Goal: Information Seeking & Learning: Learn about a topic

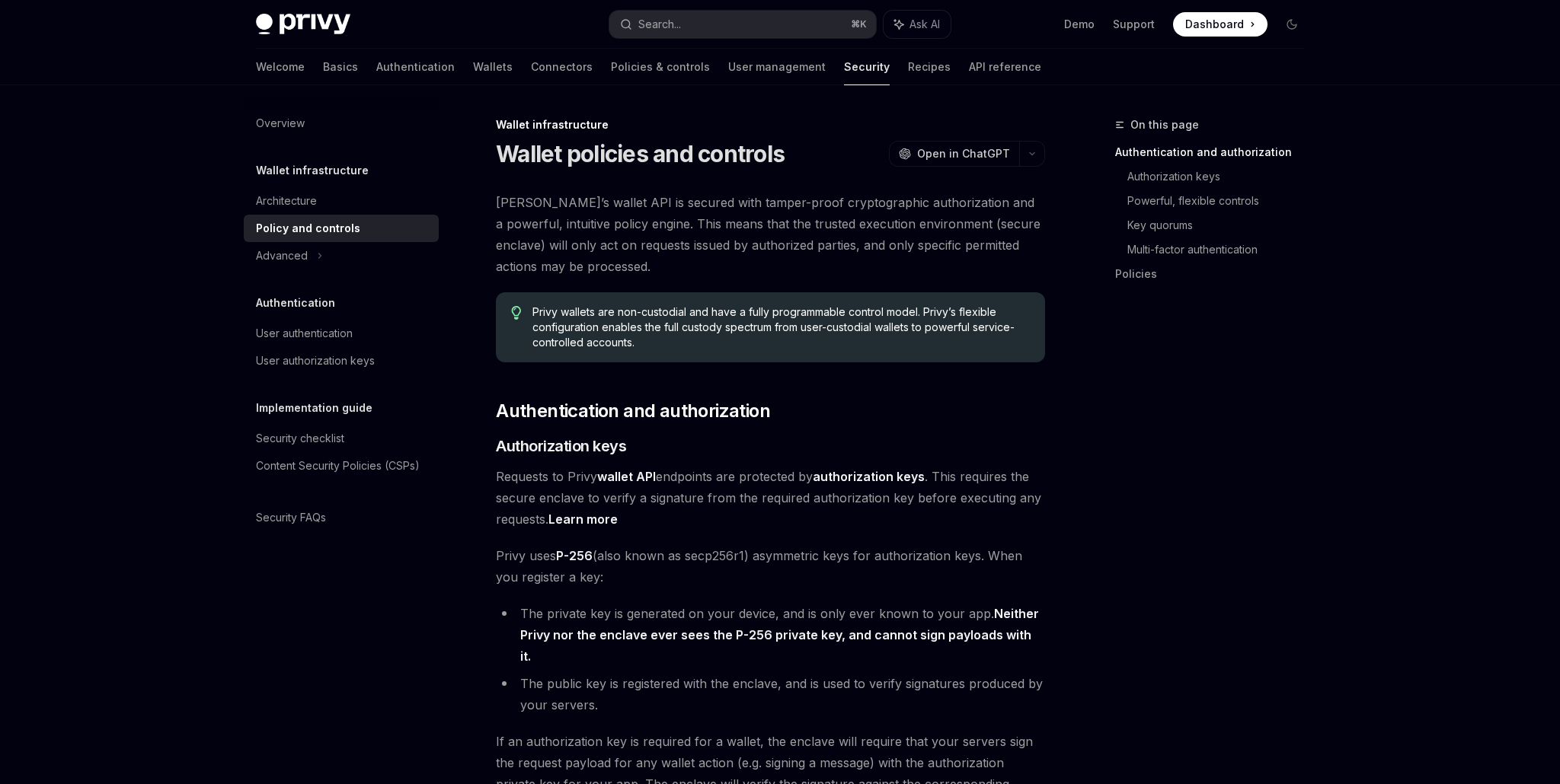
click at [1216, 26] on span "Dashboard" at bounding box center [1215, 24] width 59 height 15
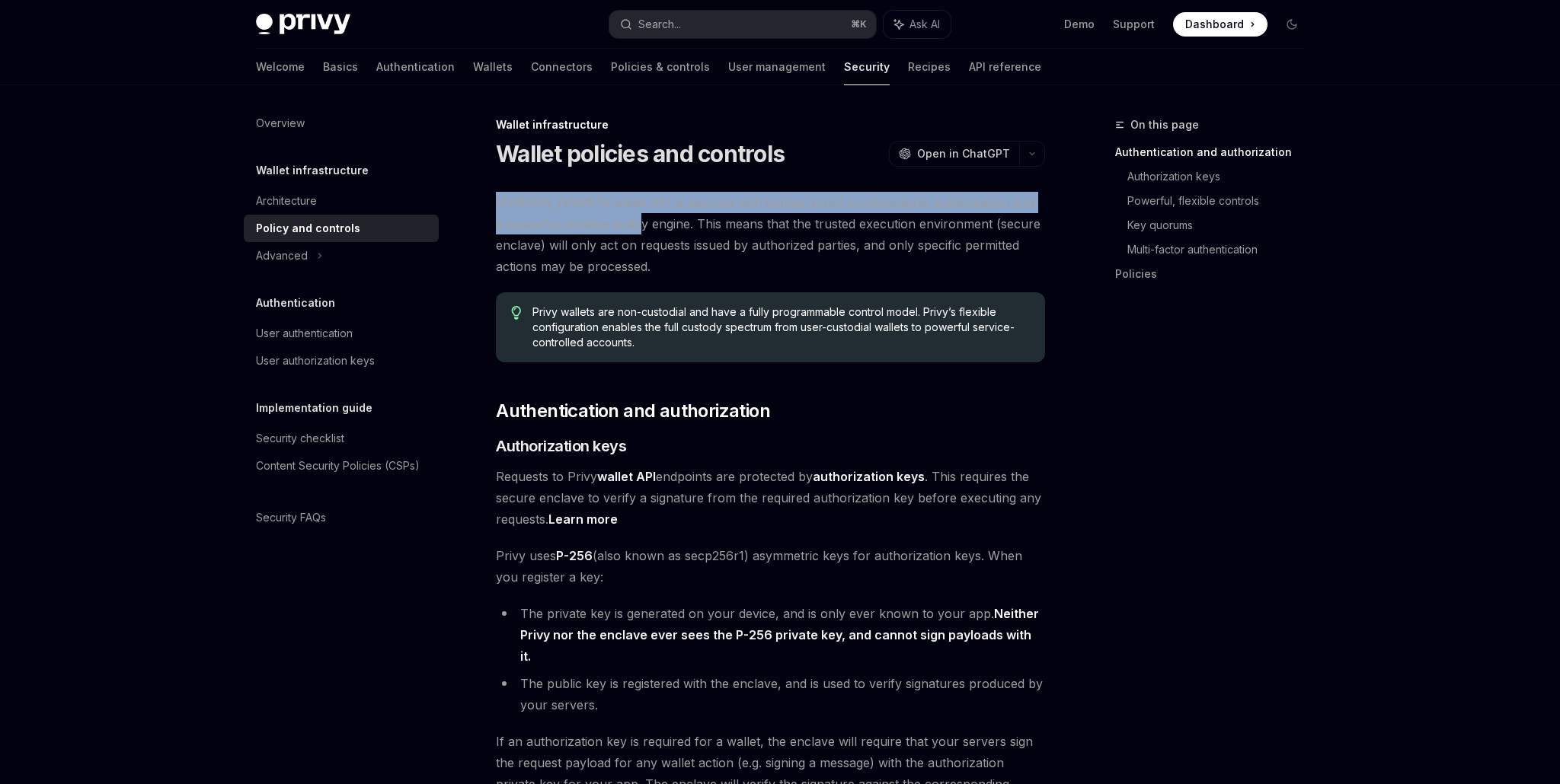
drag, startPoint x: 495, startPoint y: 204, endPoint x: 622, endPoint y: 218, distance: 127.8
click at [622, 218] on span "[PERSON_NAME]’s wallet API is secured with tamper-proof cryptographic authoriza…" at bounding box center [771, 235] width 550 height 86
click at [723, 210] on span "[PERSON_NAME]’s wallet API is secured with tamper-proof cryptographic authoriza…" at bounding box center [771, 235] width 550 height 86
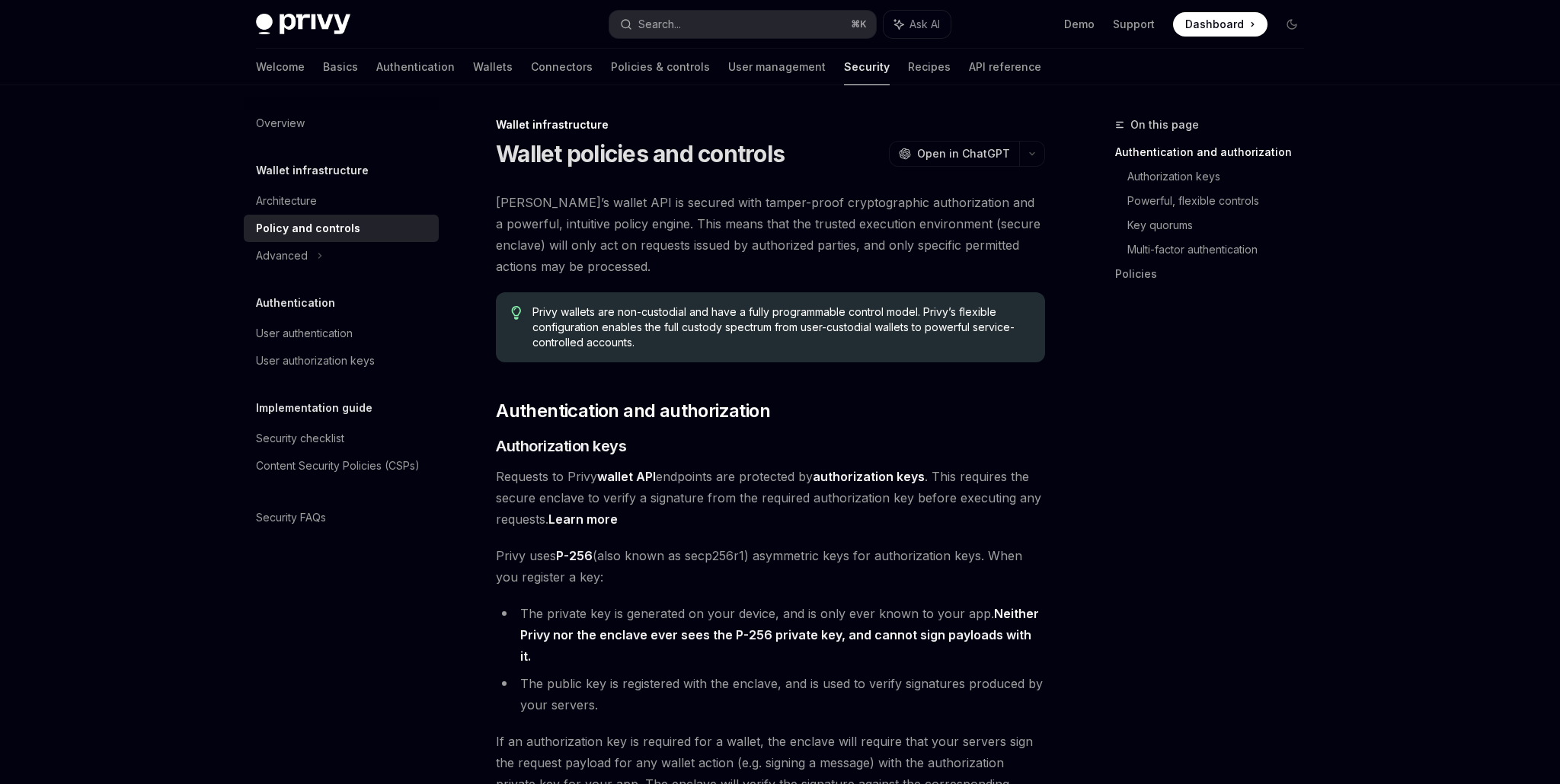
click at [710, 194] on span "[PERSON_NAME]’s wallet API is secured with tamper-proof cryptographic authoriza…" at bounding box center [771, 235] width 550 height 86
click at [706, 198] on span "[PERSON_NAME]’s wallet API is secured with tamper-proof cryptographic authoriza…" at bounding box center [771, 235] width 550 height 86
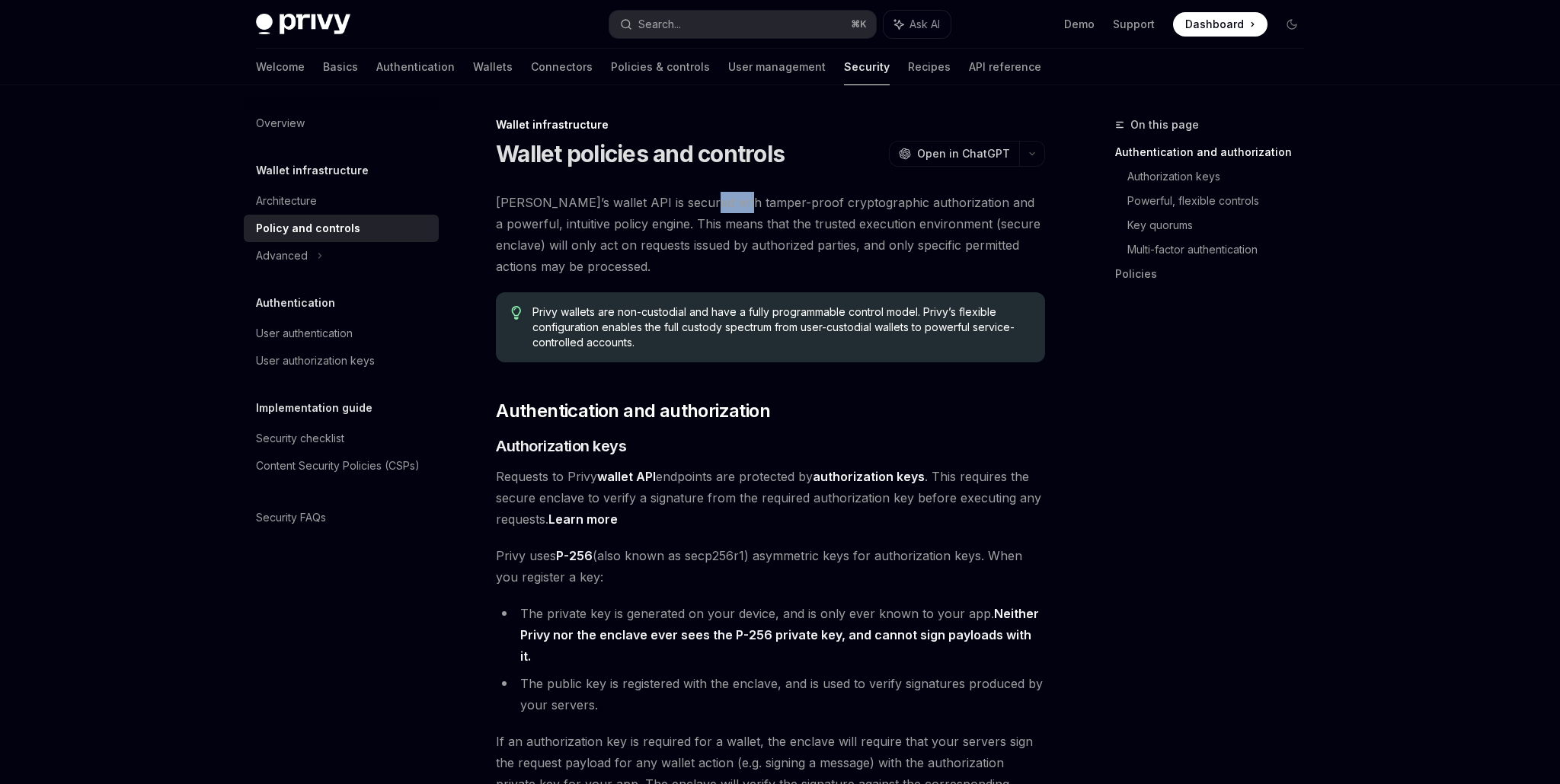
scroll to position [10, 0]
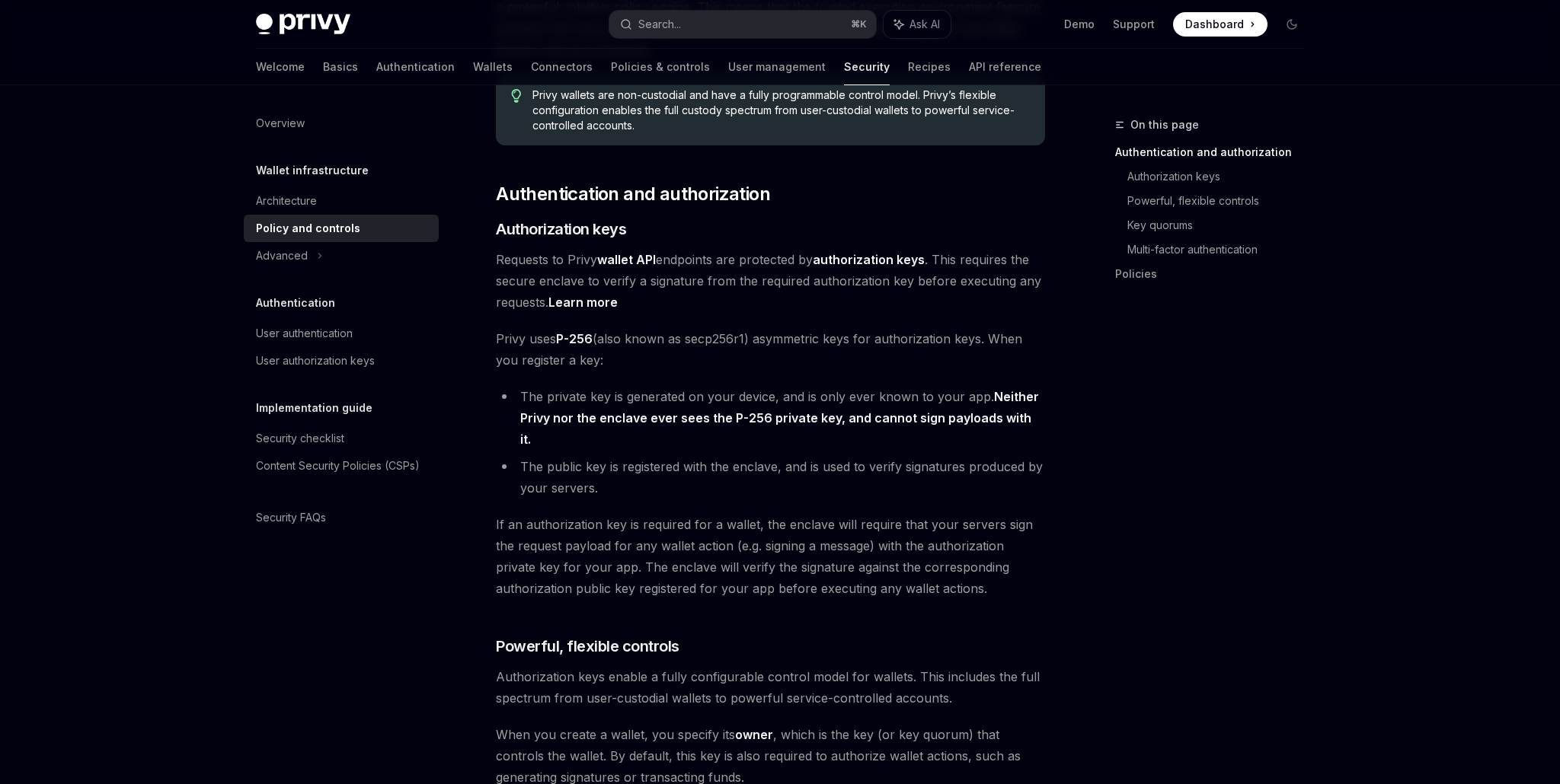
scroll to position [221, 0]
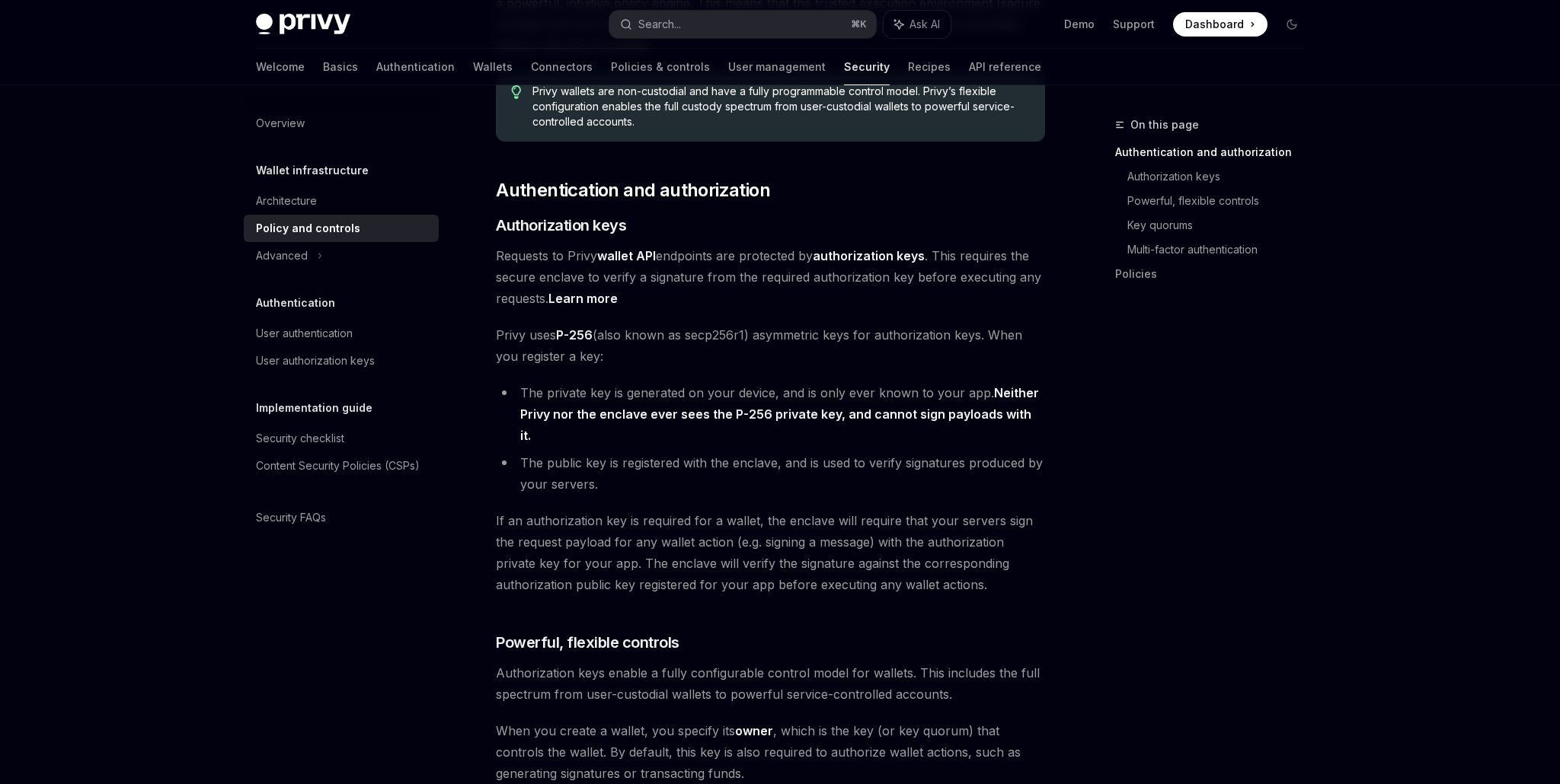
click at [986, 459] on li "The public key is registered with the enclave, and is used to verify signatures…" at bounding box center [771, 474] width 550 height 43
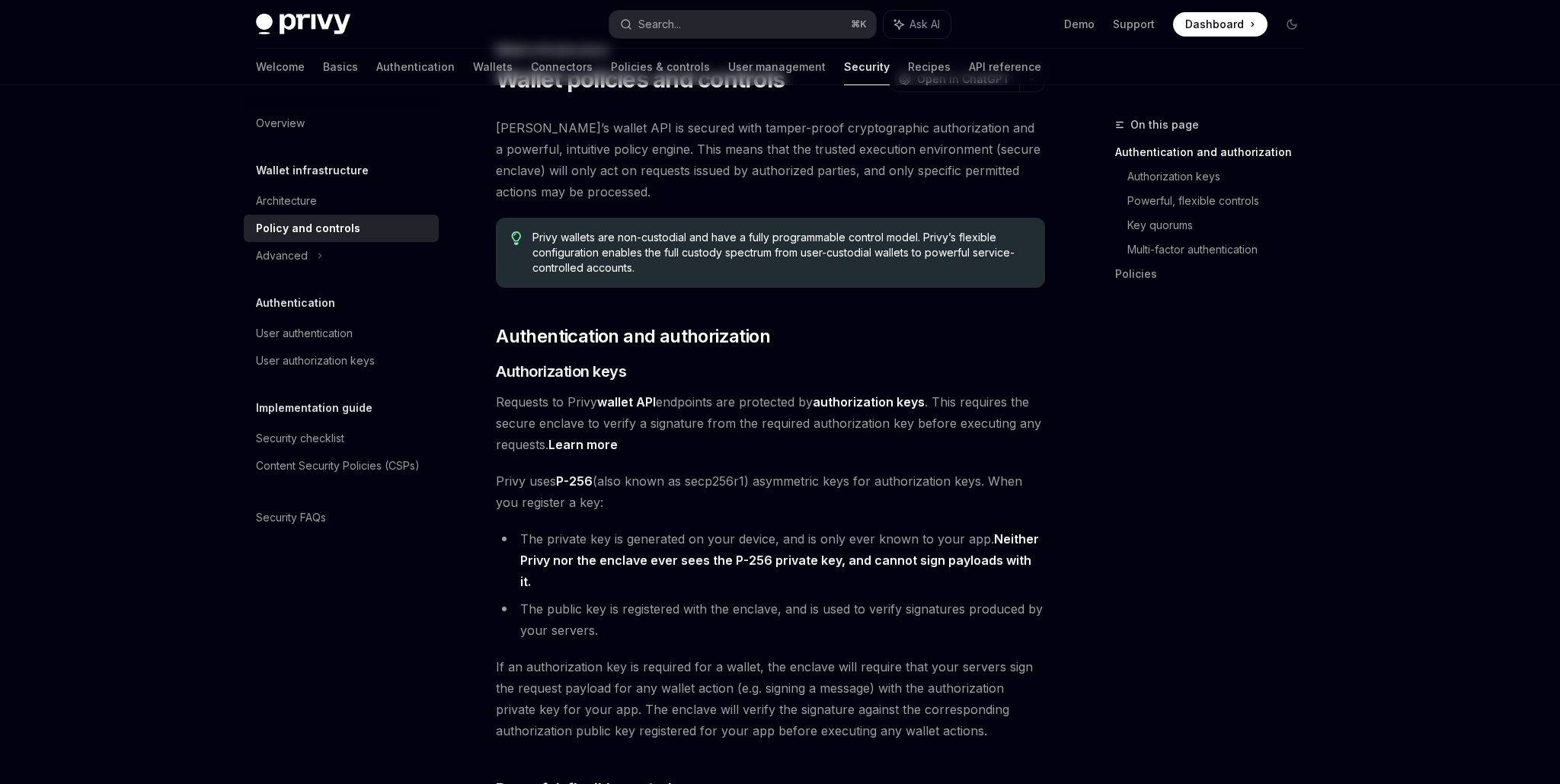
scroll to position [2, 0]
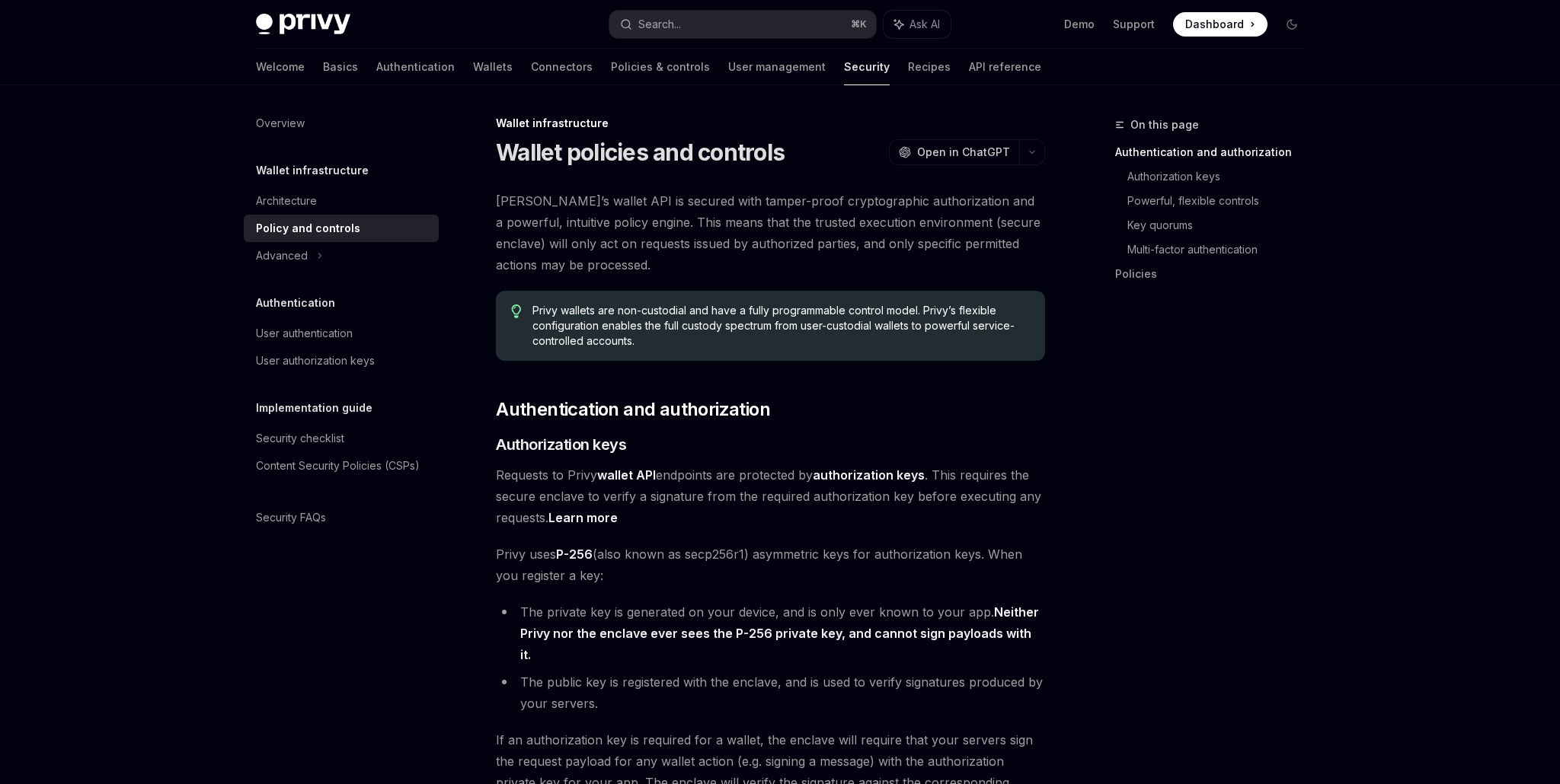
click at [1078, 32] on ul "Demo Support Dashboard Dashboard" at bounding box center [1166, 24] width 203 height 24
click at [1080, 28] on link "Demo" at bounding box center [1079, 24] width 31 height 15
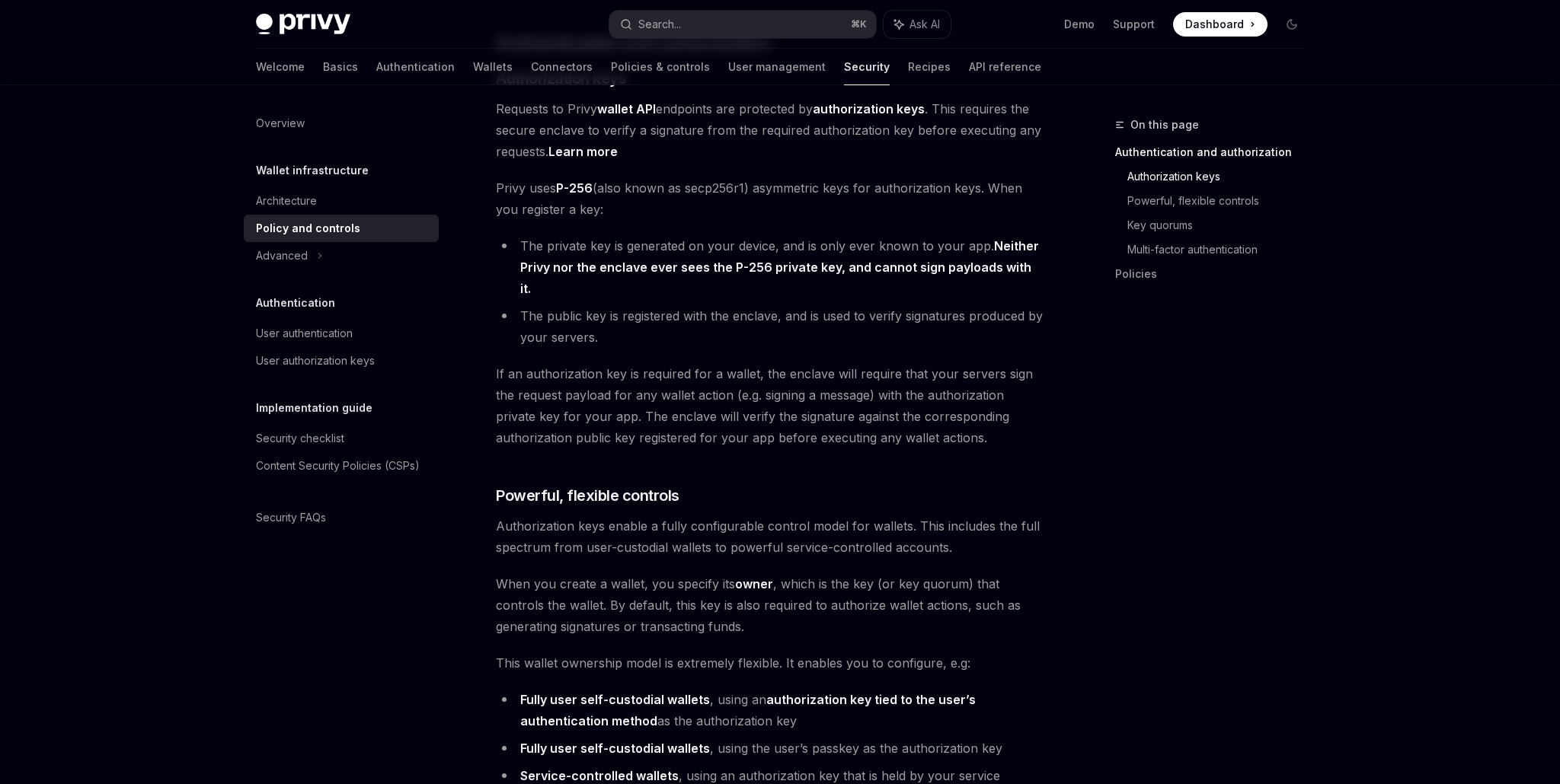
scroll to position [403, 0]
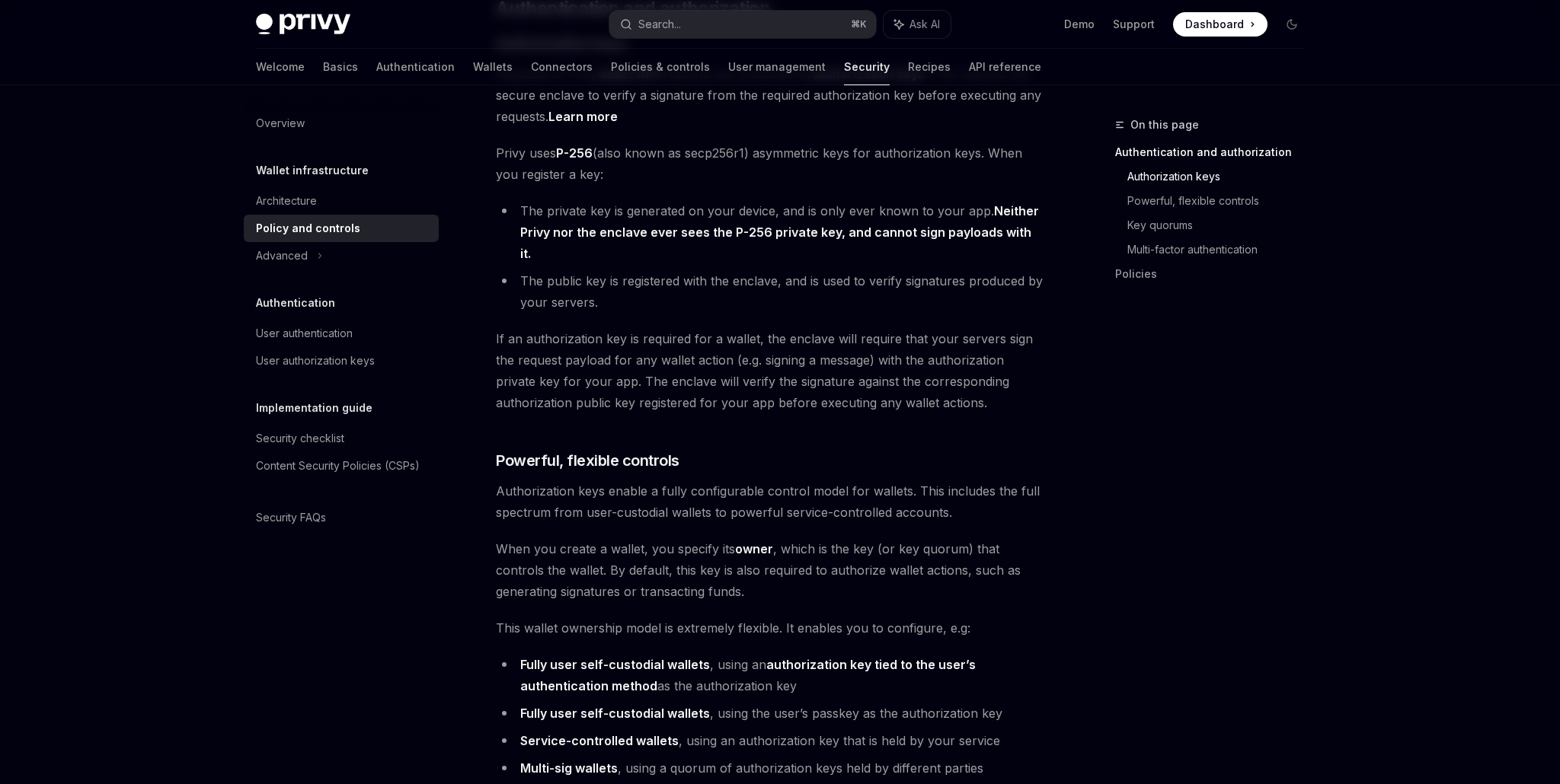
click at [774, 344] on span "If an authorization key is required for a wallet, the enclave will require that…" at bounding box center [771, 371] width 550 height 86
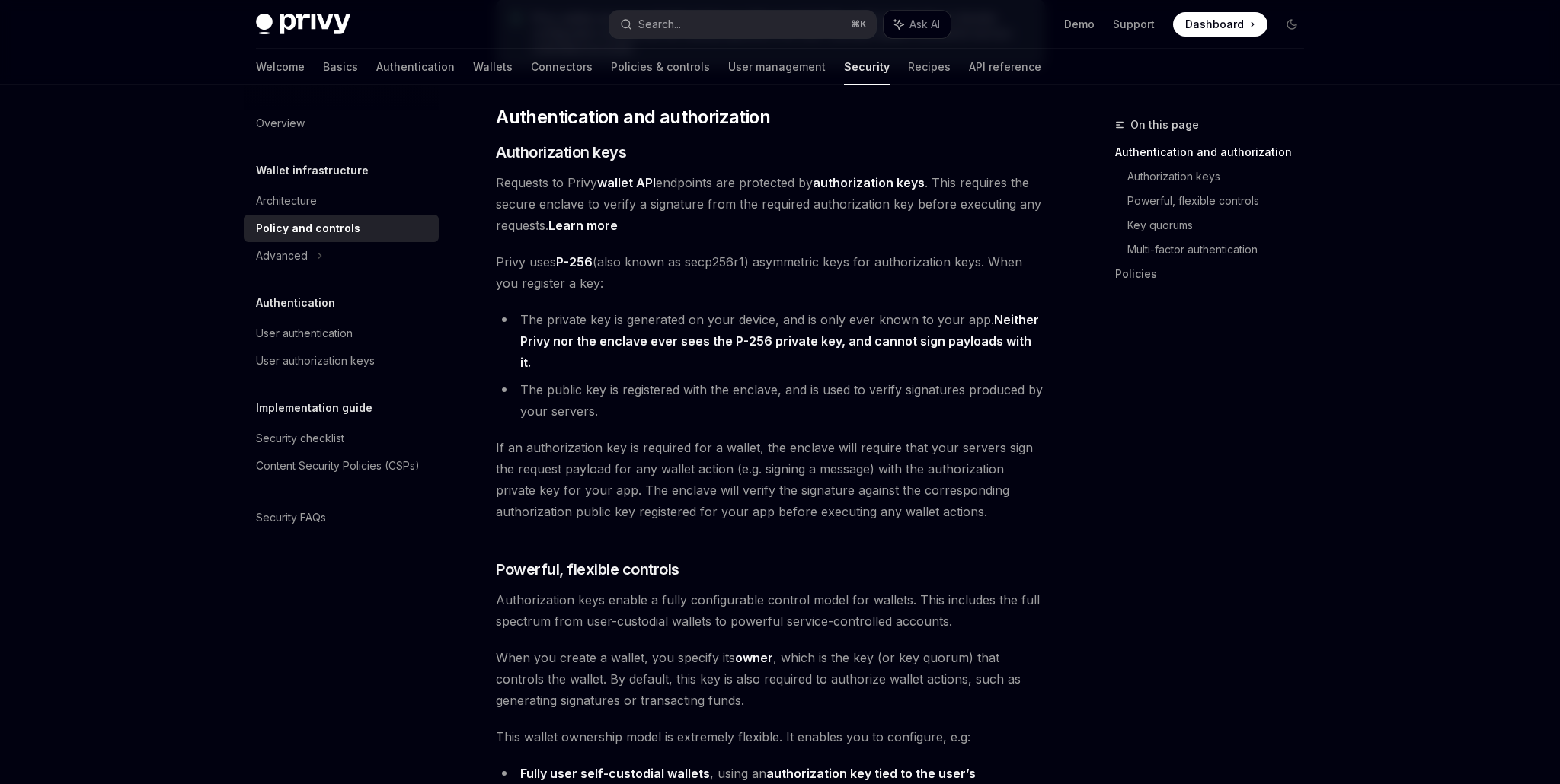
scroll to position [294, 0]
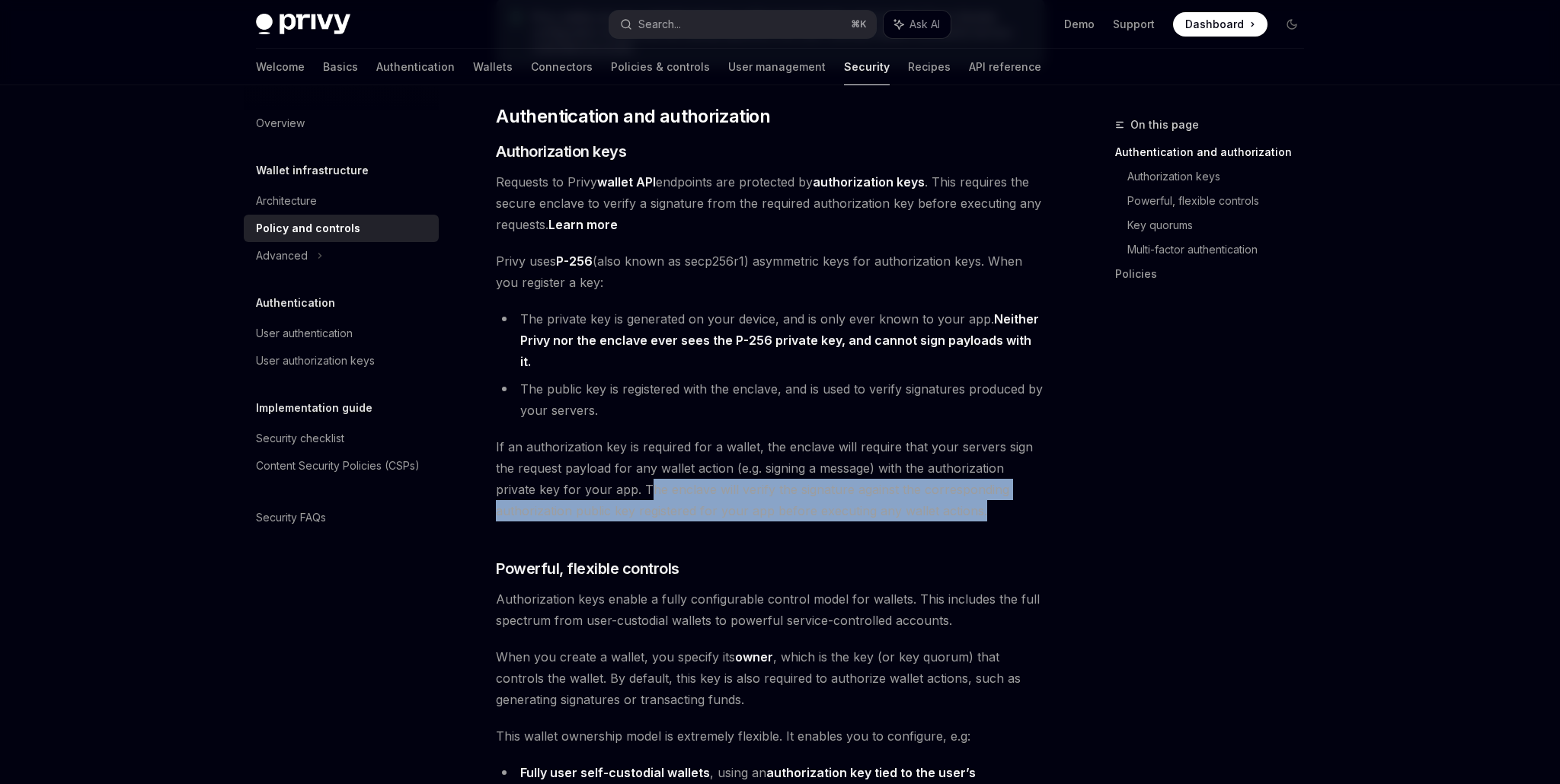
drag, startPoint x: 602, startPoint y: 466, endPoint x: 942, endPoint y: 489, distance: 340.8
click at [942, 489] on span "If an authorization key is required for a wallet, the enclave will require that…" at bounding box center [771, 480] width 550 height 86
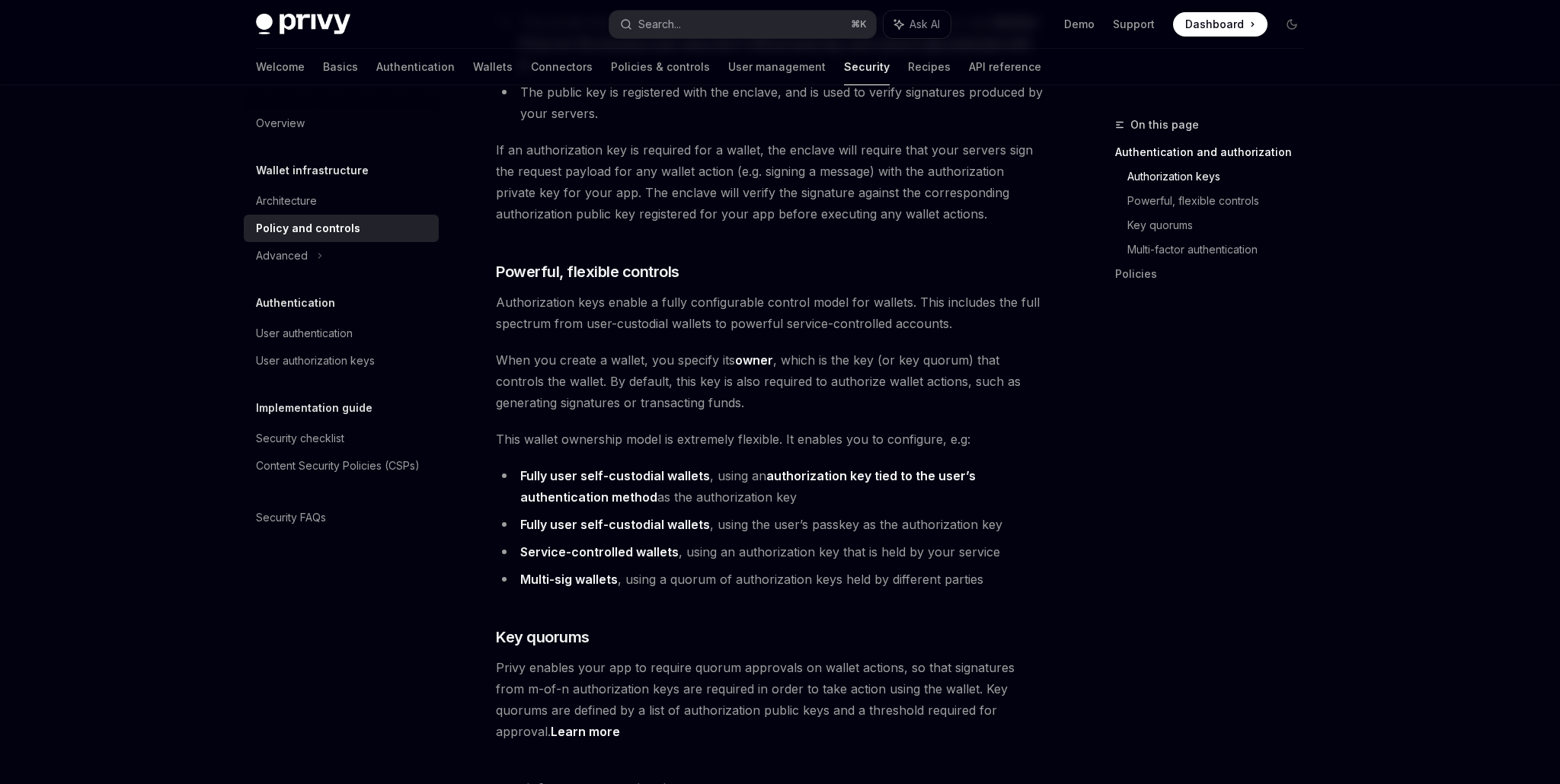
scroll to position [670, 0]
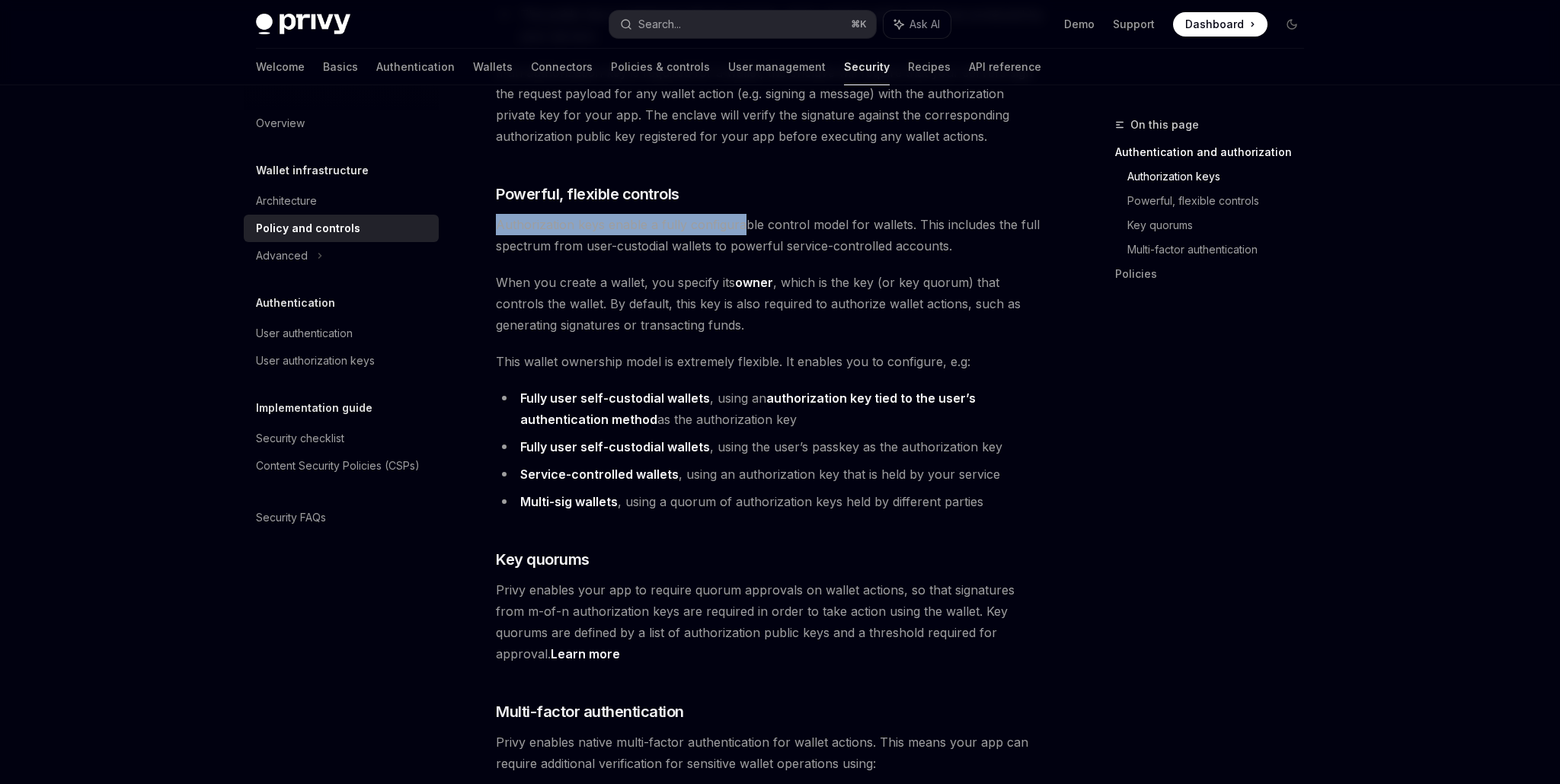
drag, startPoint x: 499, startPoint y: 208, endPoint x: 744, endPoint y: 203, distance: 245.1
click at [745, 214] on span "Authorization keys enable a fully configurable control model for wallets. This …" at bounding box center [771, 235] width 550 height 43
click at [744, 214] on span "Authorization keys enable a fully configurable control model for wallets. This …" at bounding box center [771, 235] width 550 height 43
click at [663, 301] on span "When you create a wallet, you specify its owner , which is the key (or key quor…" at bounding box center [771, 303] width 550 height 64
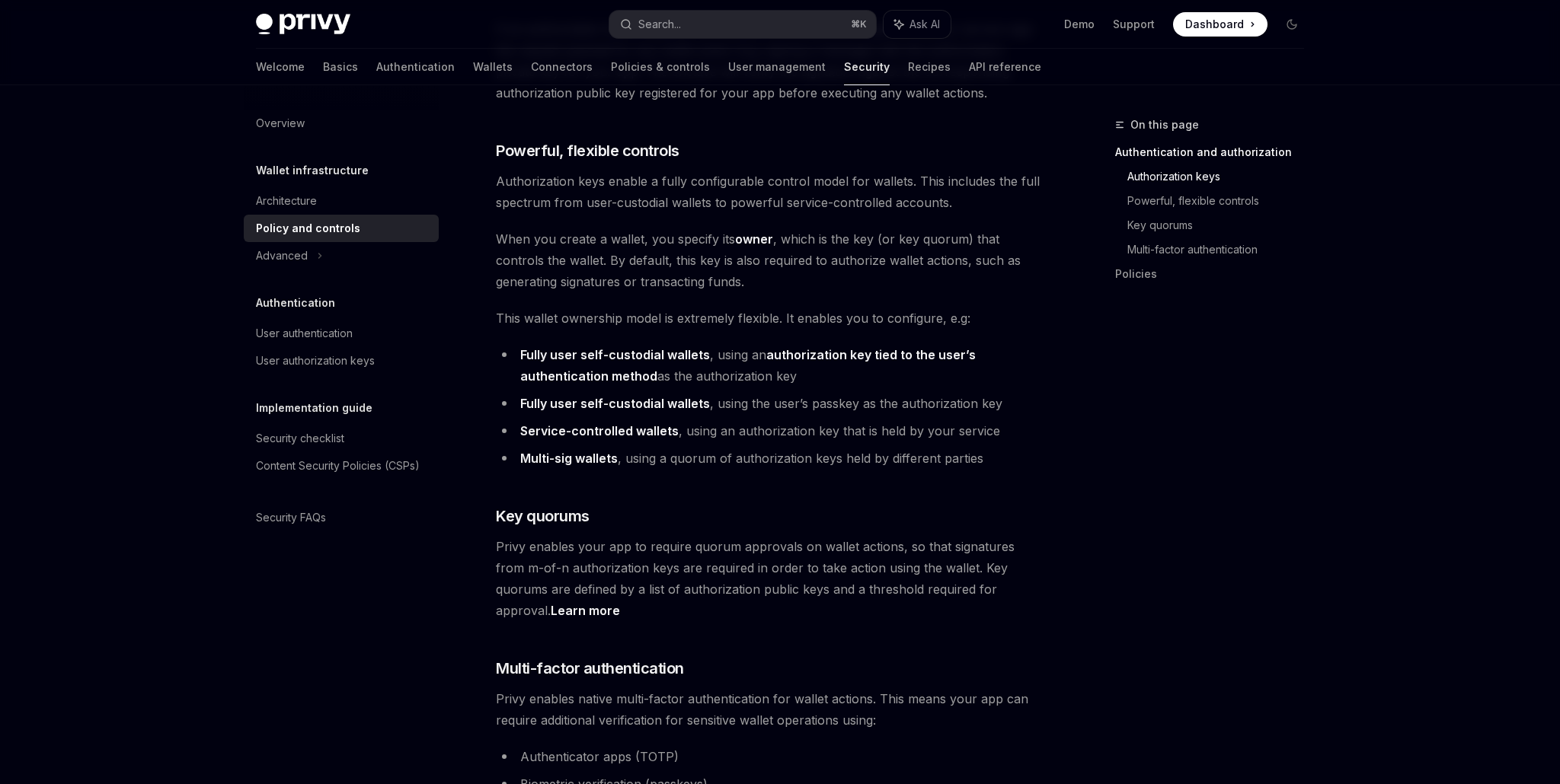
scroll to position [814, 0]
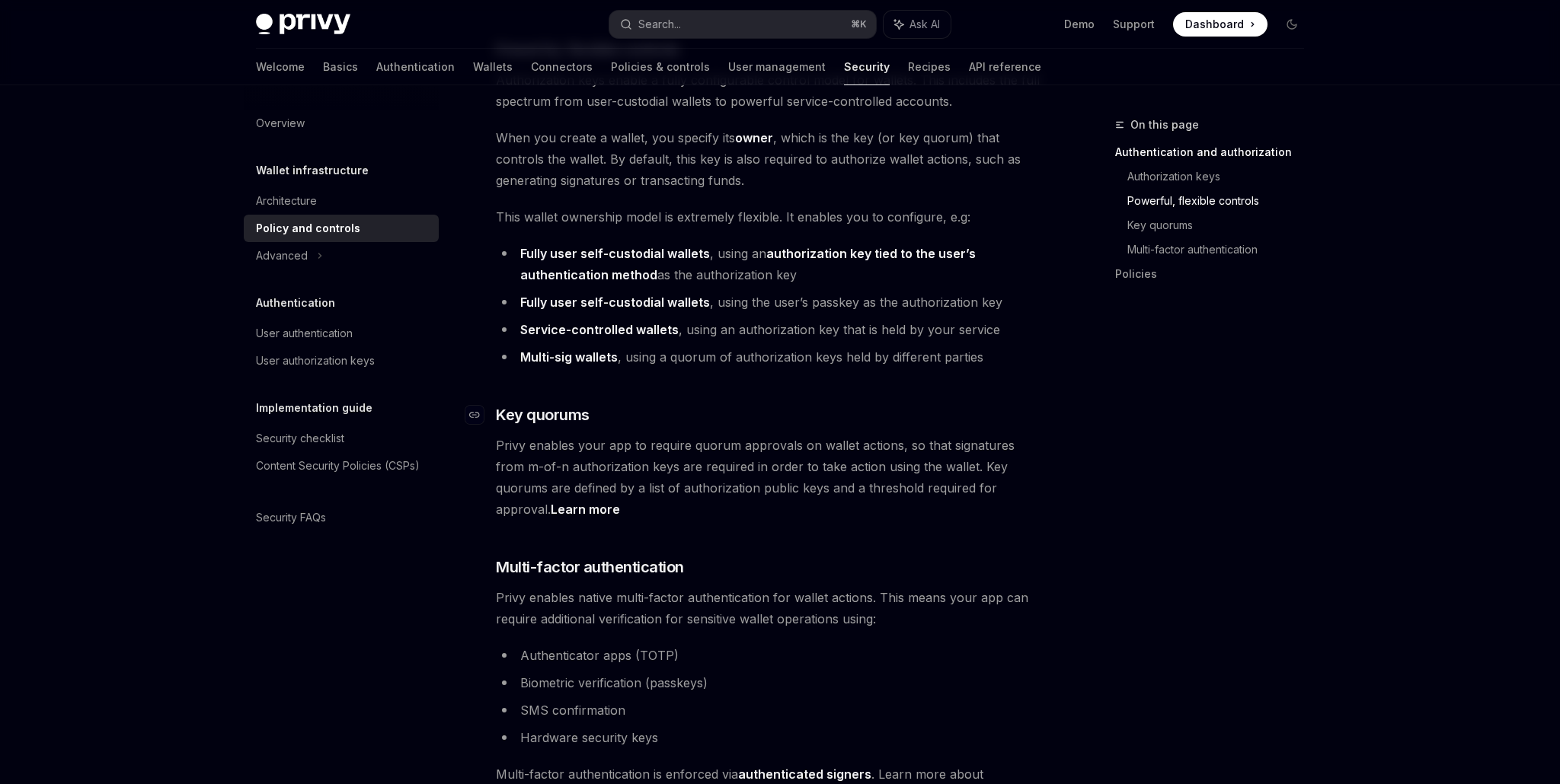
click at [749, 404] on h3 "​ Key quorums" at bounding box center [771, 414] width 550 height 21
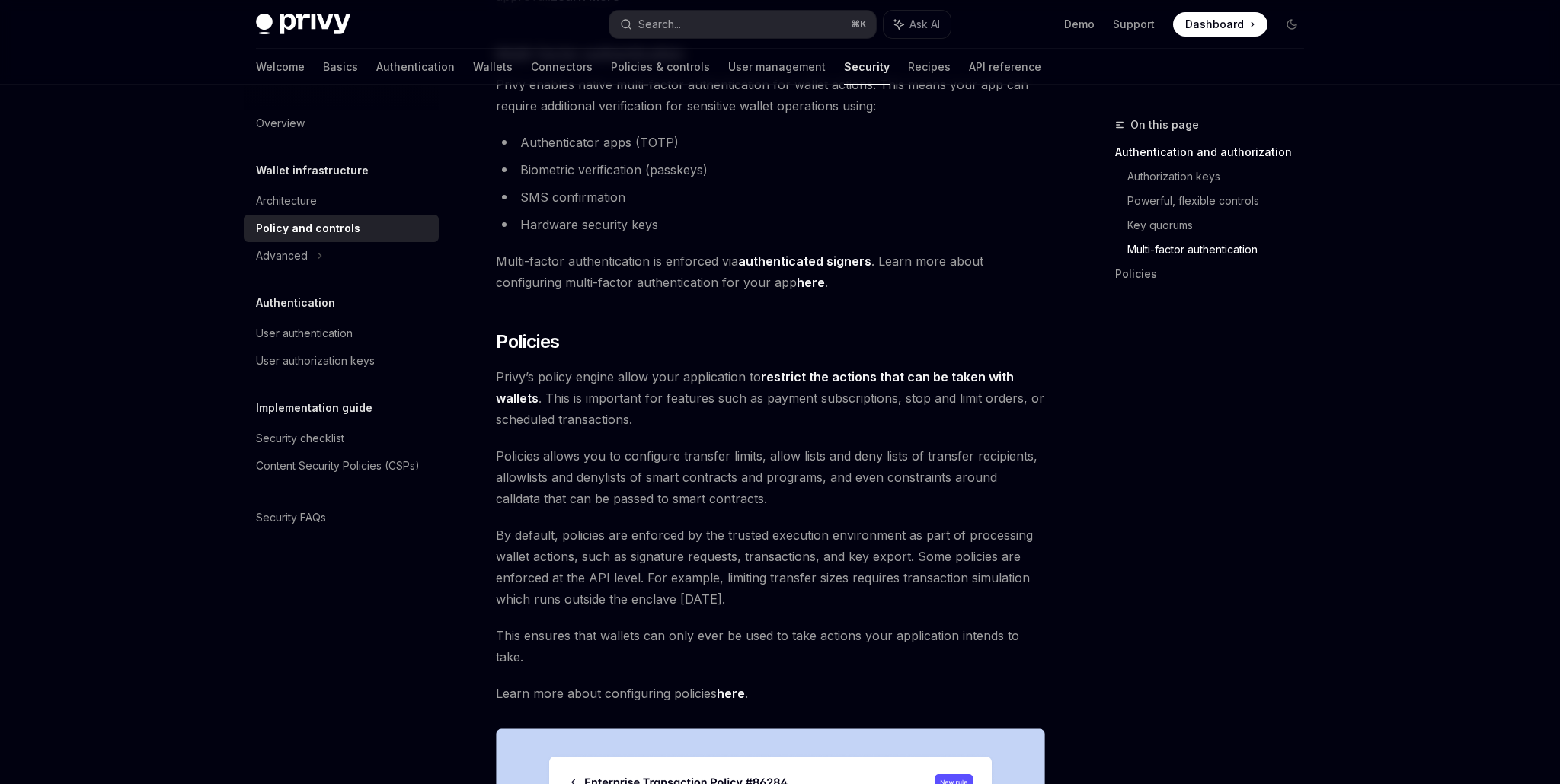
scroll to position [1331, 0]
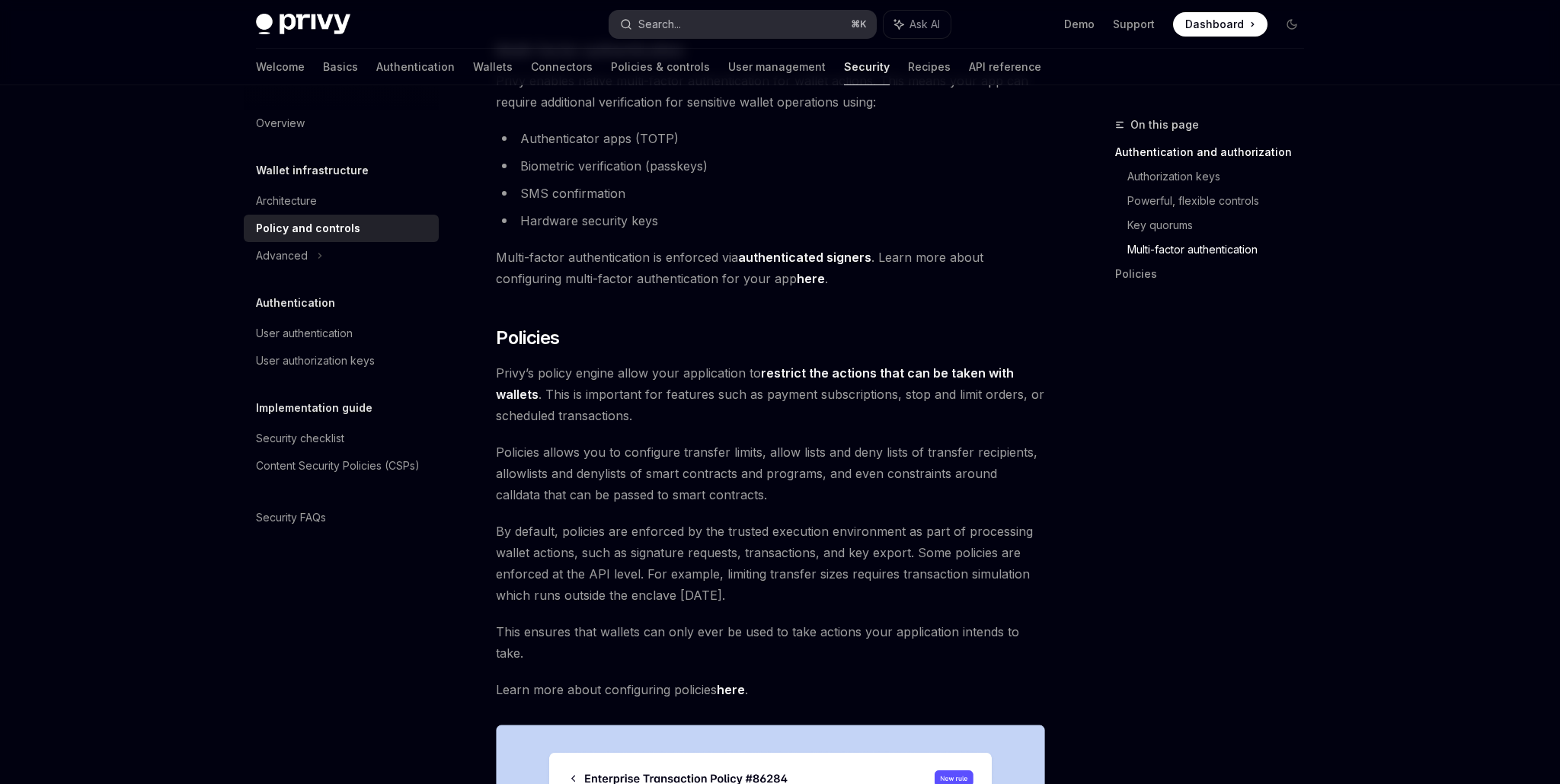
click at [679, 29] on div "Search..." at bounding box center [659, 24] width 43 height 18
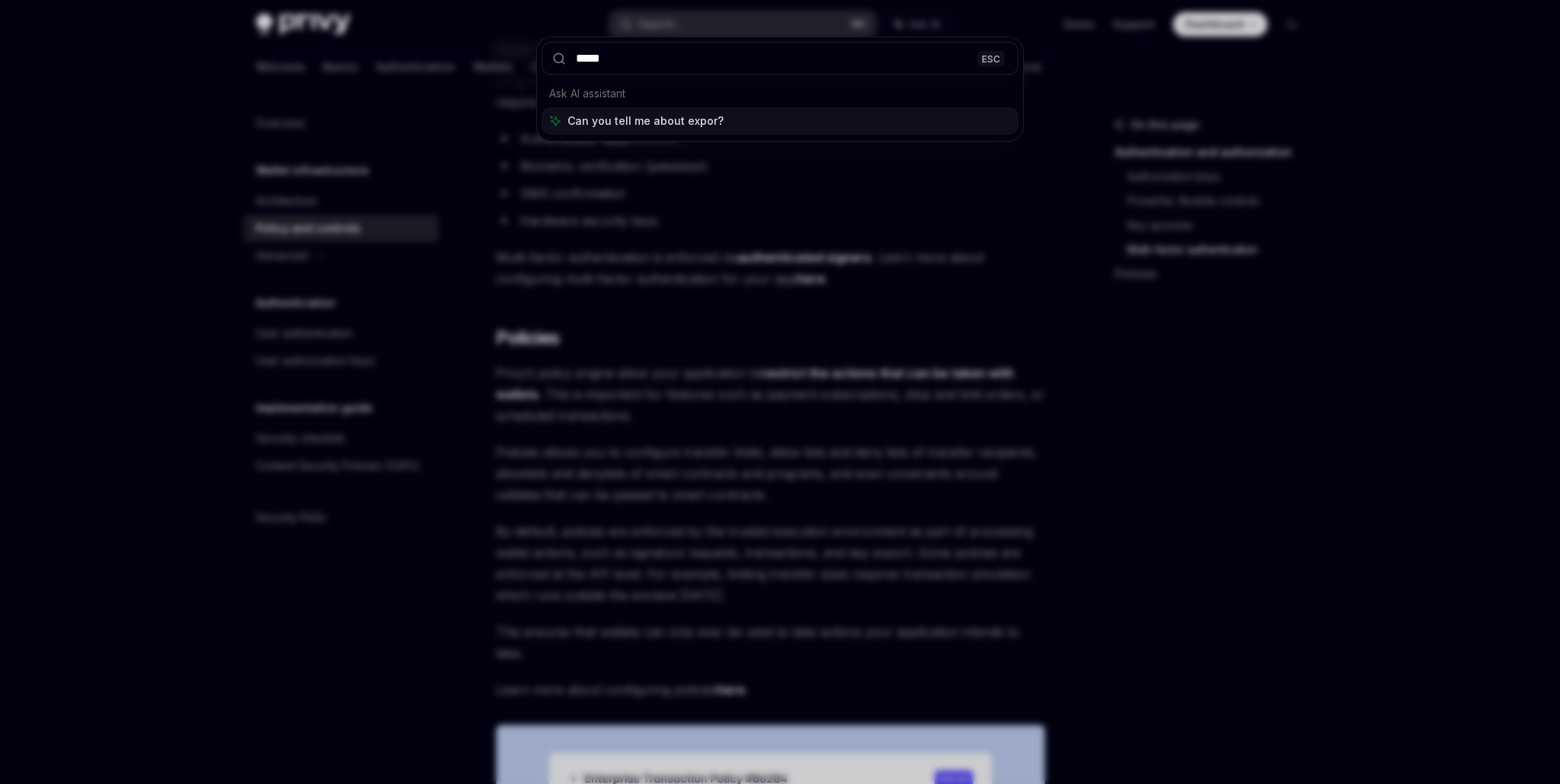
type input "******"
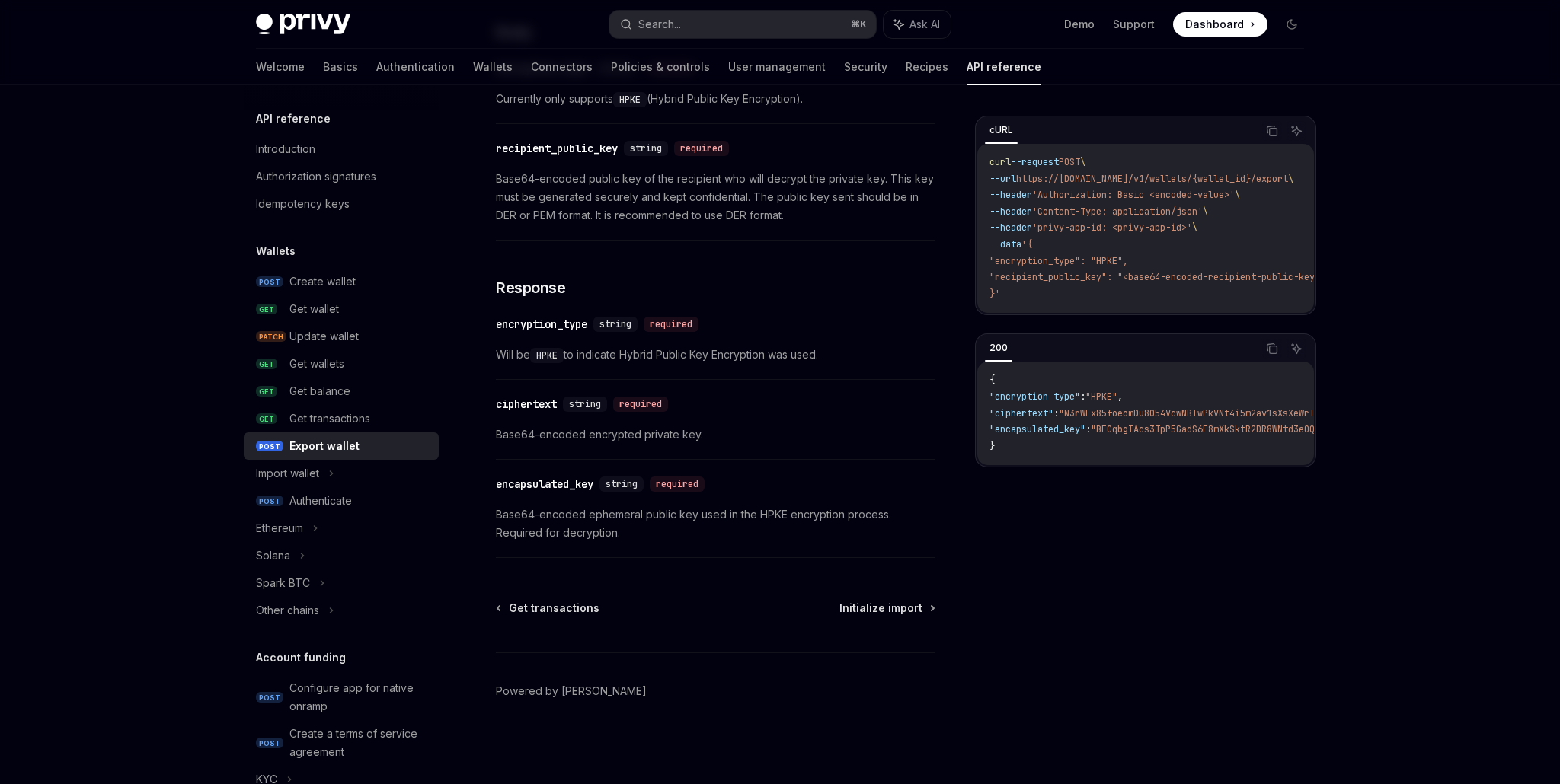
scroll to position [86, 0]
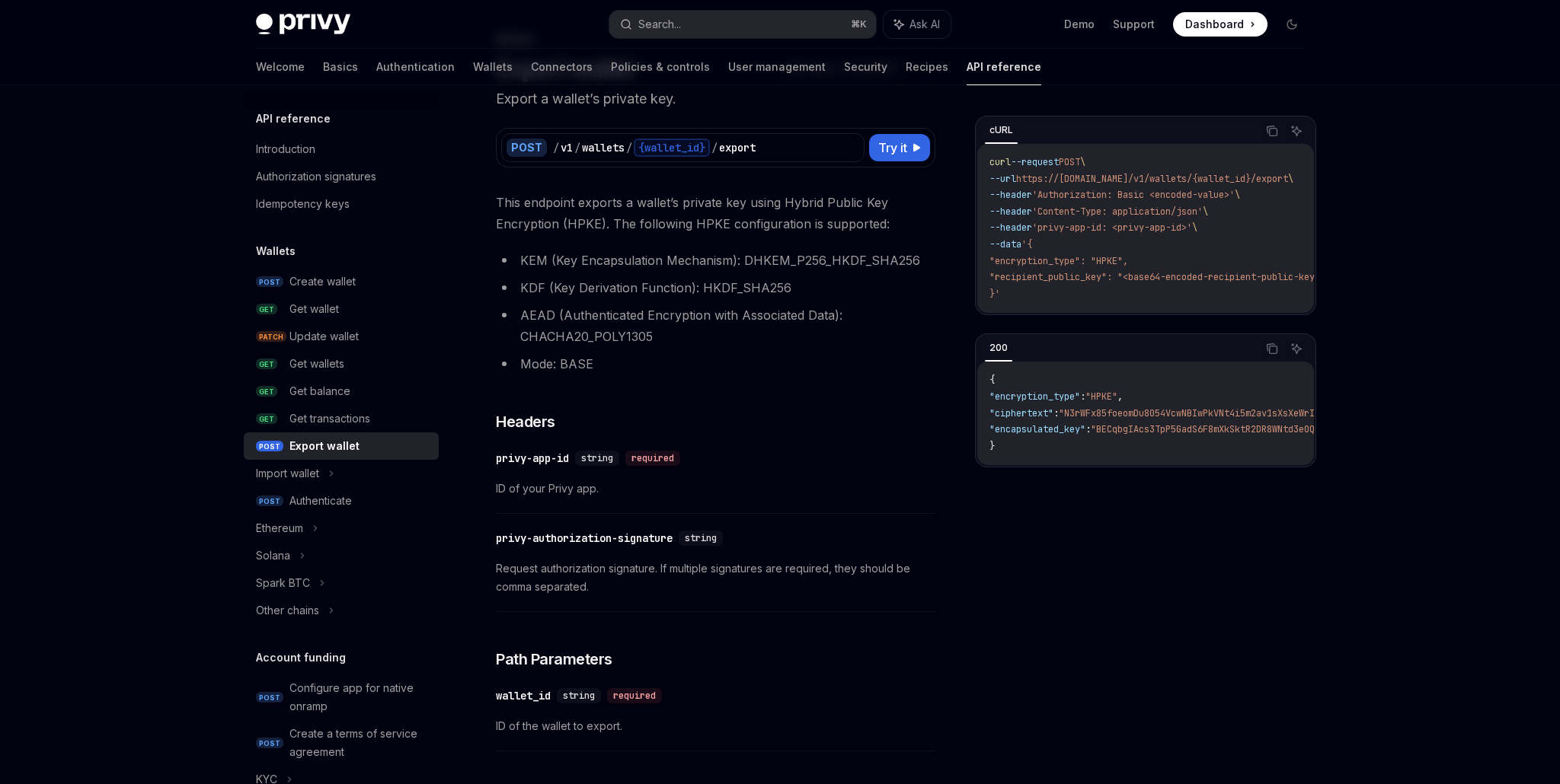
type textarea "*"
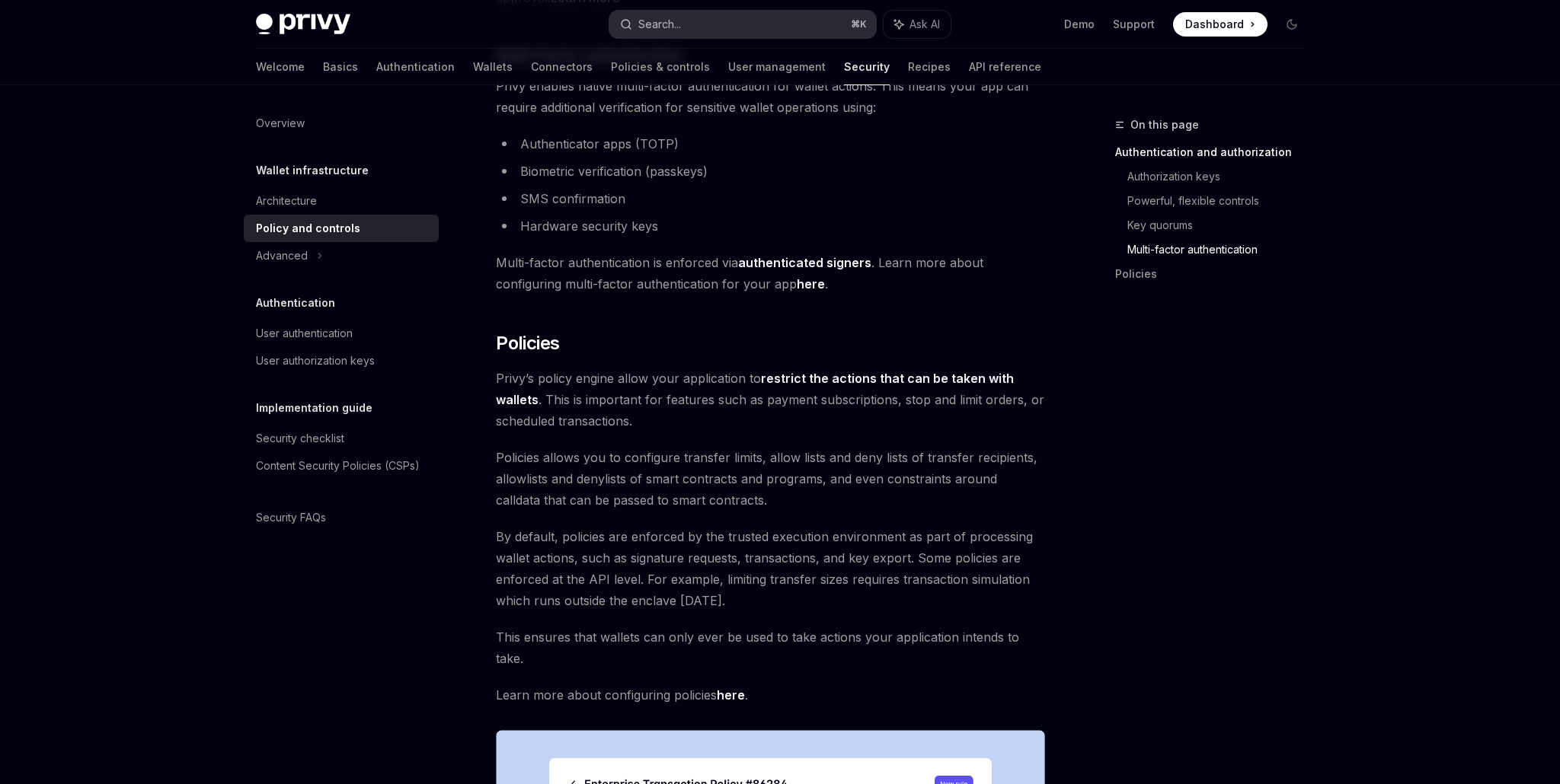
scroll to position [1331, 0]
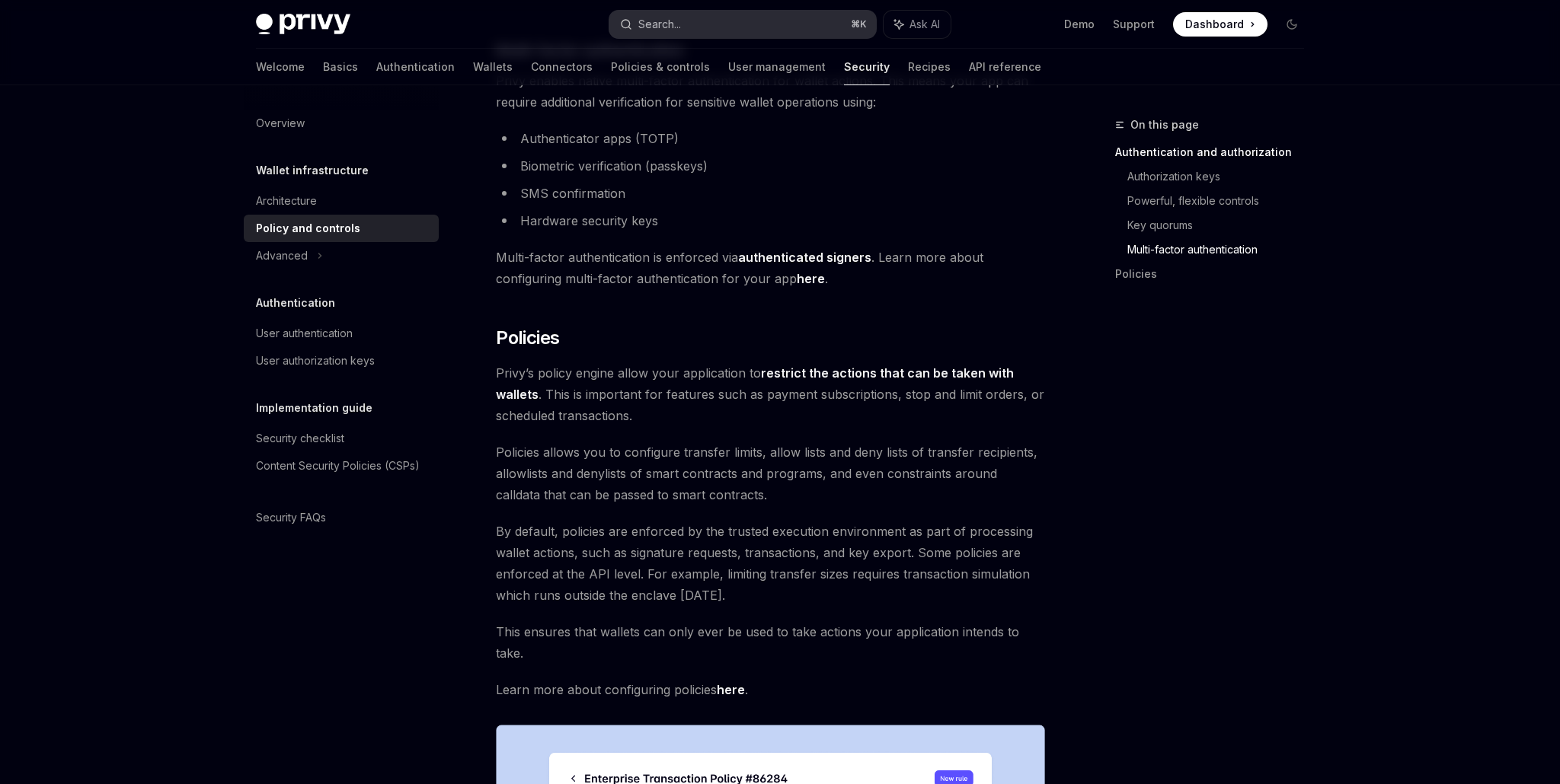
click at [657, 24] on div "Search..." at bounding box center [659, 24] width 43 height 18
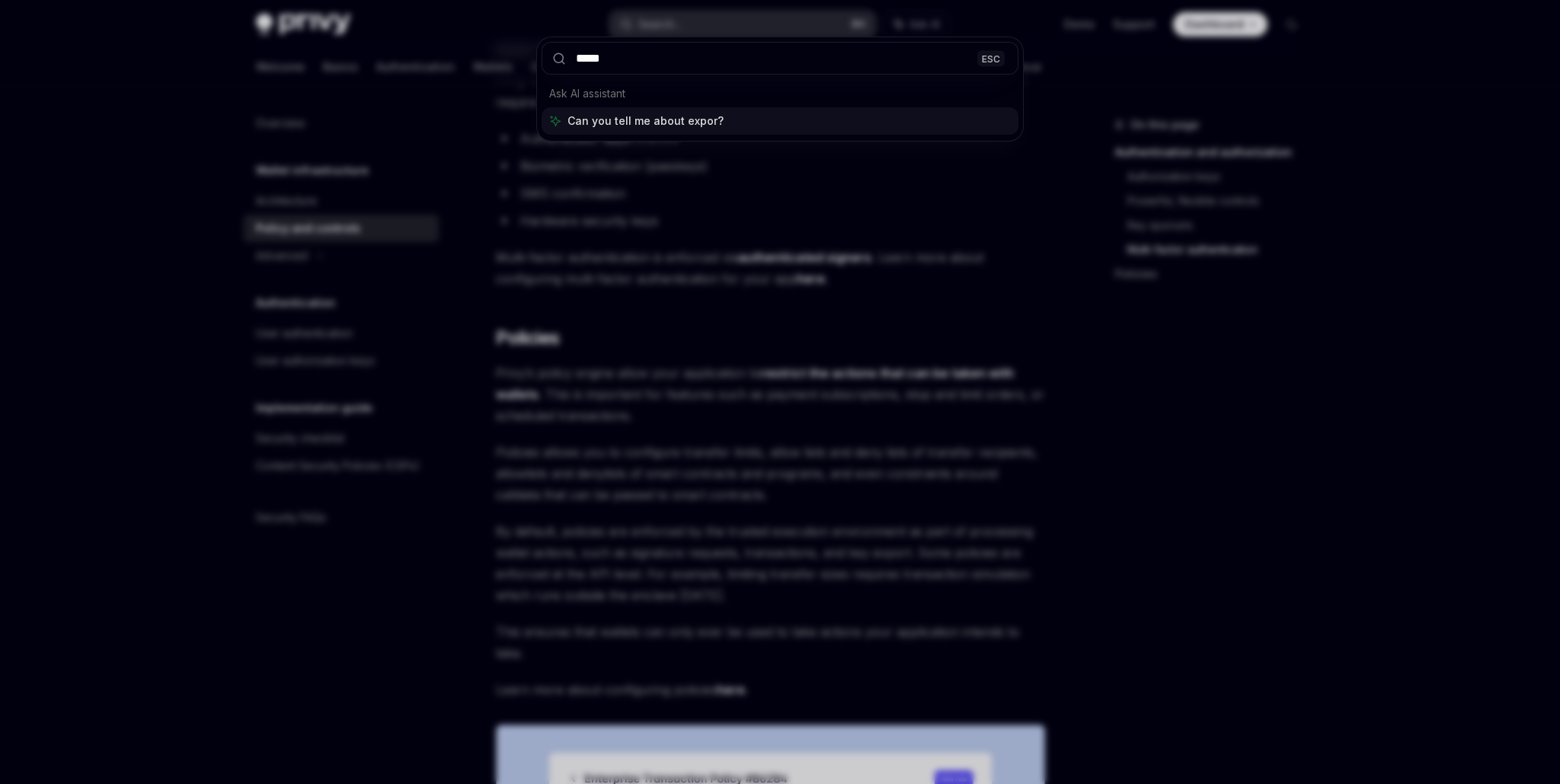
type input "******"
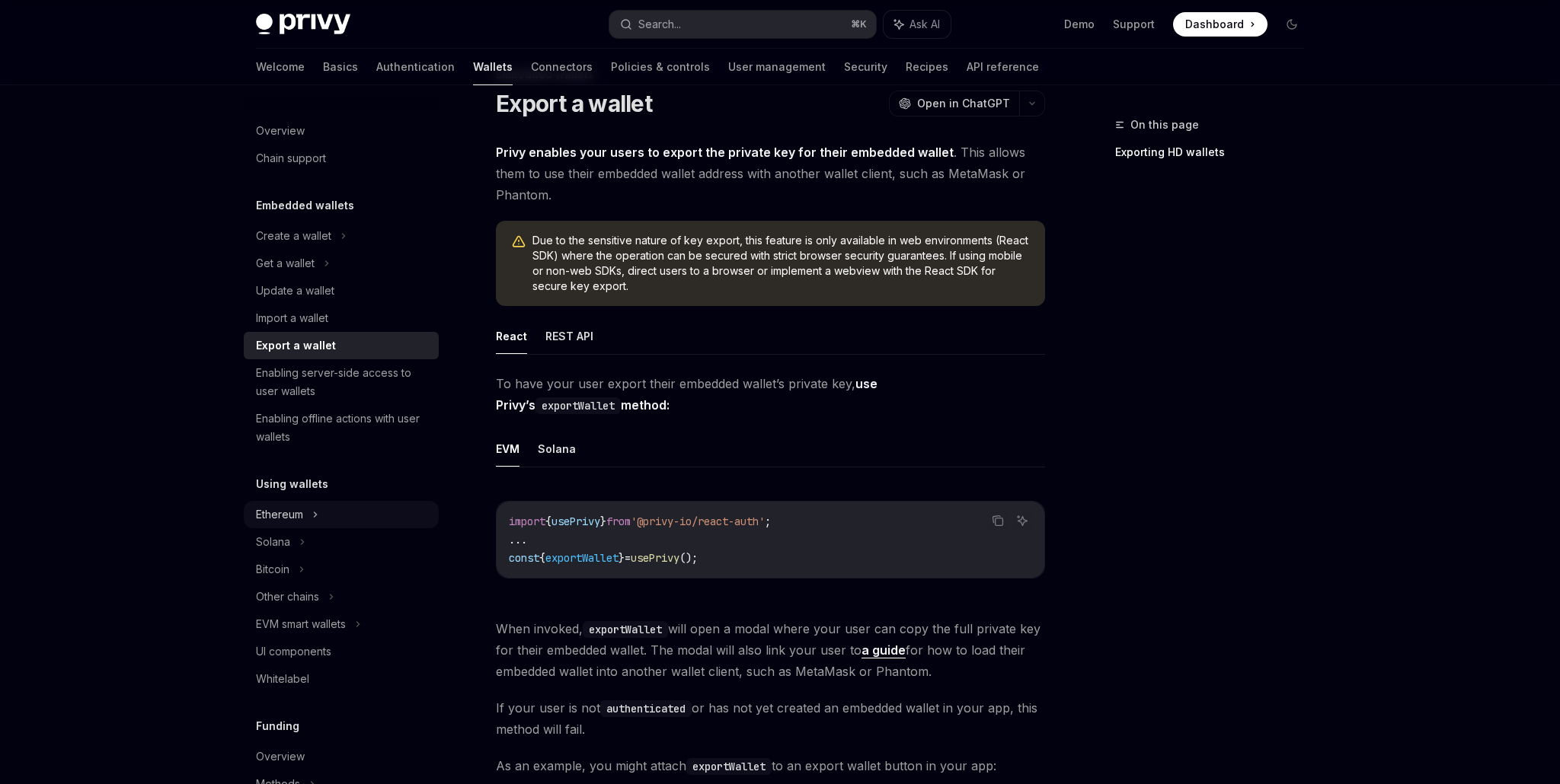
click at [294, 245] on div "Ethereum" at bounding box center [294, 236] width 76 height 18
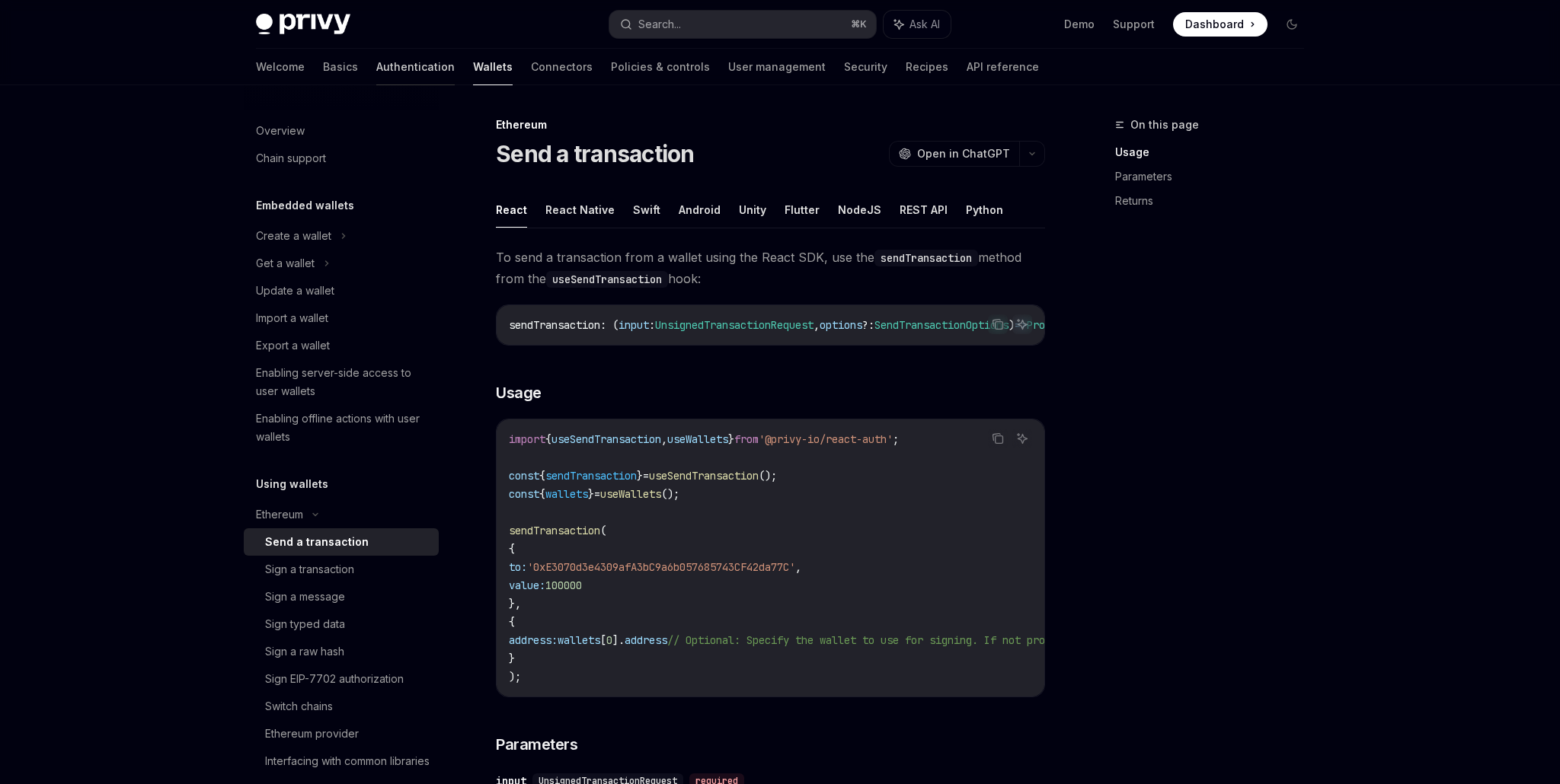
click at [376, 76] on link "Authentication" at bounding box center [415, 67] width 79 height 37
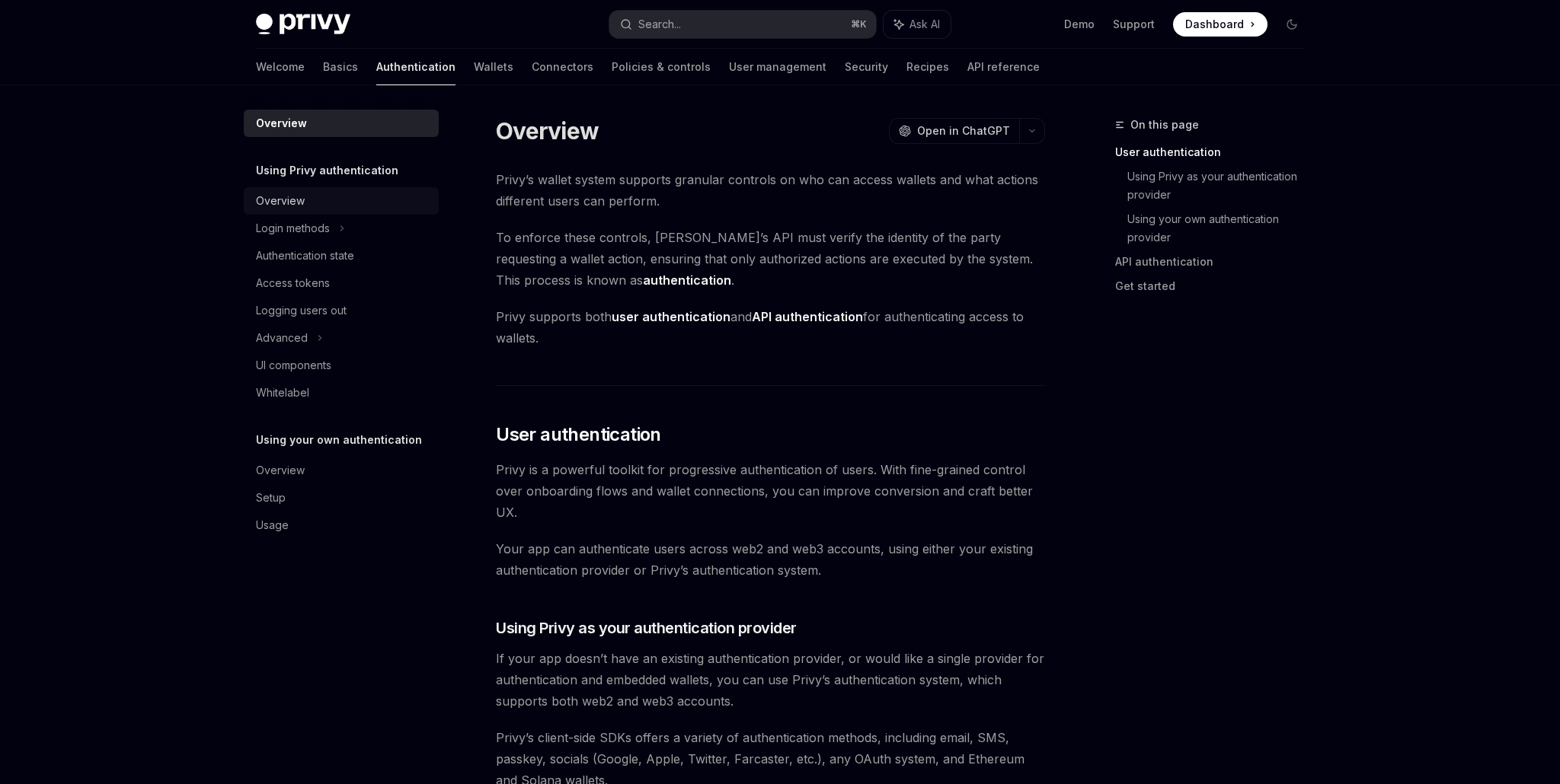
click at [296, 200] on div "Overview" at bounding box center [280, 201] width 49 height 18
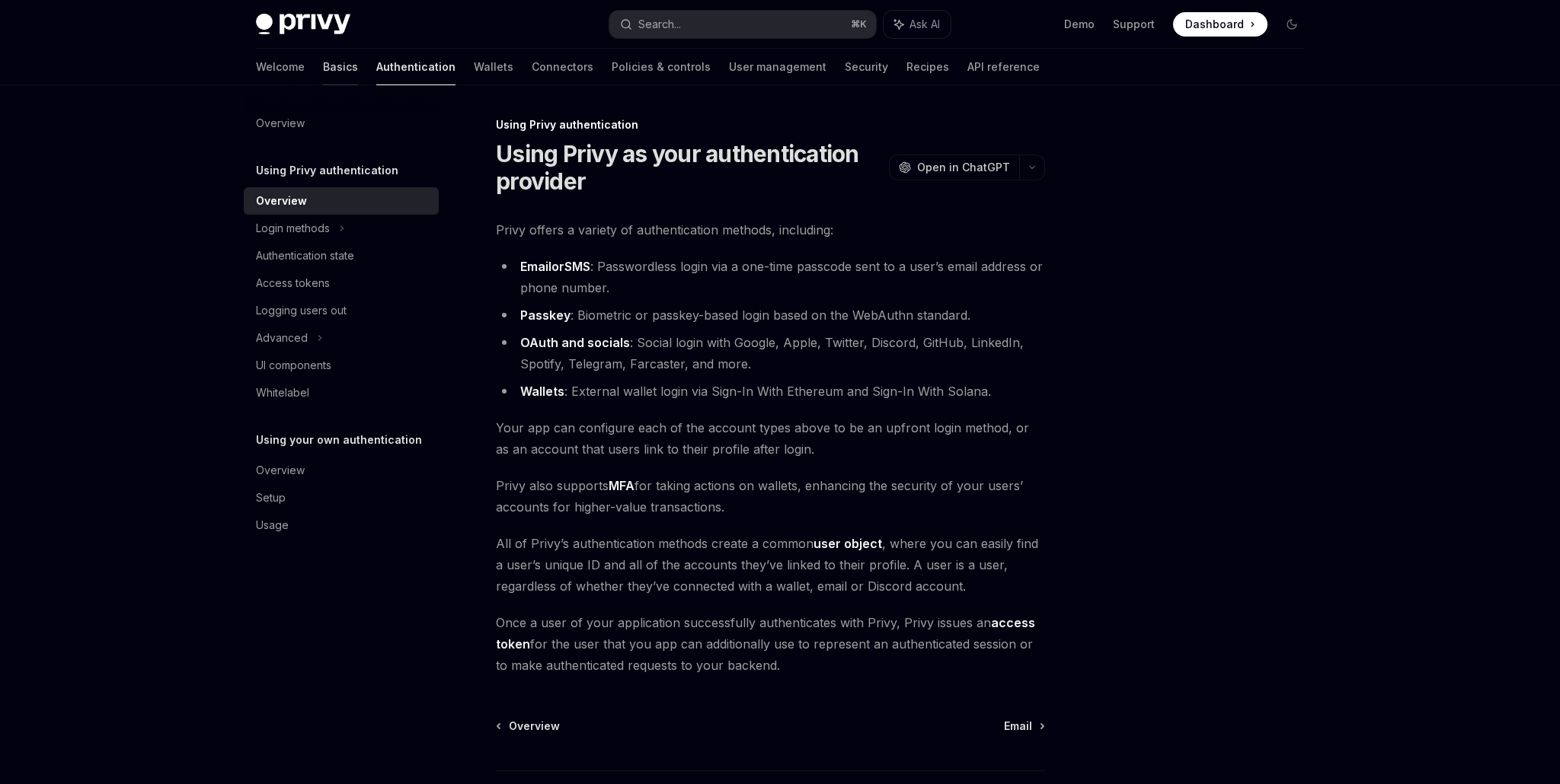
click at [324, 74] on link "Basics" at bounding box center [340, 67] width 35 height 37
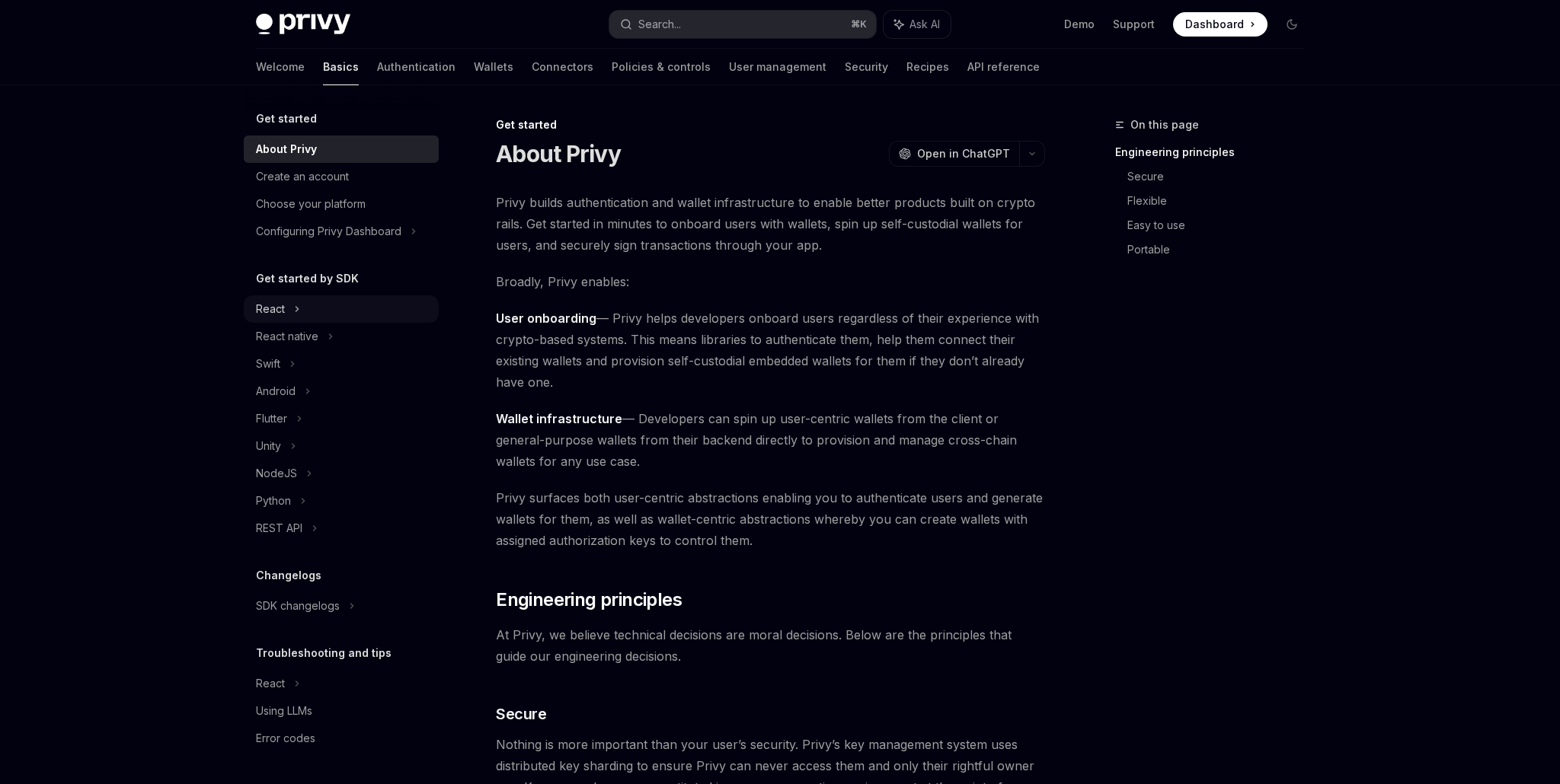
click at [296, 308] on icon at bounding box center [297, 309] width 6 height 18
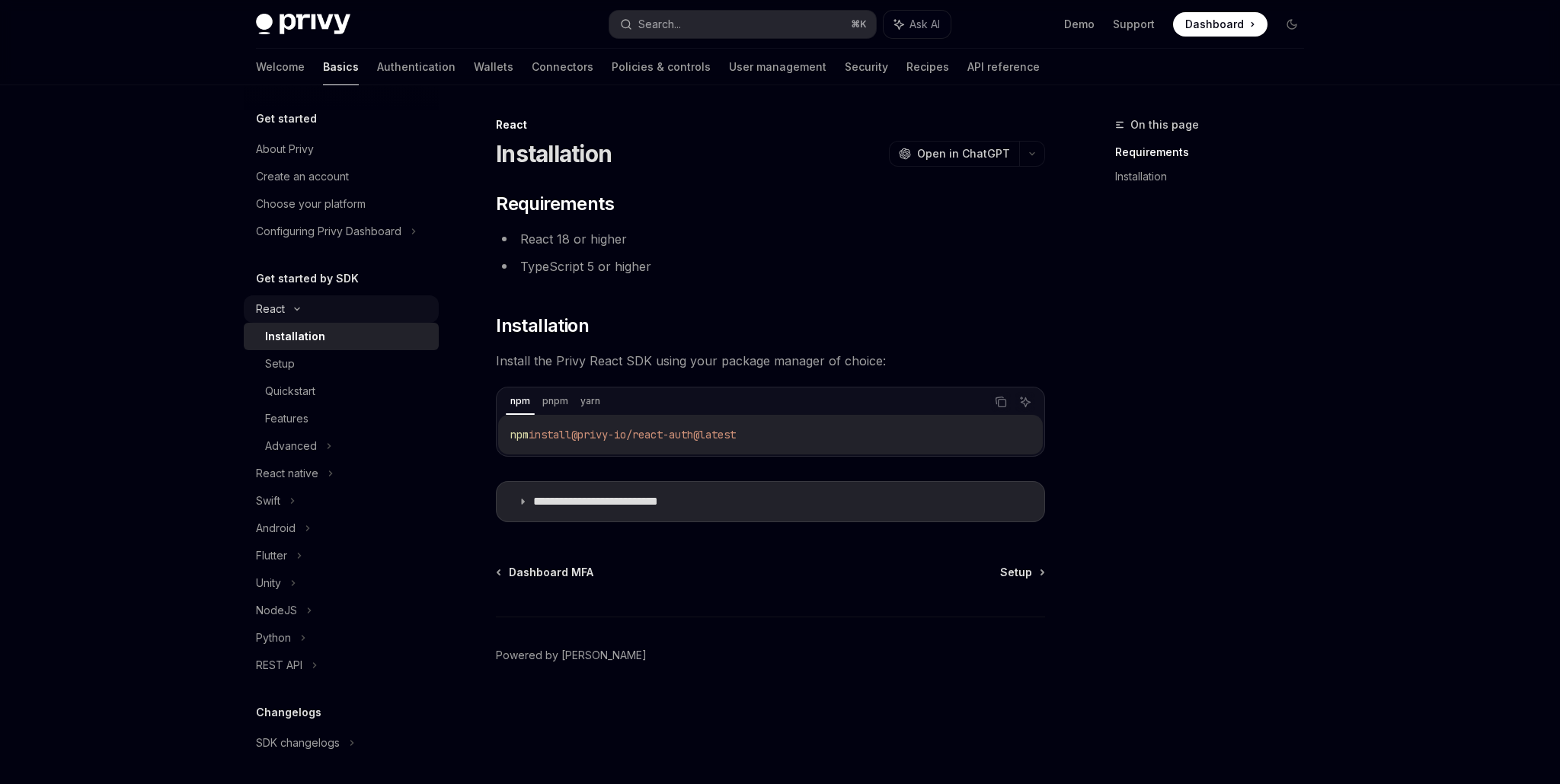
click at [295, 308] on icon at bounding box center [297, 309] width 5 height 2
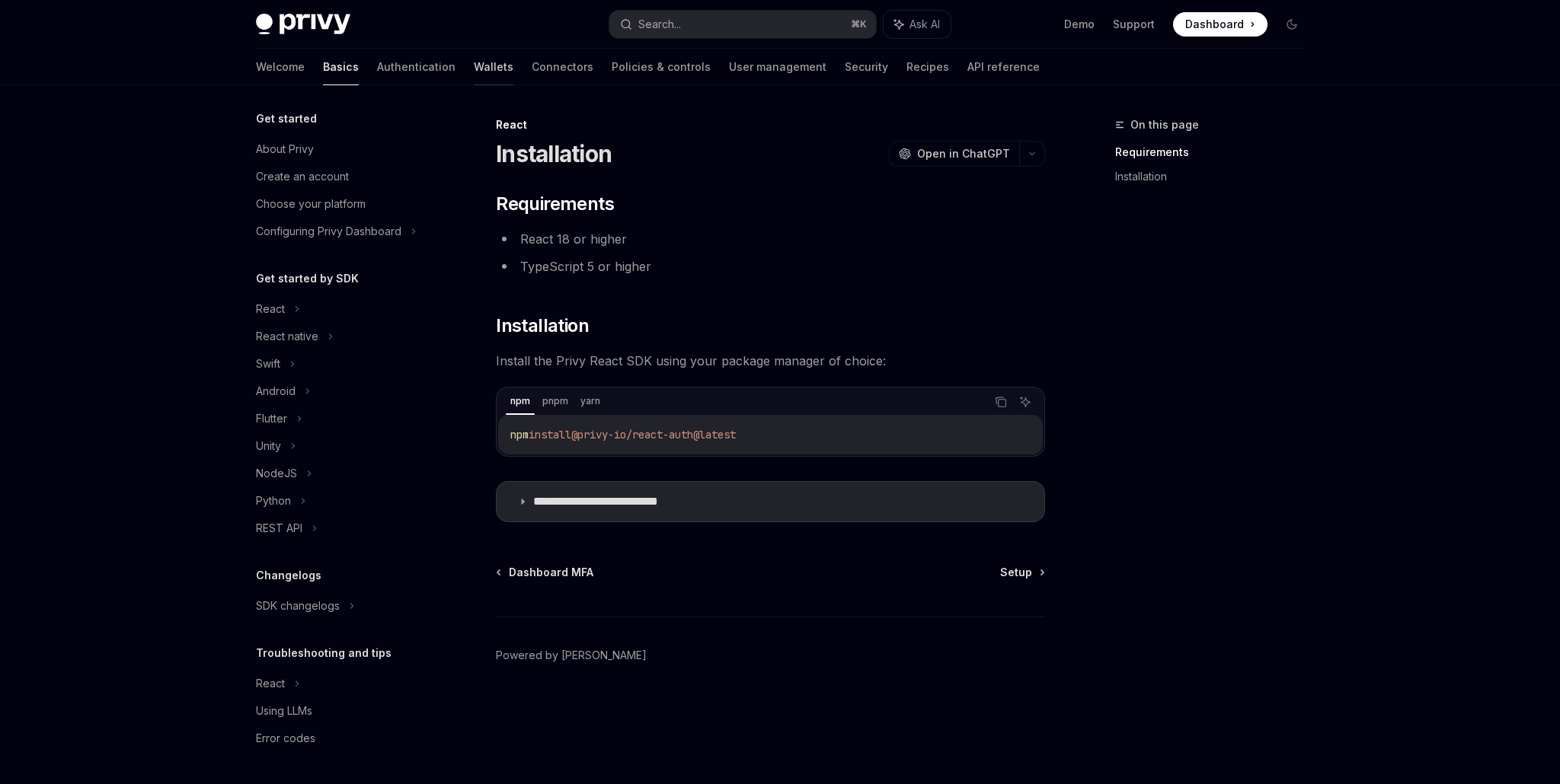
click at [474, 67] on link "Wallets" at bounding box center [494, 67] width 40 height 37
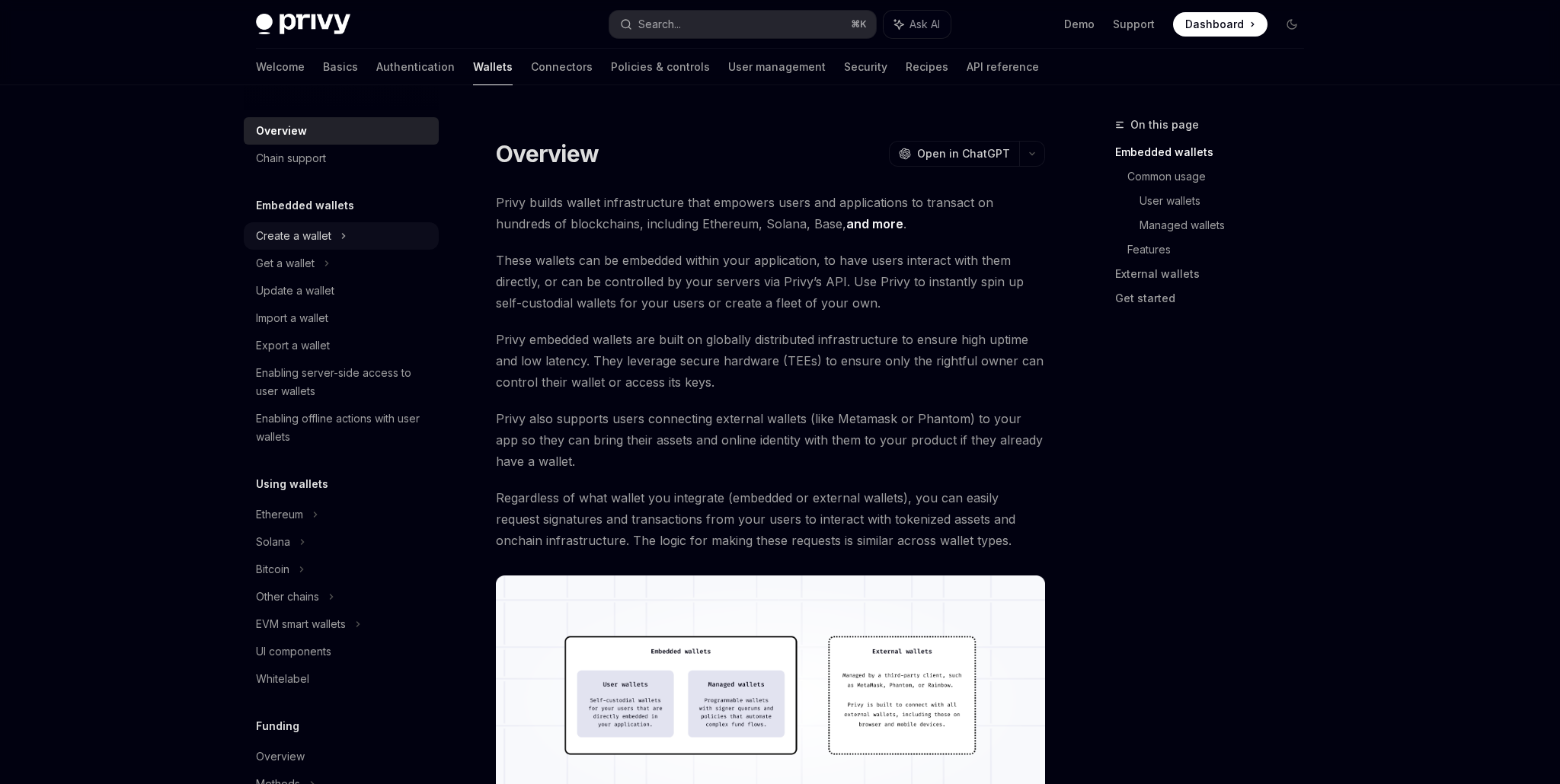
click at [316, 245] on div "Create a wallet" at bounding box center [341, 236] width 195 height 28
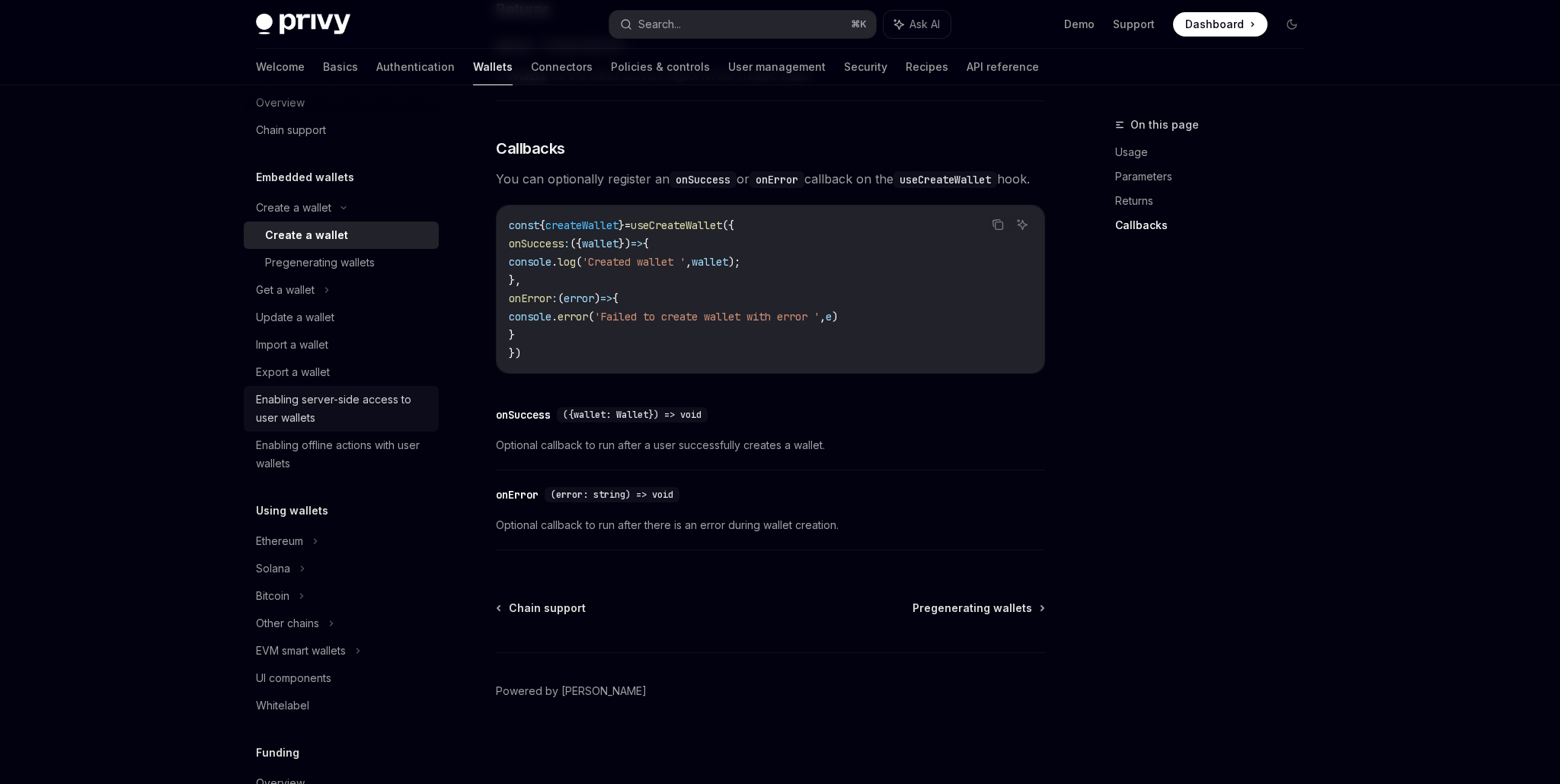
scroll to position [96, 0]
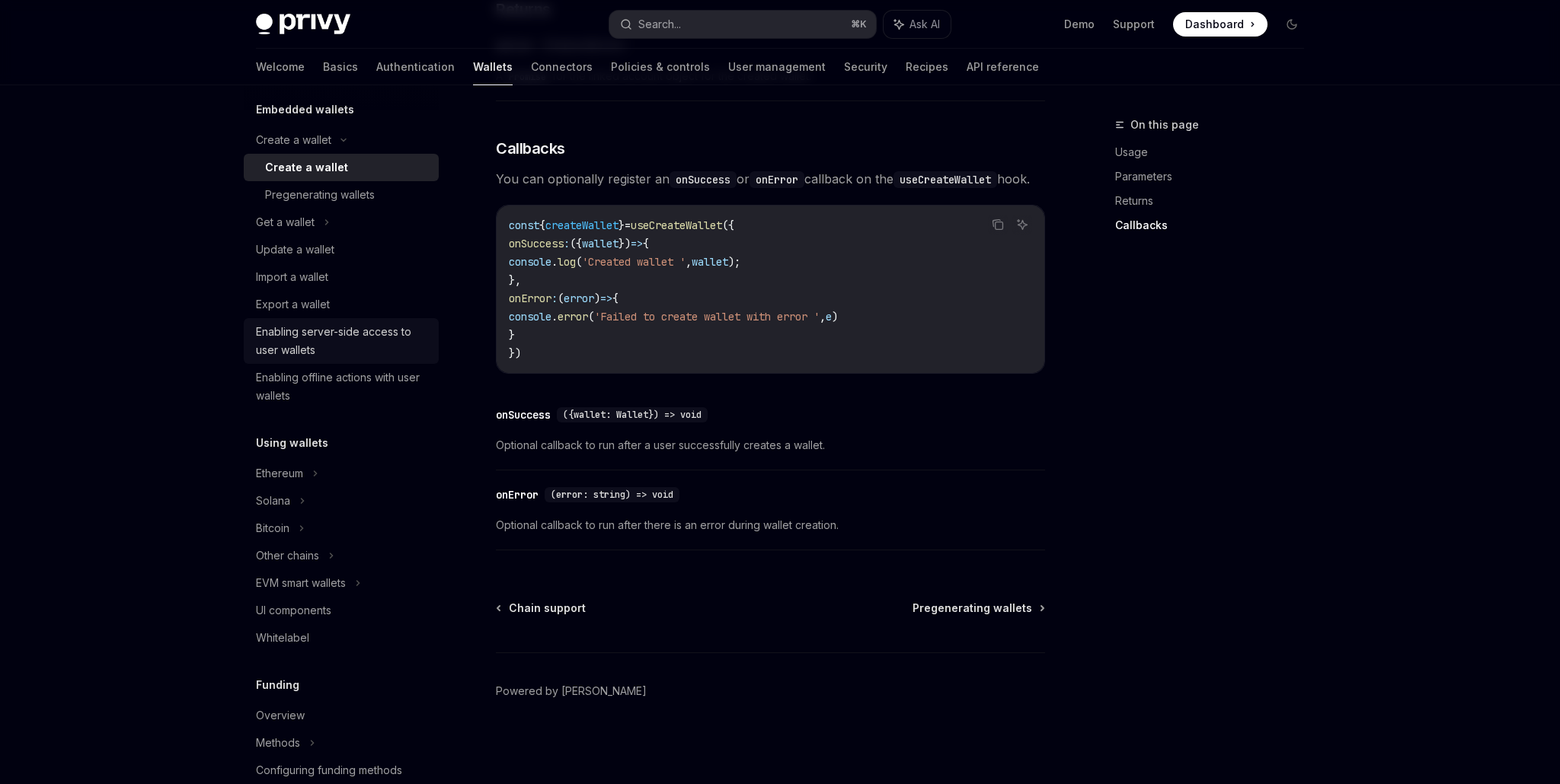
click at [317, 332] on div "Enabling server-side access to user wallets" at bounding box center [342, 341] width 173 height 37
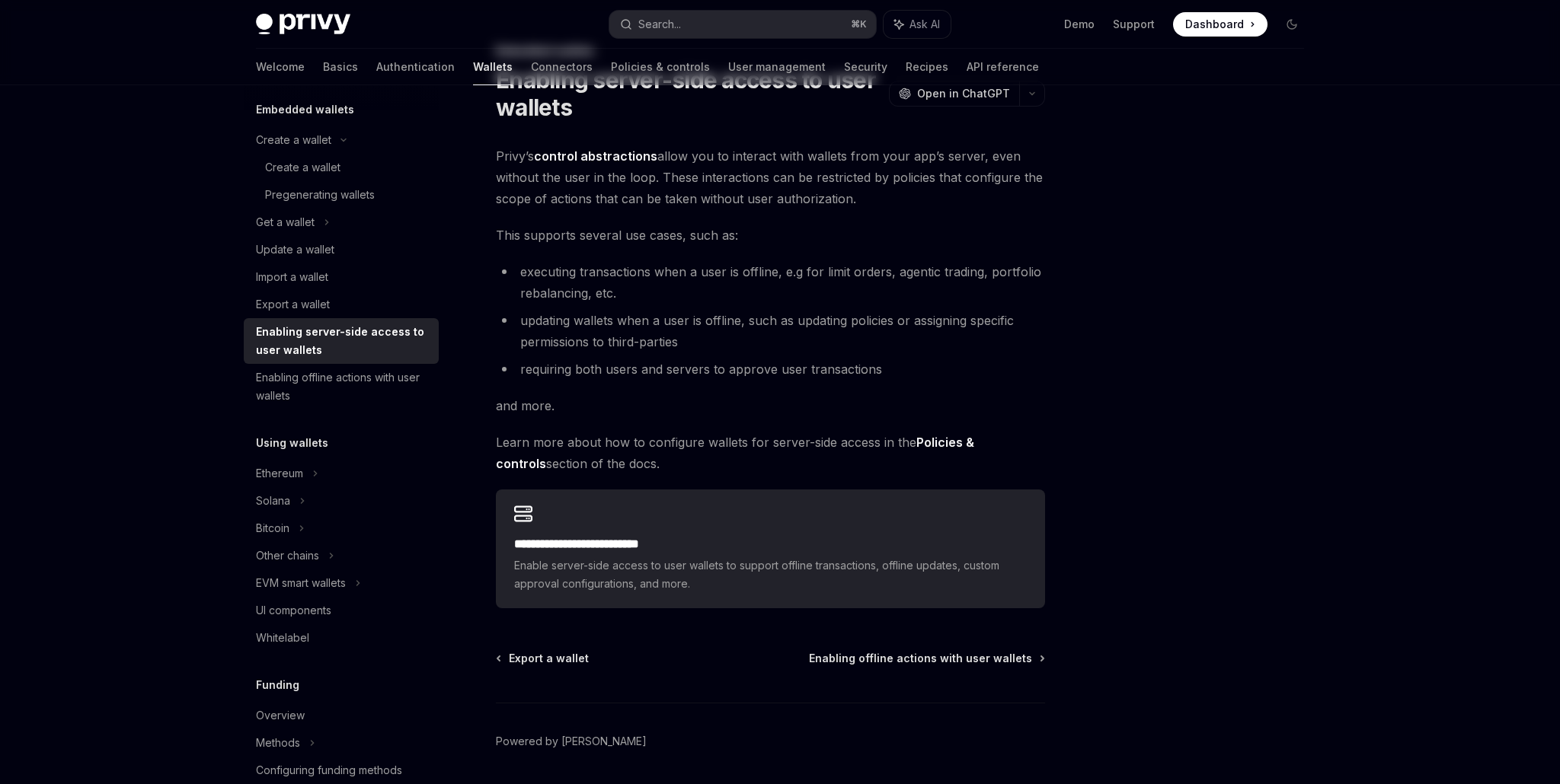
scroll to position [124, 0]
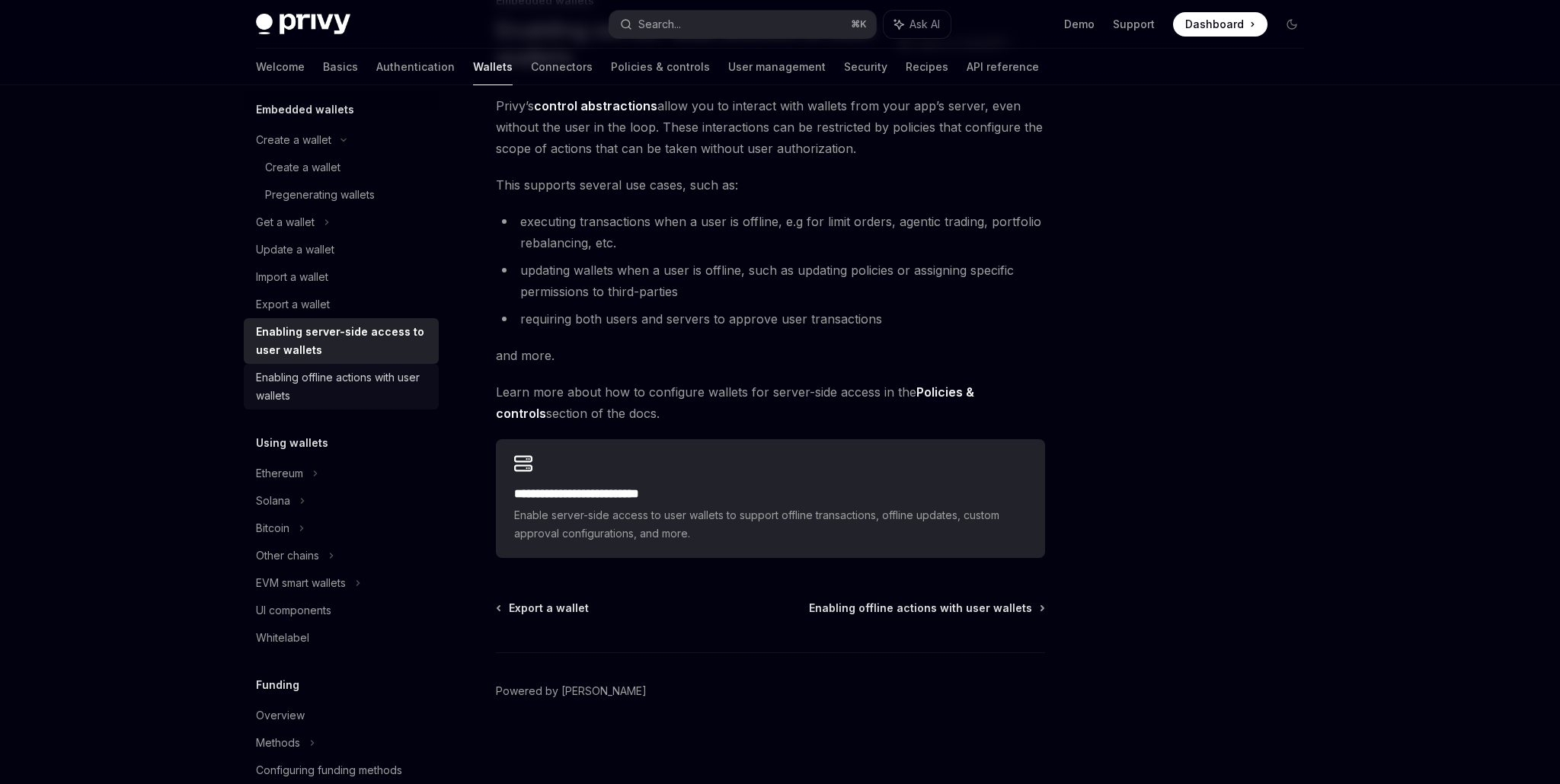
click at [302, 378] on div "Enabling offline actions with user wallets" at bounding box center [342, 386] width 173 height 37
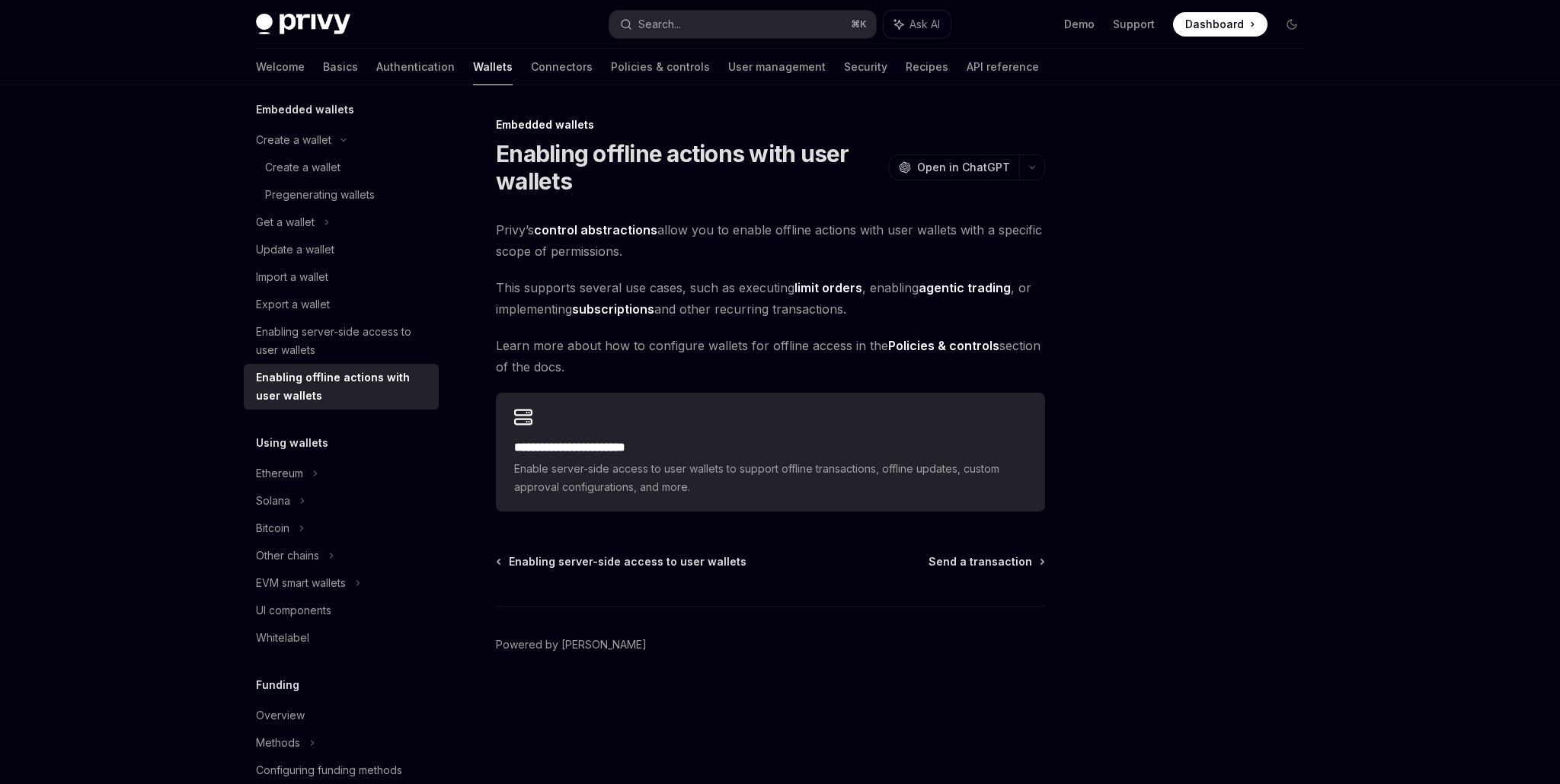
click at [742, 276] on div "**********" at bounding box center [771, 365] width 550 height 293
click at [287, 149] on div "Ethereum" at bounding box center [294, 140] width 76 height 18
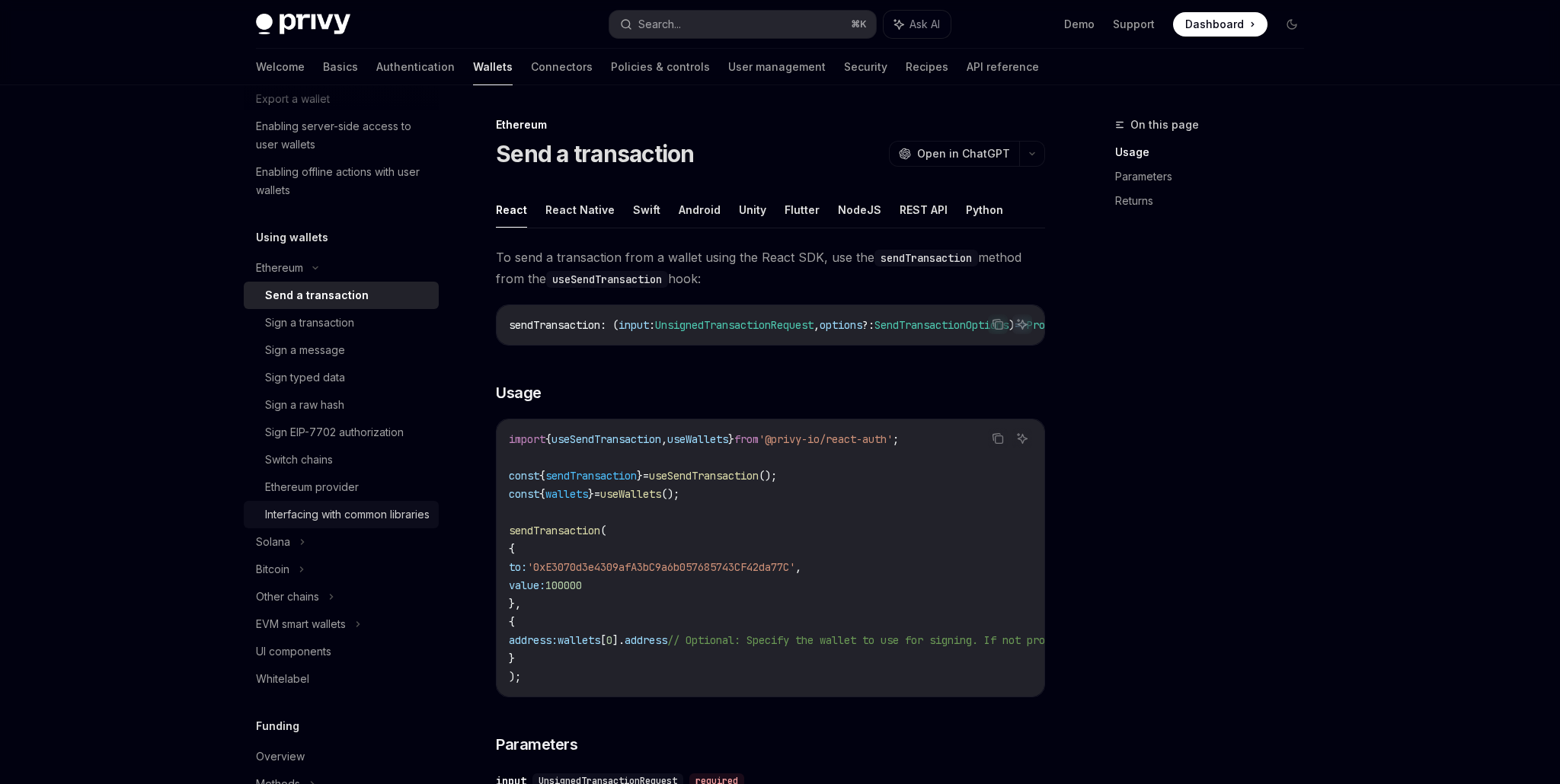
scroll to position [222, 0]
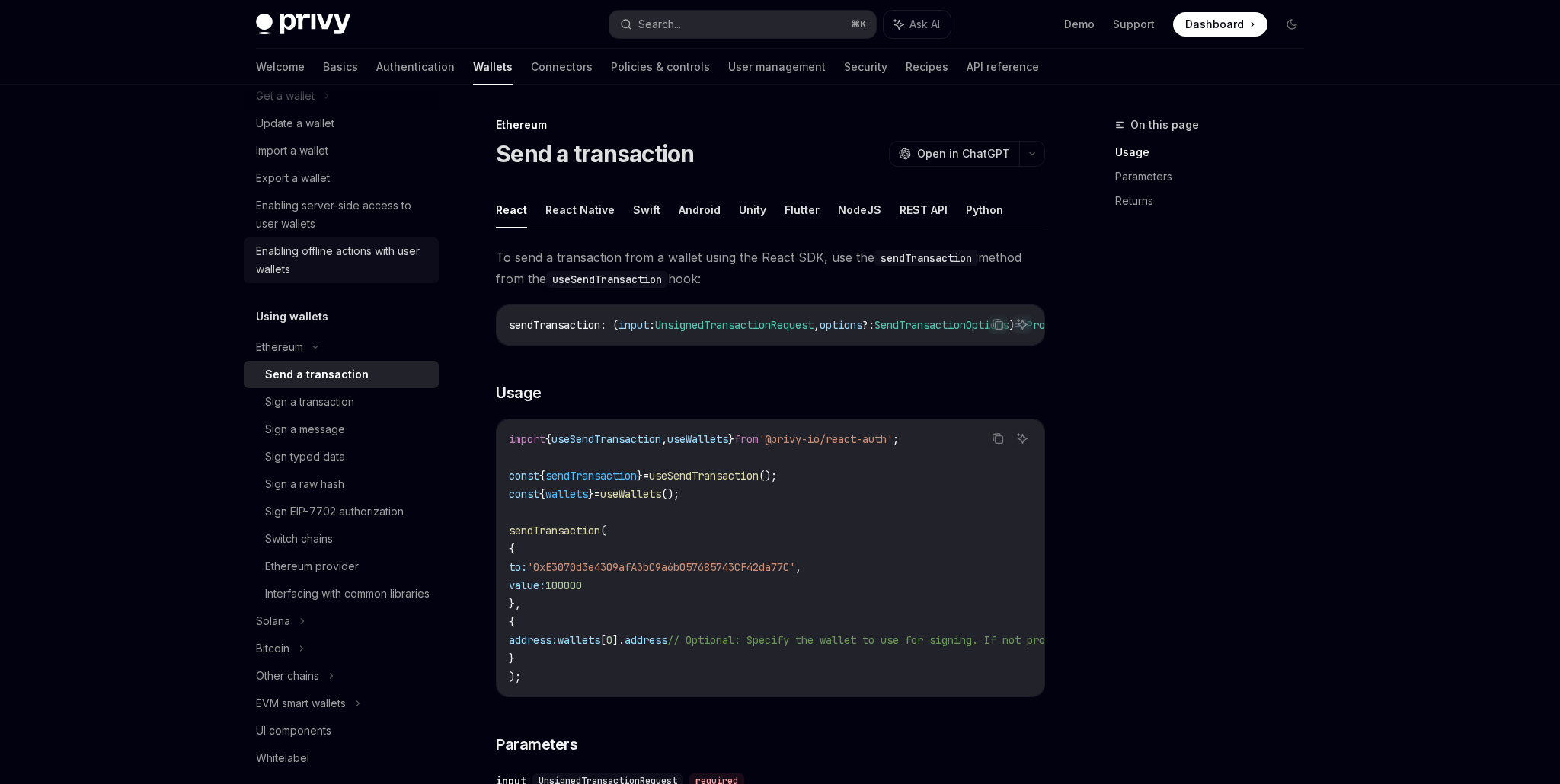
click at [286, 261] on div "Enabling offline actions with user wallets" at bounding box center [342, 260] width 173 height 37
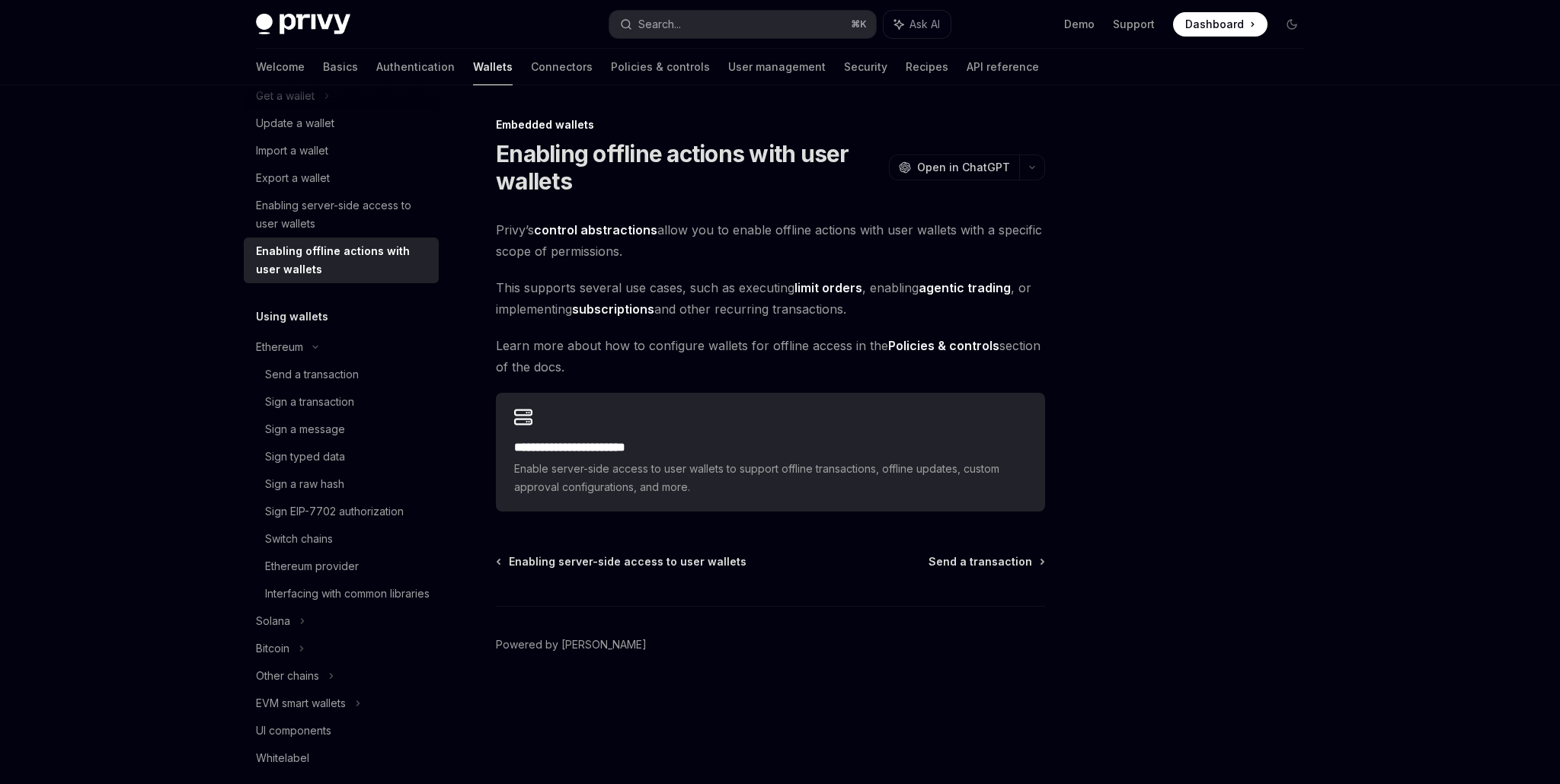
click at [600, 233] on link "control abstractions" at bounding box center [595, 230] width 123 height 16
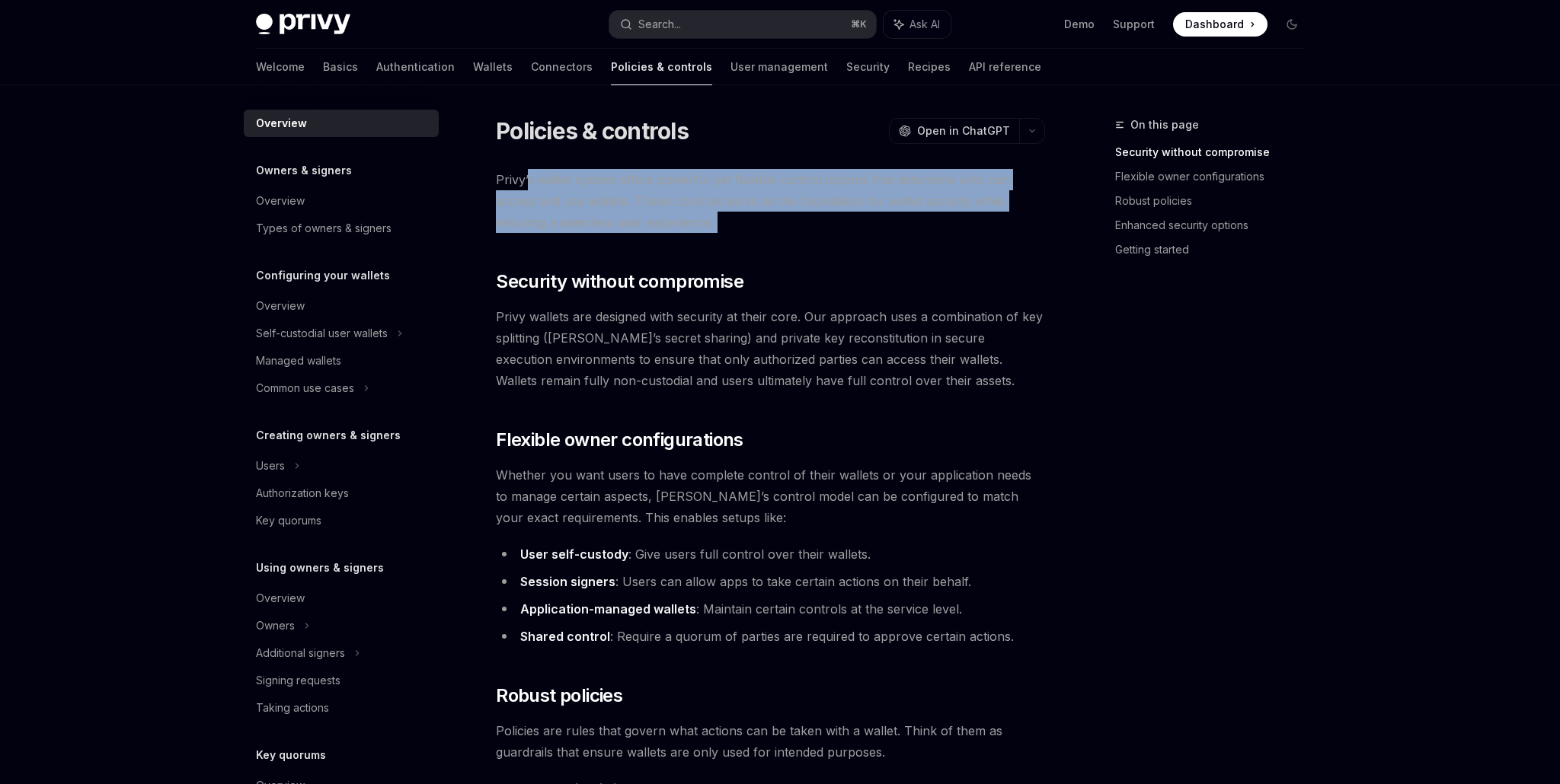
drag, startPoint x: 530, startPoint y: 186, endPoint x: 773, endPoint y: 248, distance: 250.8
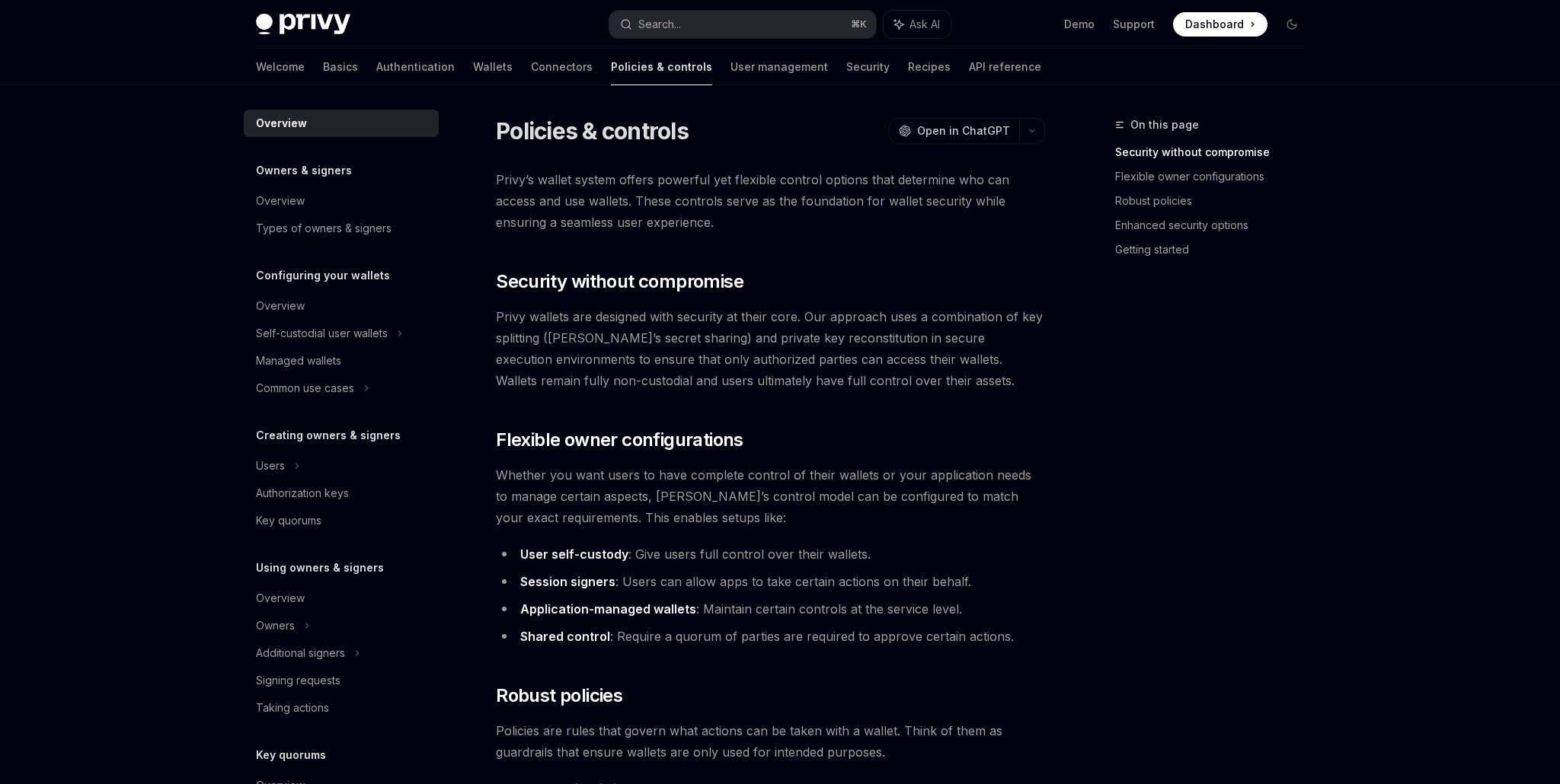
click at [508, 320] on span "Privy wallets are designed with security at their core. Our approach uses a com…" at bounding box center [771, 349] width 550 height 86
click at [284, 467] on div "Users" at bounding box center [270, 466] width 29 height 18
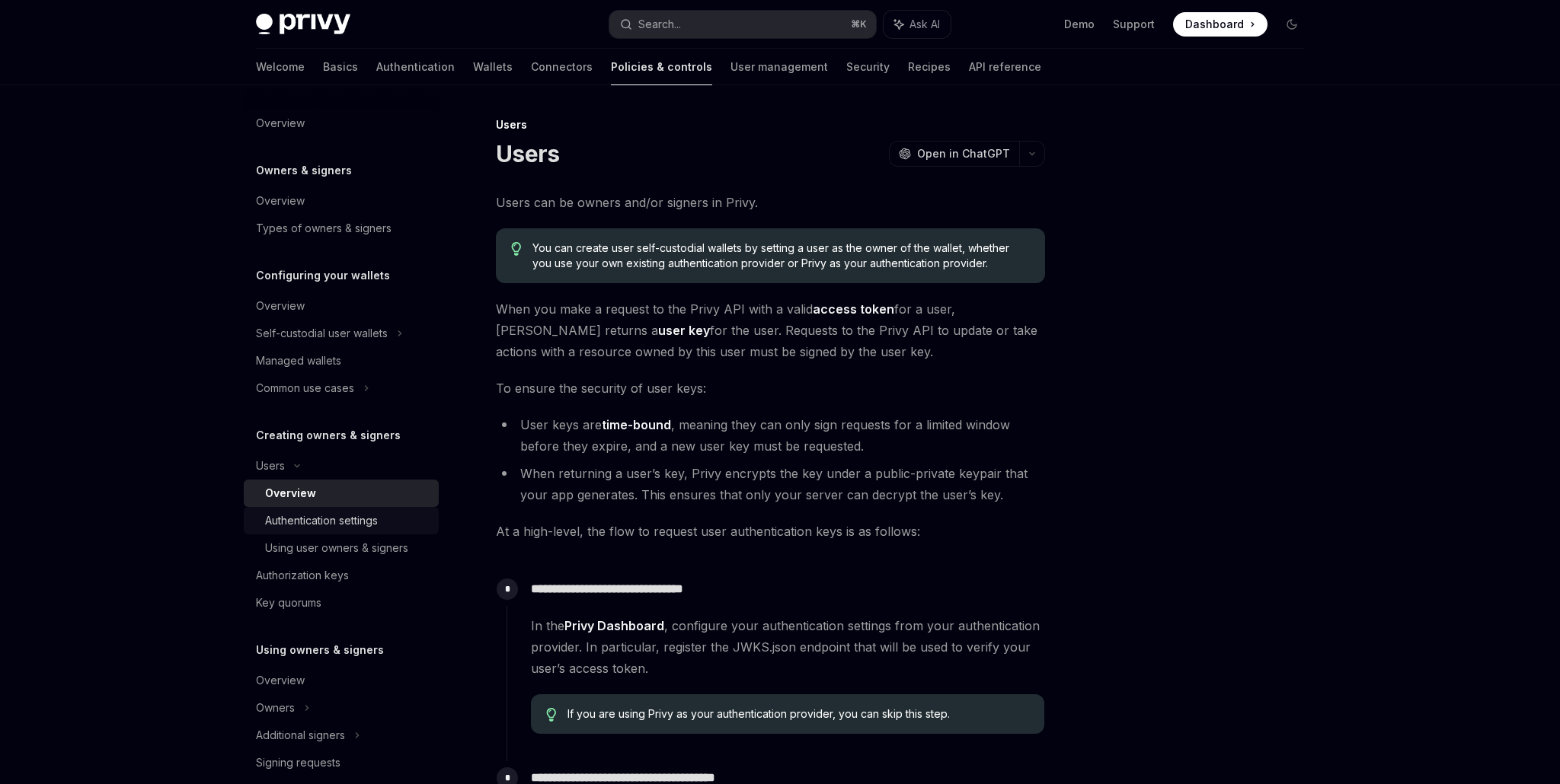
click at [314, 513] on div "Authentication settings" at bounding box center [321, 520] width 112 height 18
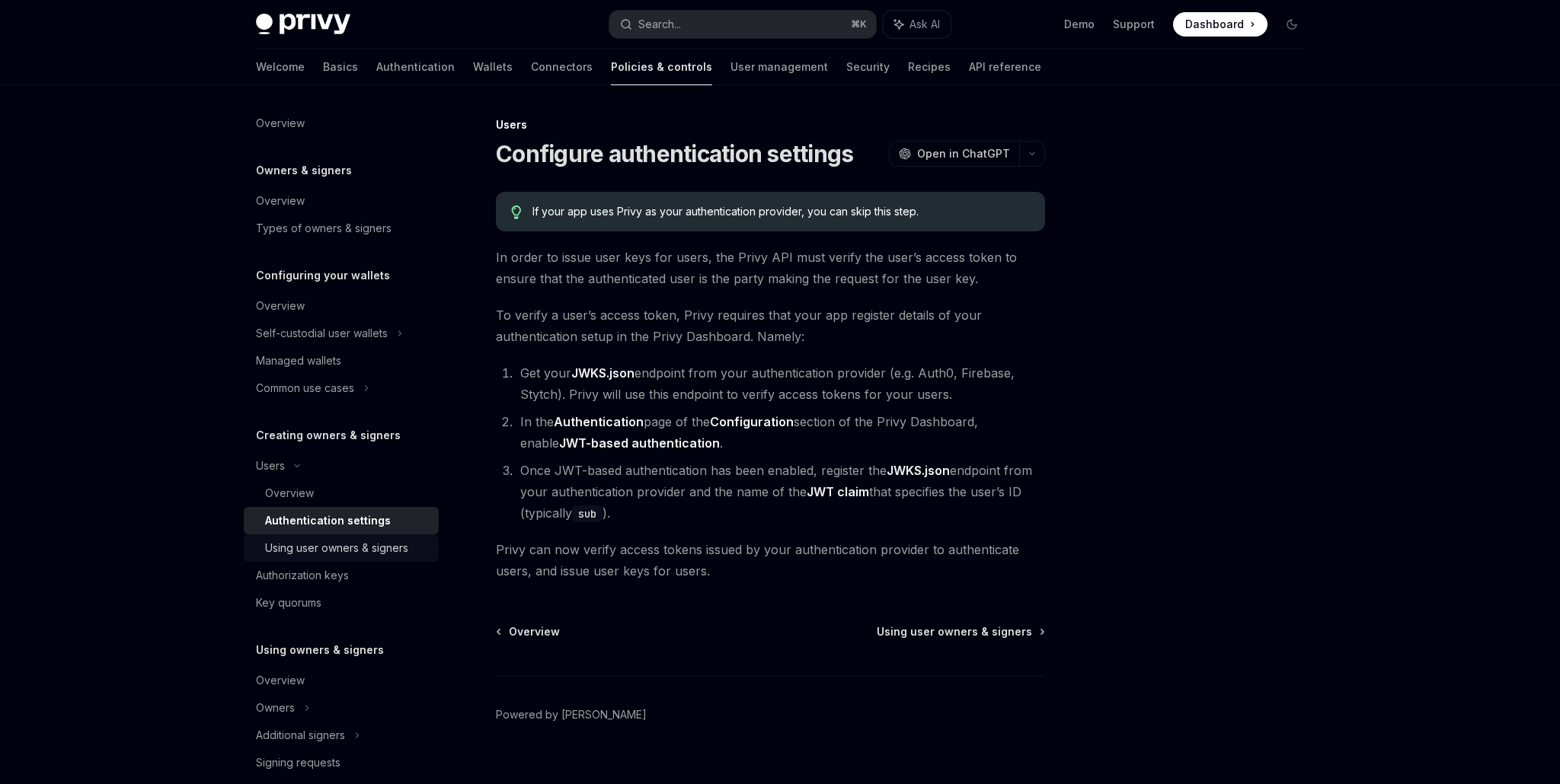
click at [314, 548] on div "Using user owners & signers" at bounding box center [336, 548] width 143 height 18
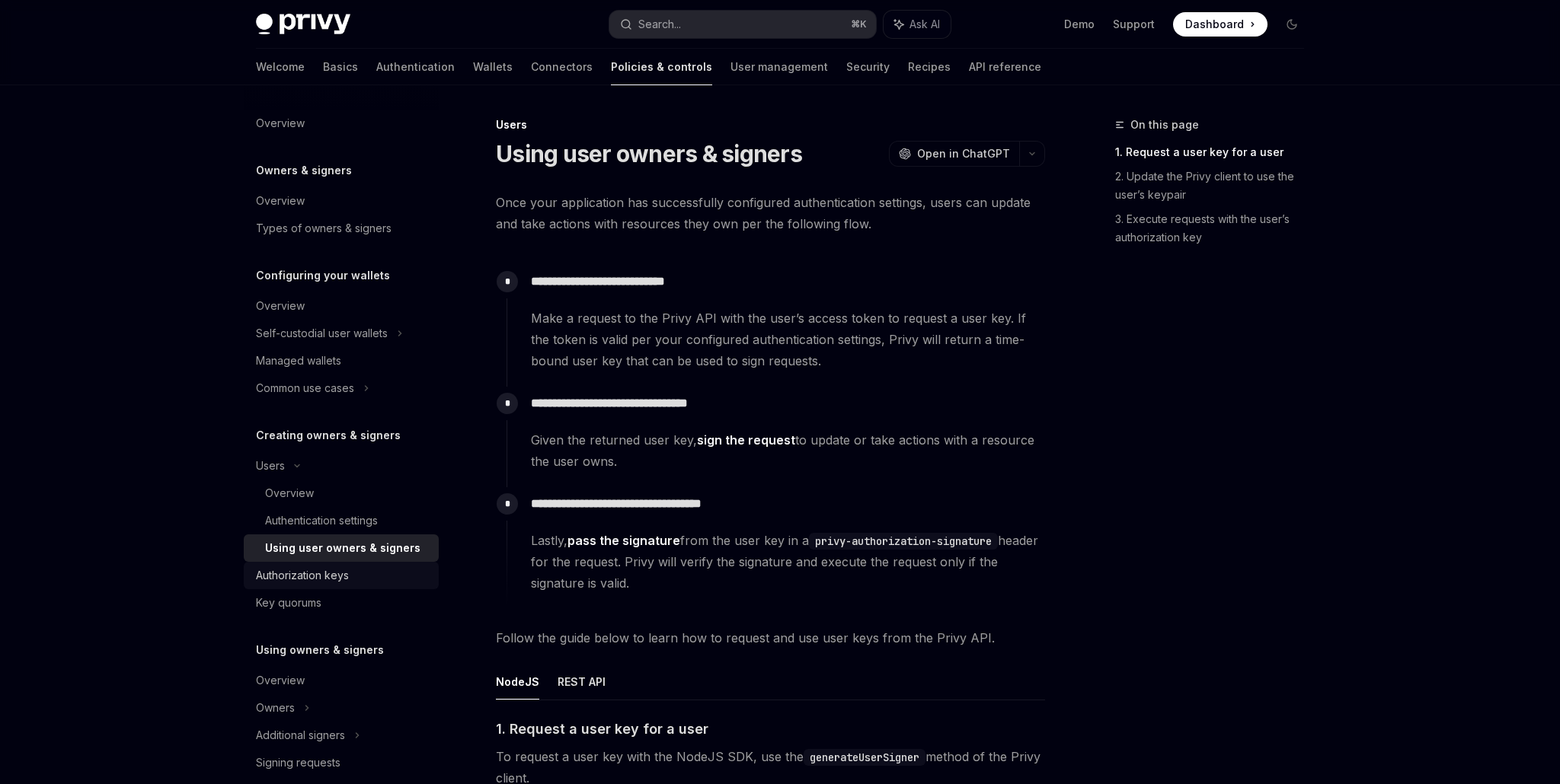
click at [314, 573] on div "Authorization keys" at bounding box center [302, 575] width 93 height 18
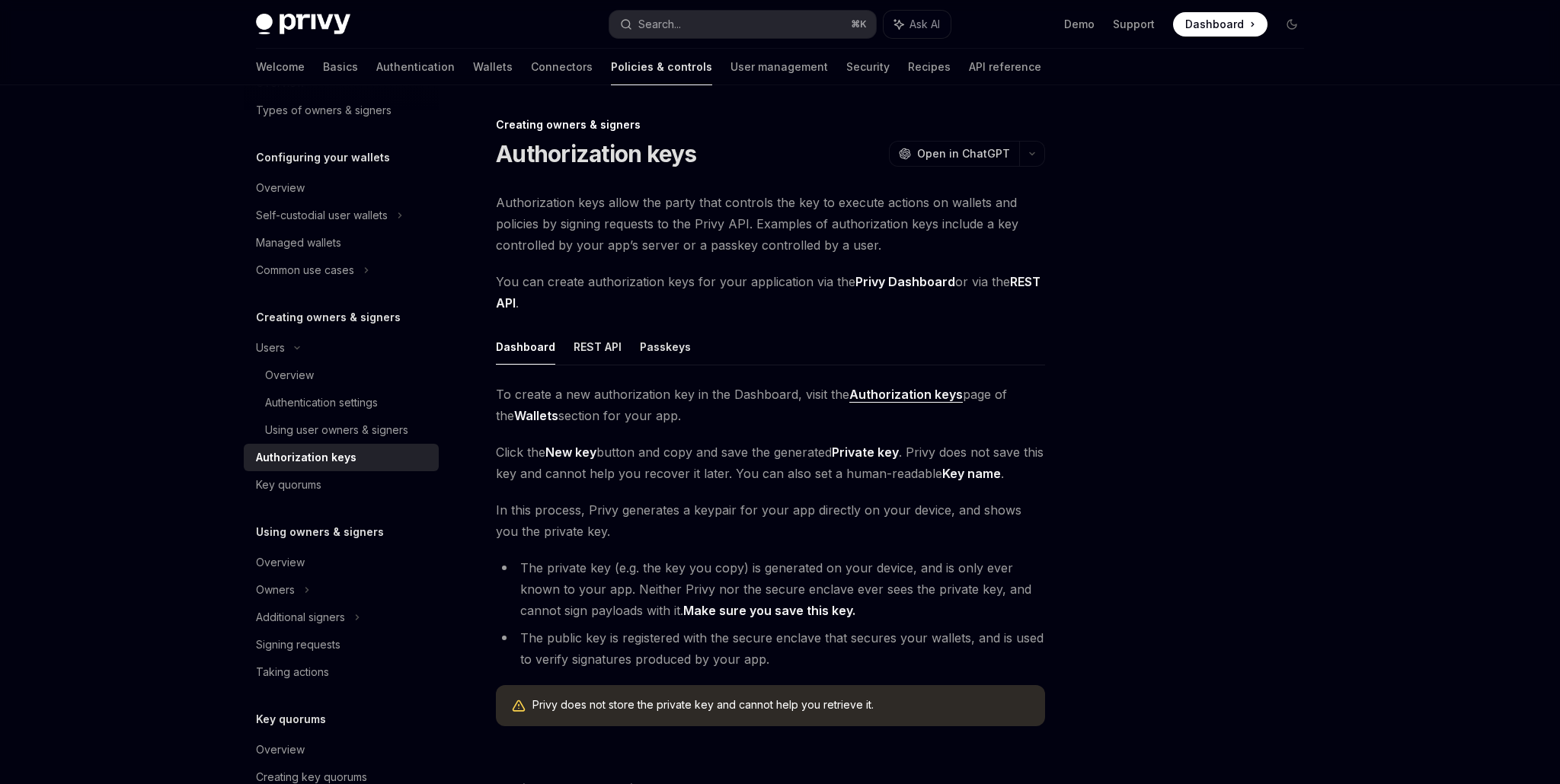
scroll to position [45, 0]
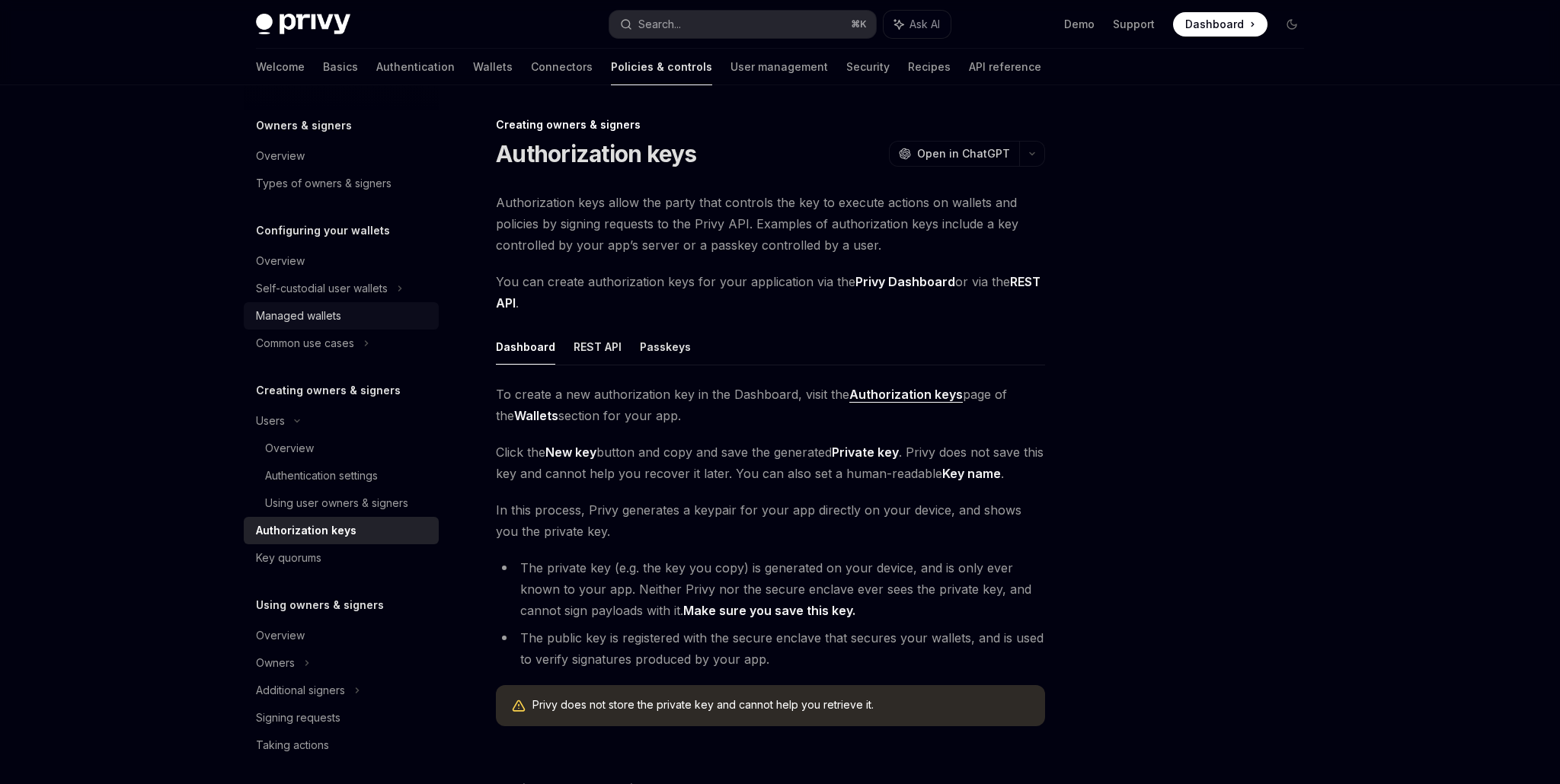
click at [338, 310] on div "Managed wallets" at bounding box center [299, 315] width 86 height 18
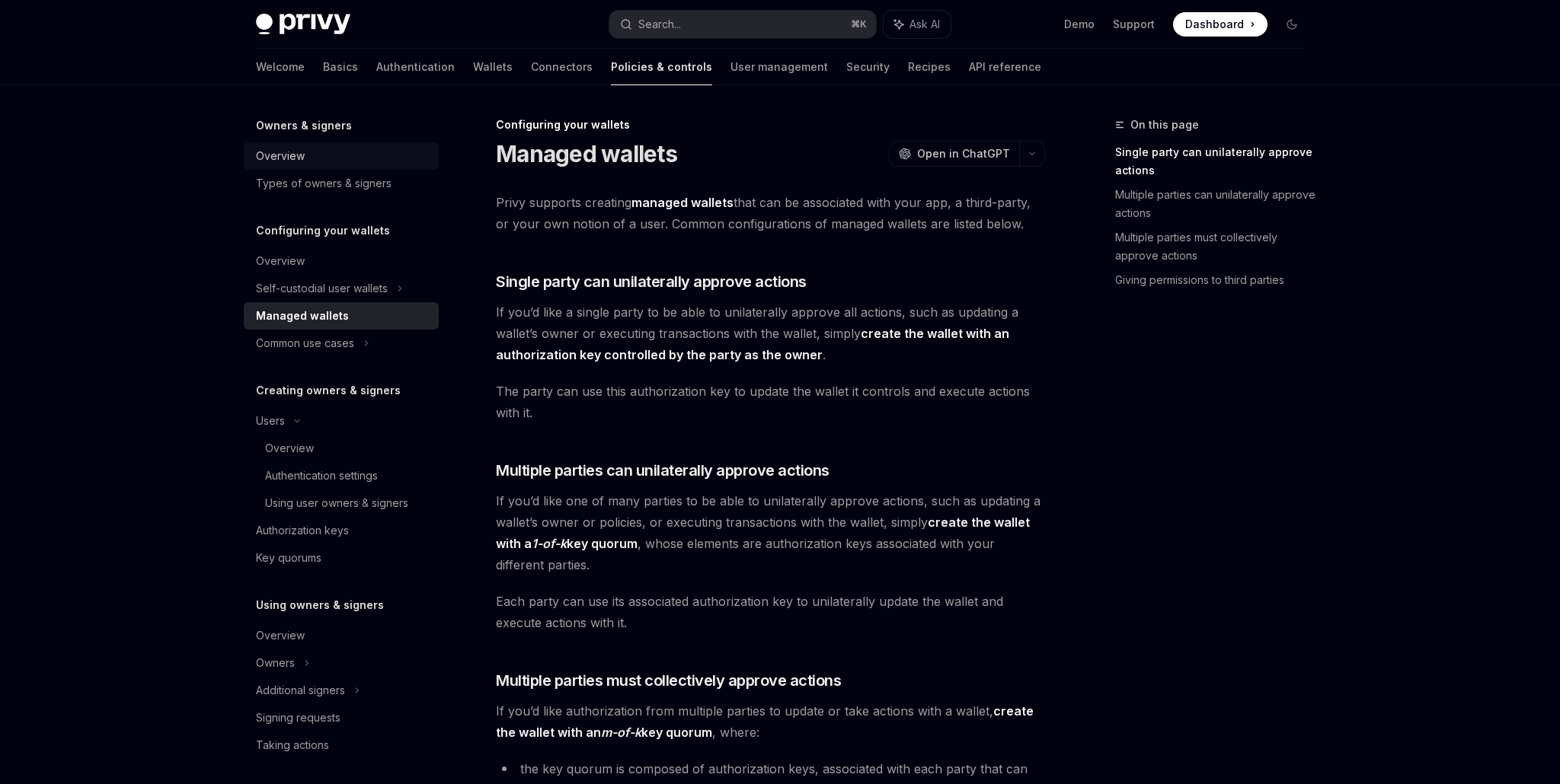
click at [291, 160] on div "Overview" at bounding box center [280, 156] width 49 height 18
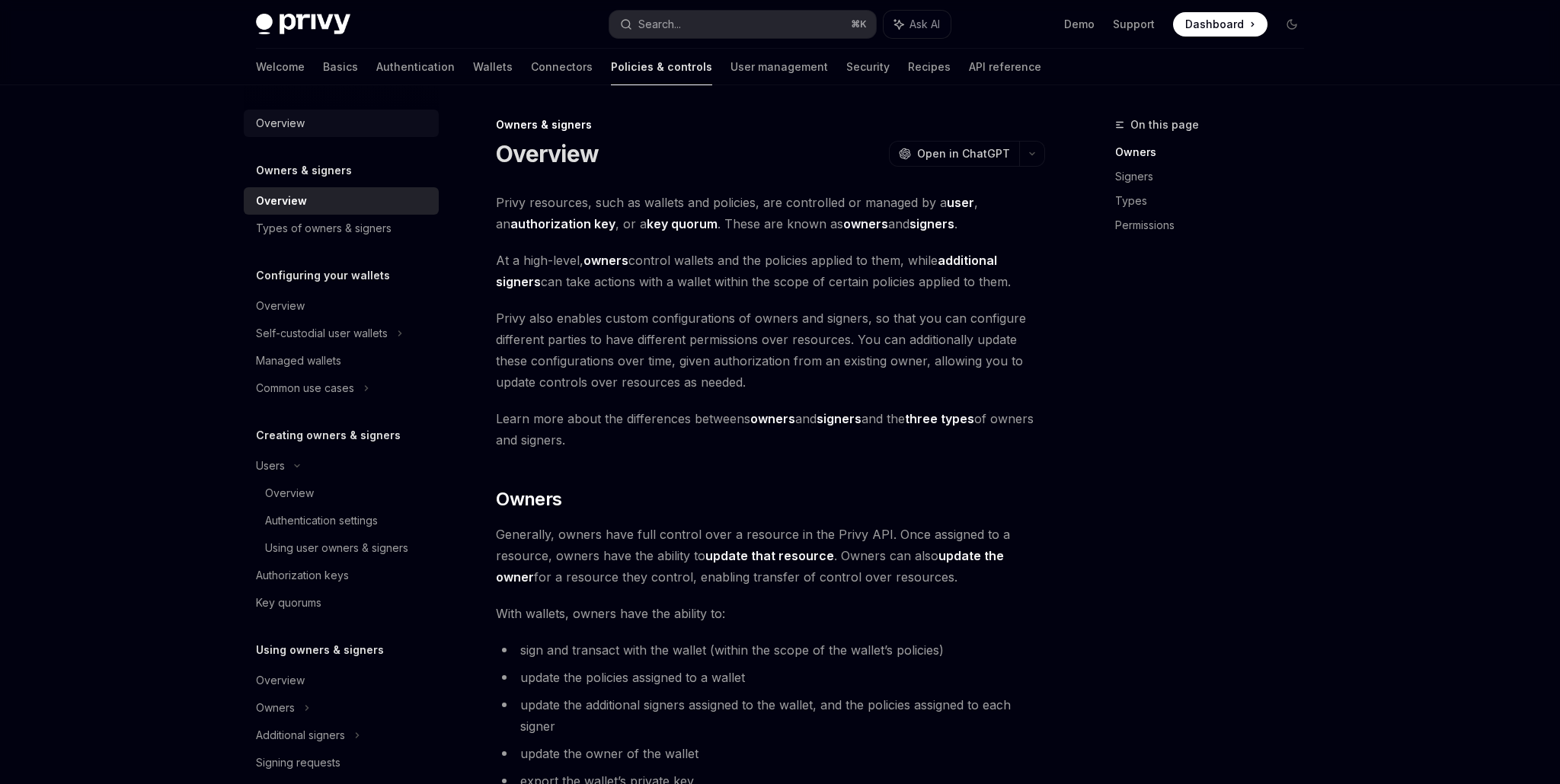
click at [296, 124] on div "Overview" at bounding box center [280, 123] width 49 height 18
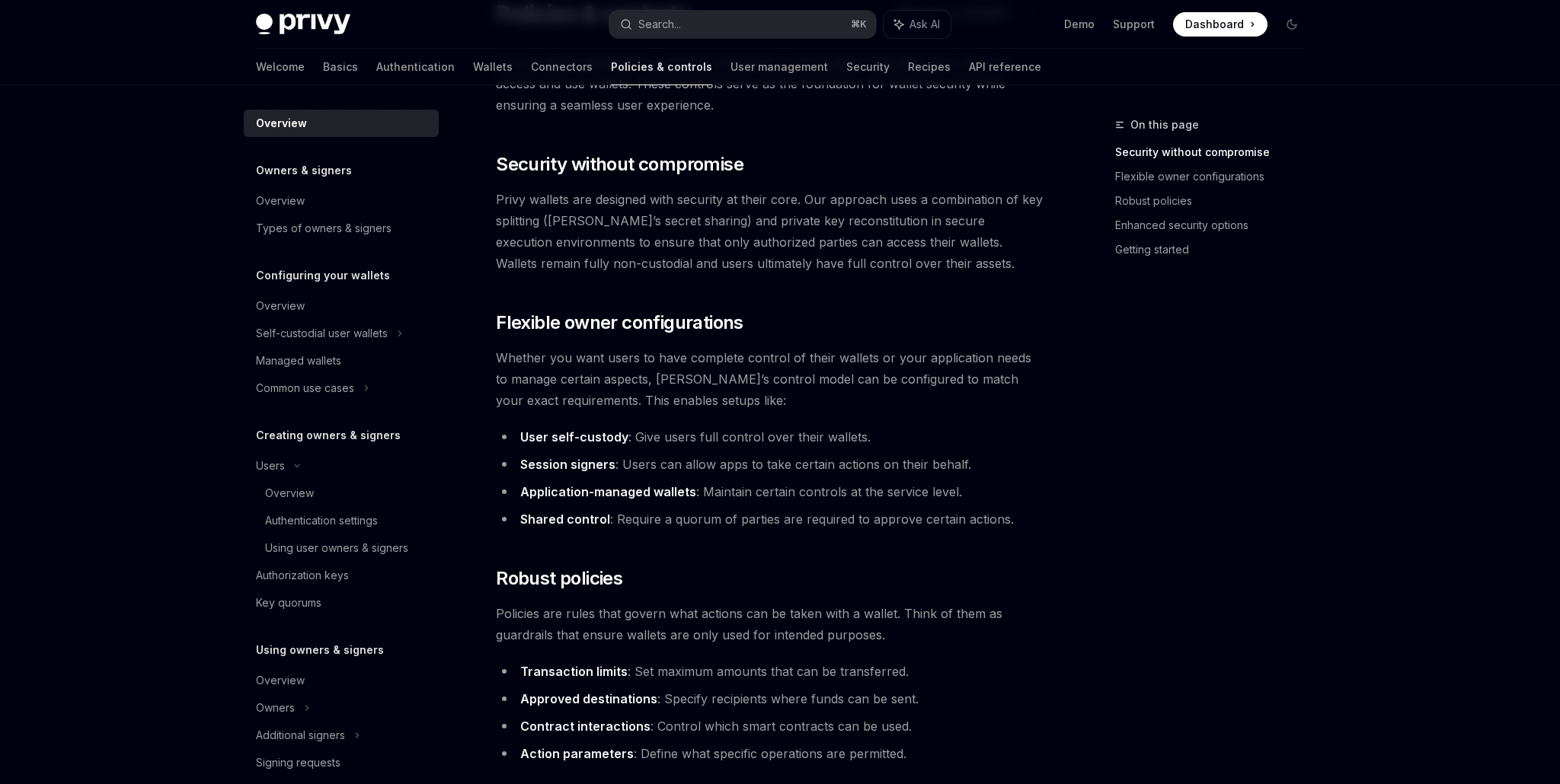
scroll to position [152, 0]
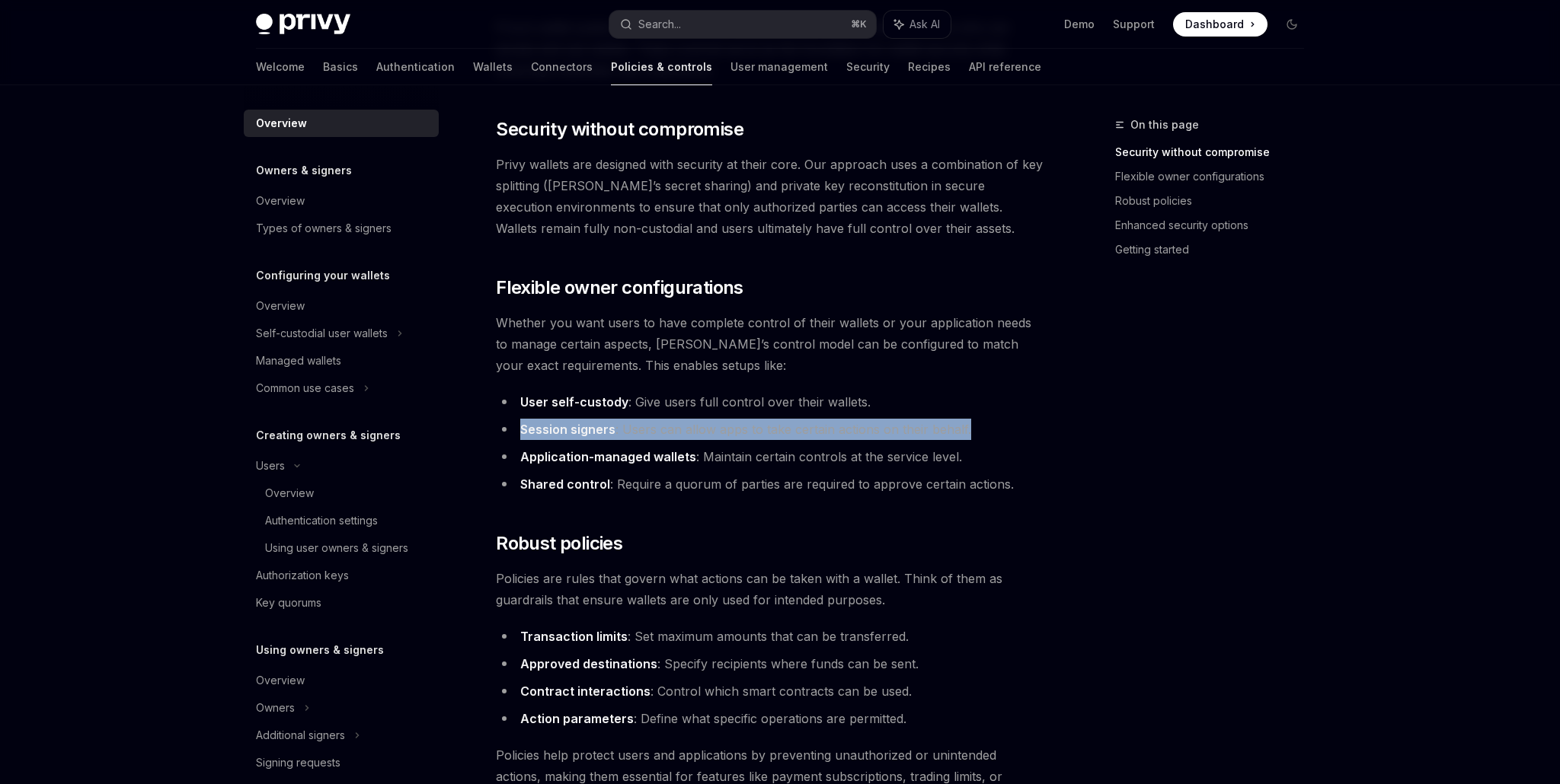
drag, startPoint x: 518, startPoint y: 430, endPoint x: 1005, endPoint y: 425, distance: 487.0
click at [1005, 425] on li "Session signers : Users can allow apps to take certain actions on their behalf." at bounding box center [771, 429] width 550 height 21
copy li "Session signers : Users can allow apps to take certain actions on their behalf."
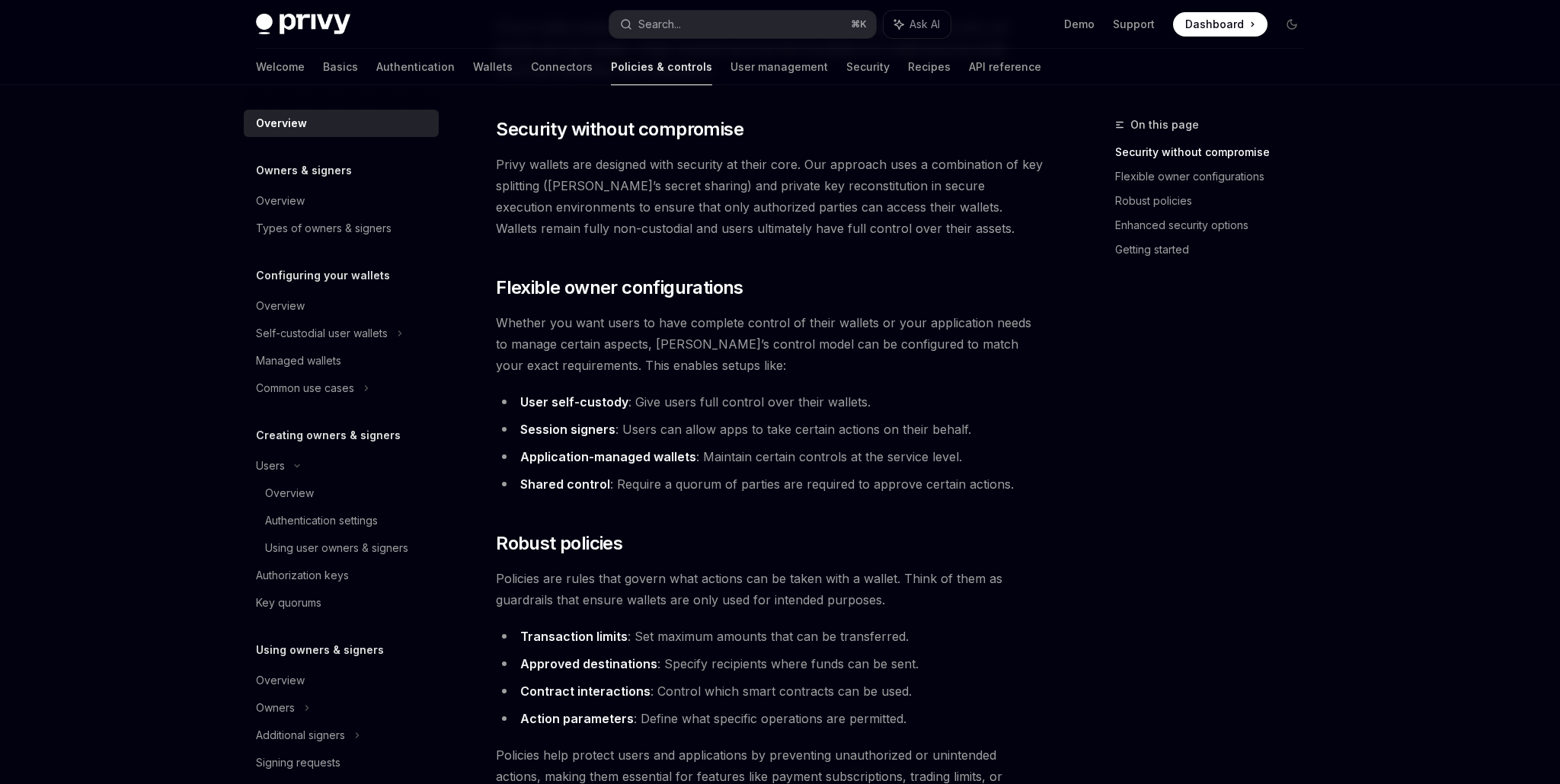
click at [801, 358] on span "Whether you want users to have complete control of their wallets or your applic…" at bounding box center [771, 344] width 550 height 64
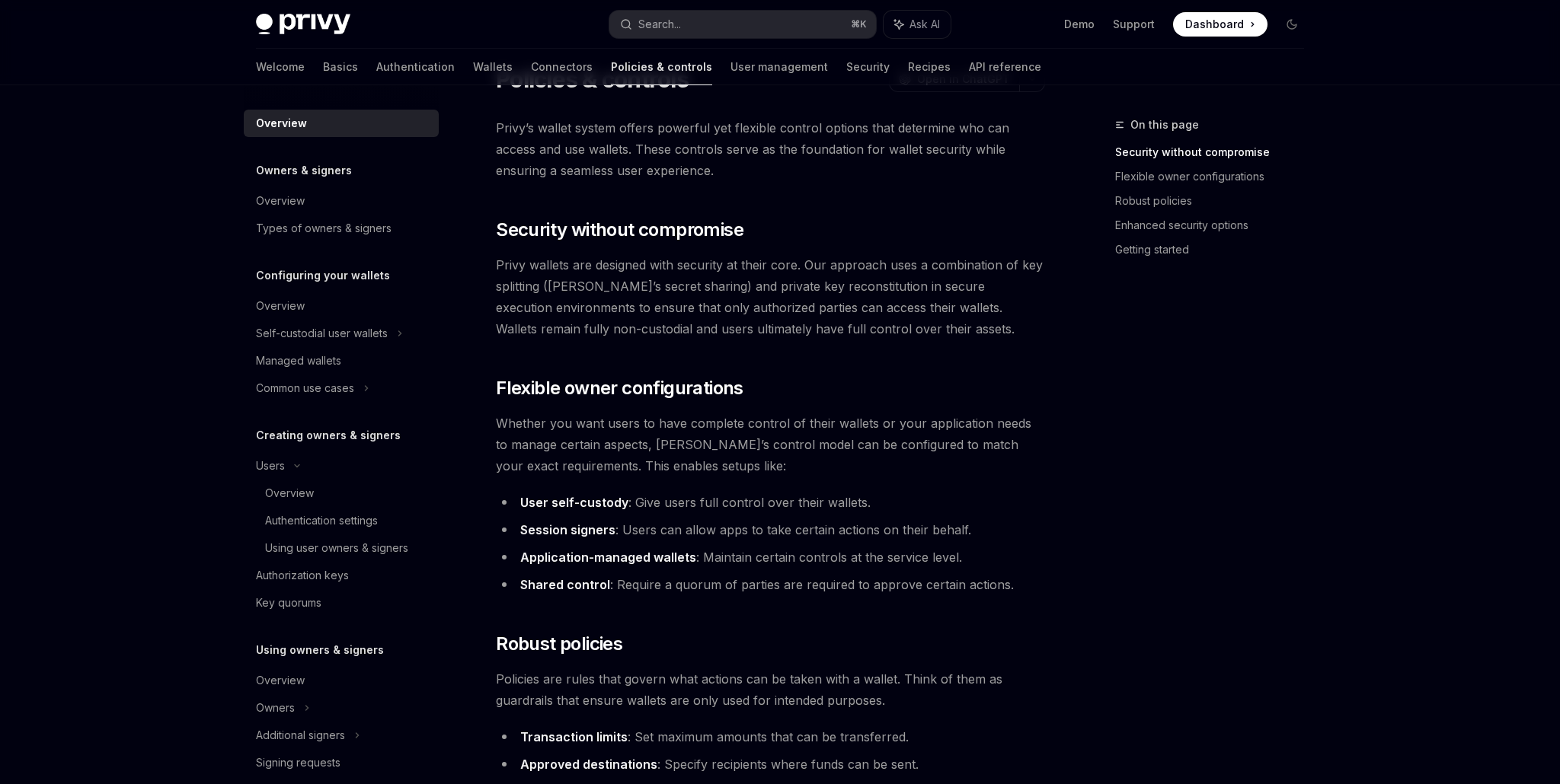
scroll to position [8, 0]
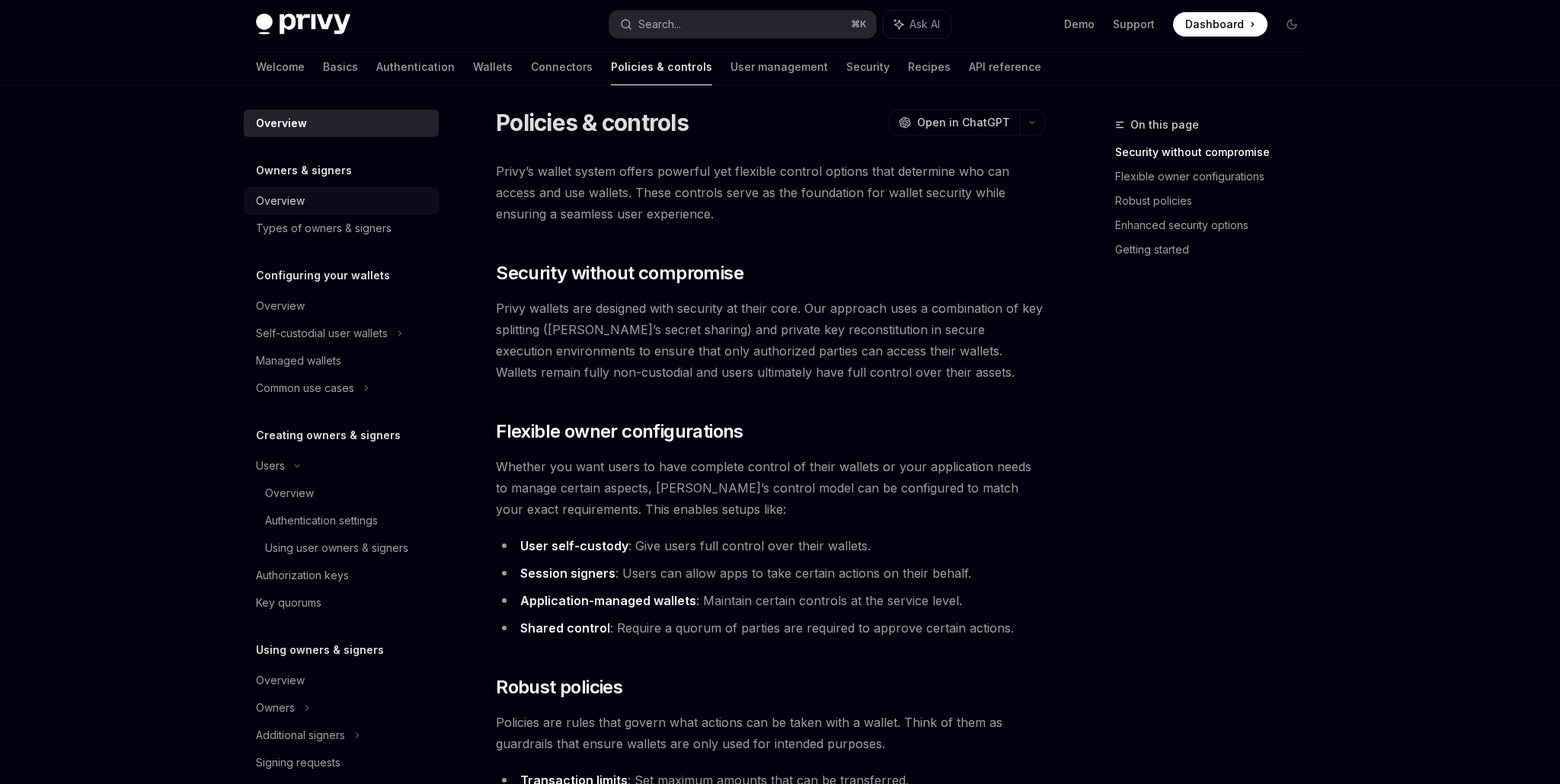
click at [275, 203] on div "Overview" at bounding box center [280, 201] width 49 height 18
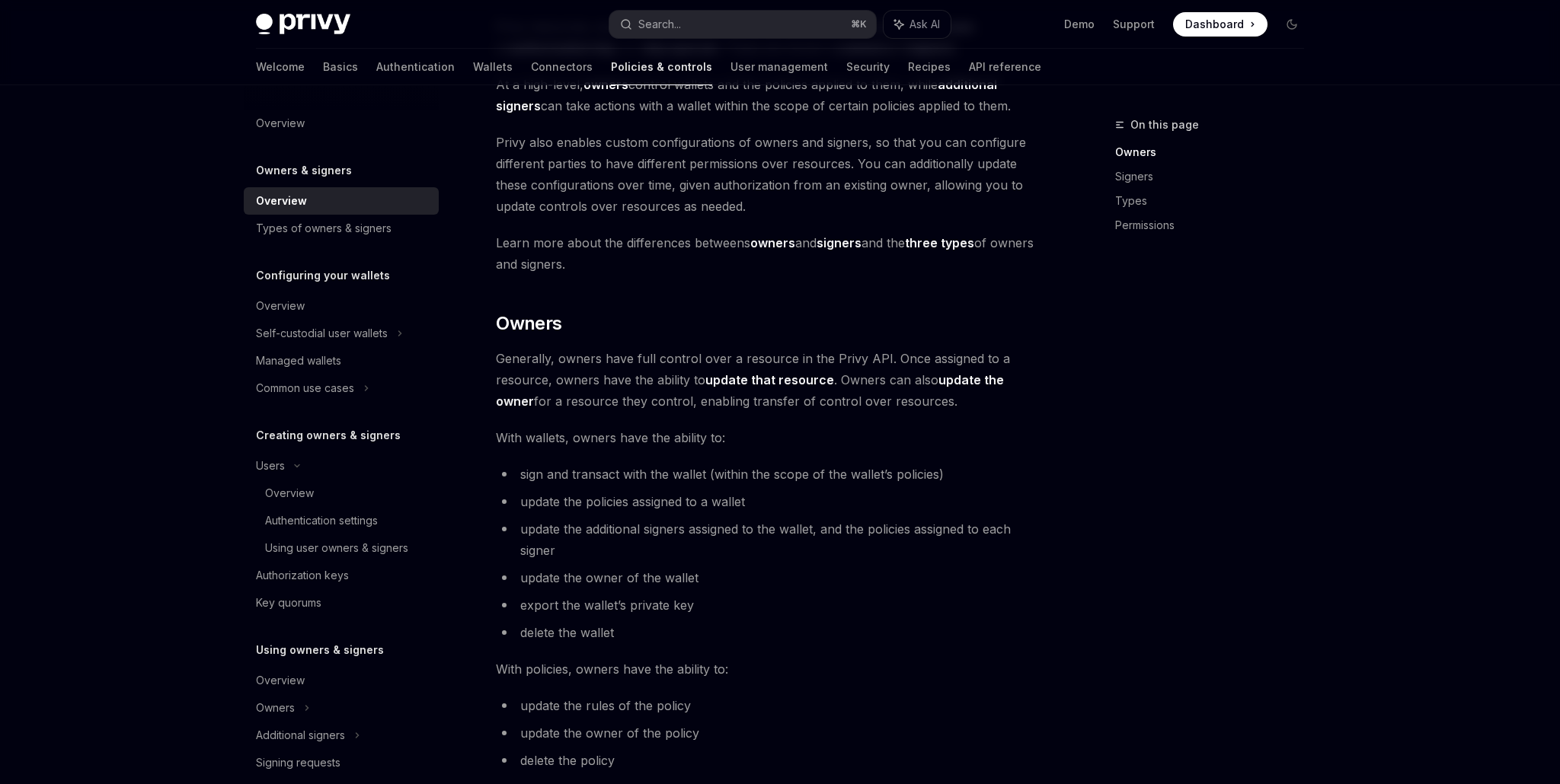
scroll to position [256, 0]
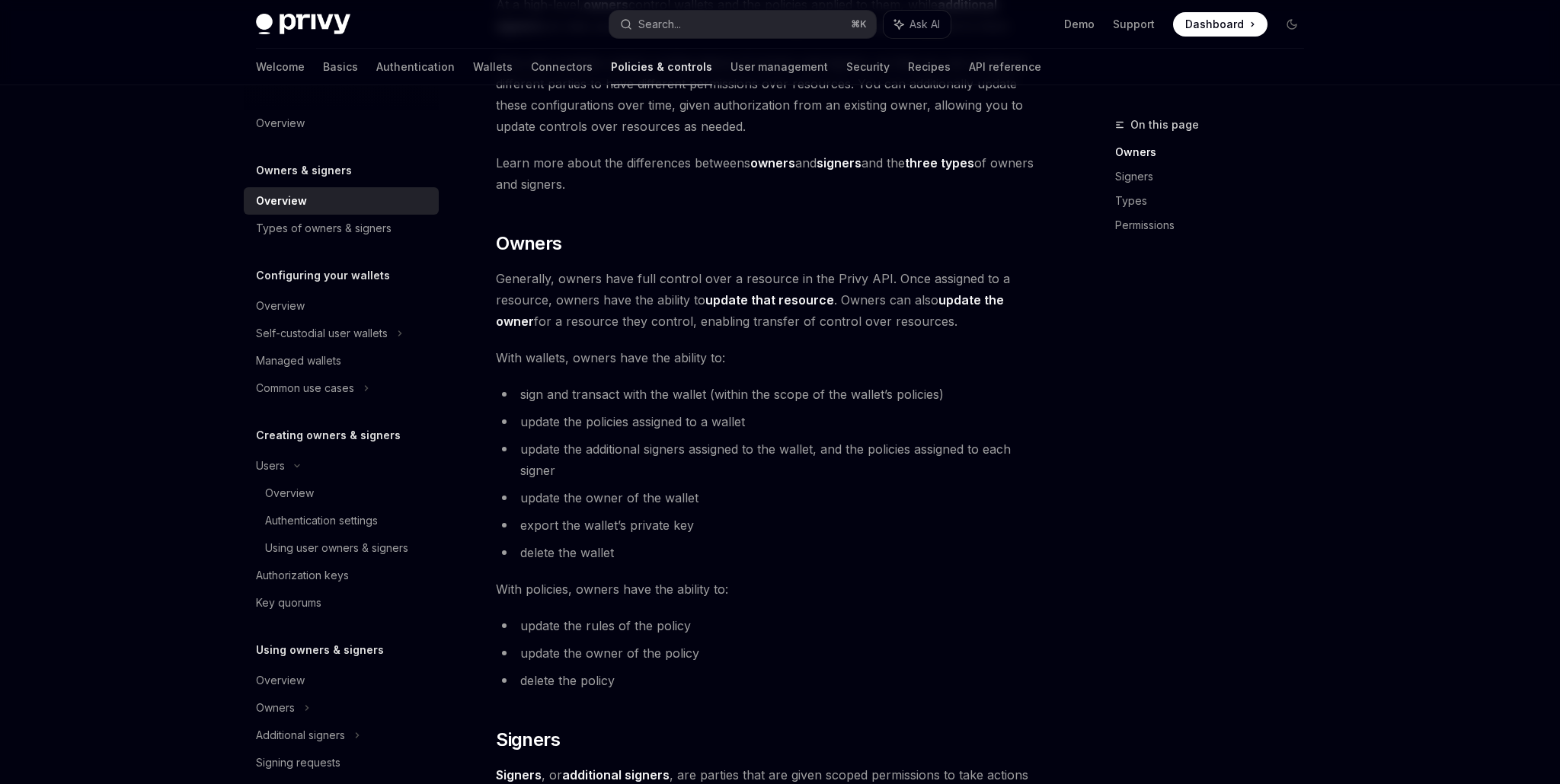
click at [253, 65] on div "Welcome Basics Authentication Wallets Connectors Policies & controls User manag…" at bounding box center [780, 67] width 1122 height 37
click at [324, 65] on link "Basics" at bounding box center [340, 67] width 35 height 37
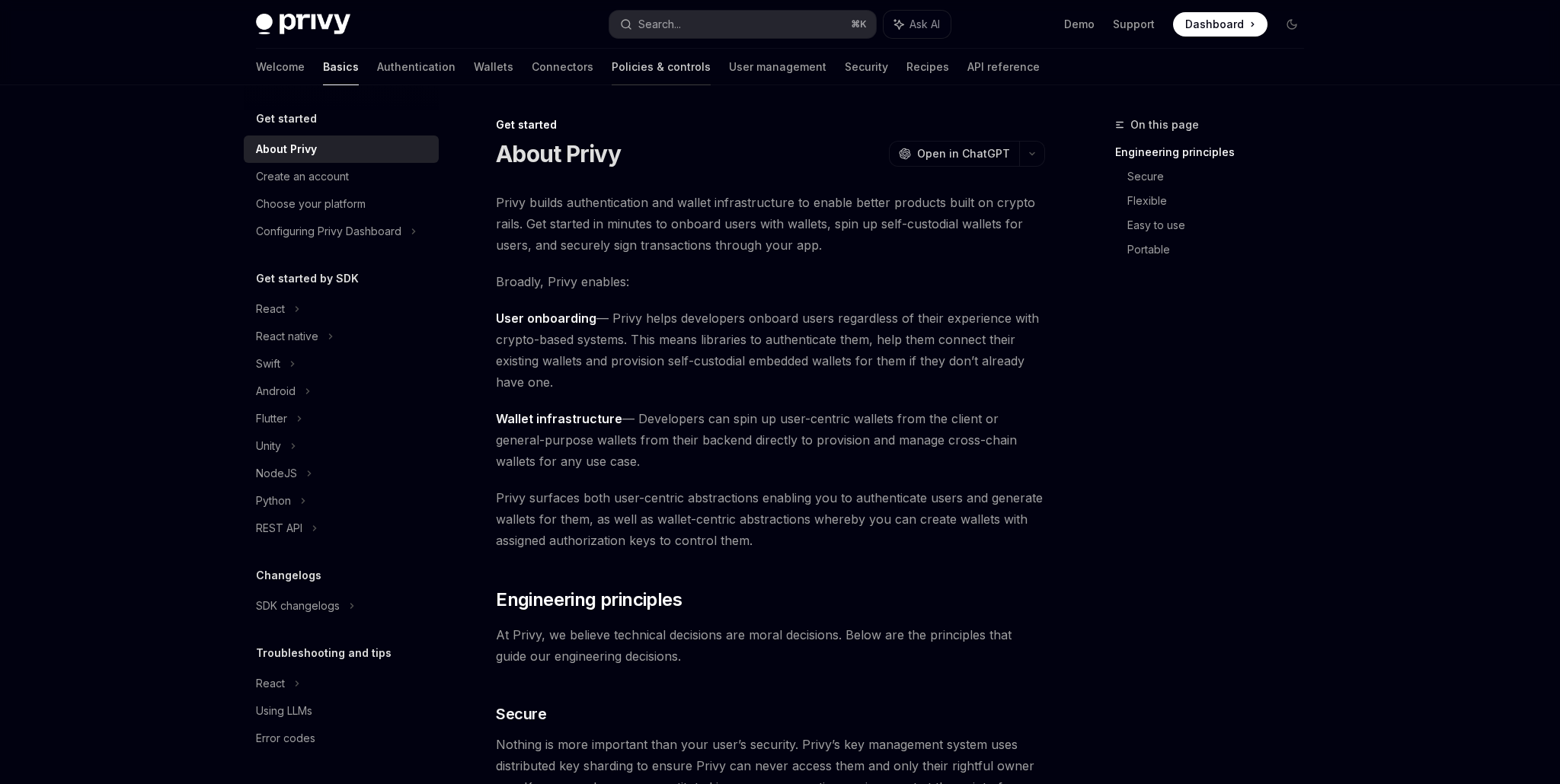
click at [612, 61] on link "Policies & controls" at bounding box center [661, 67] width 99 height 37
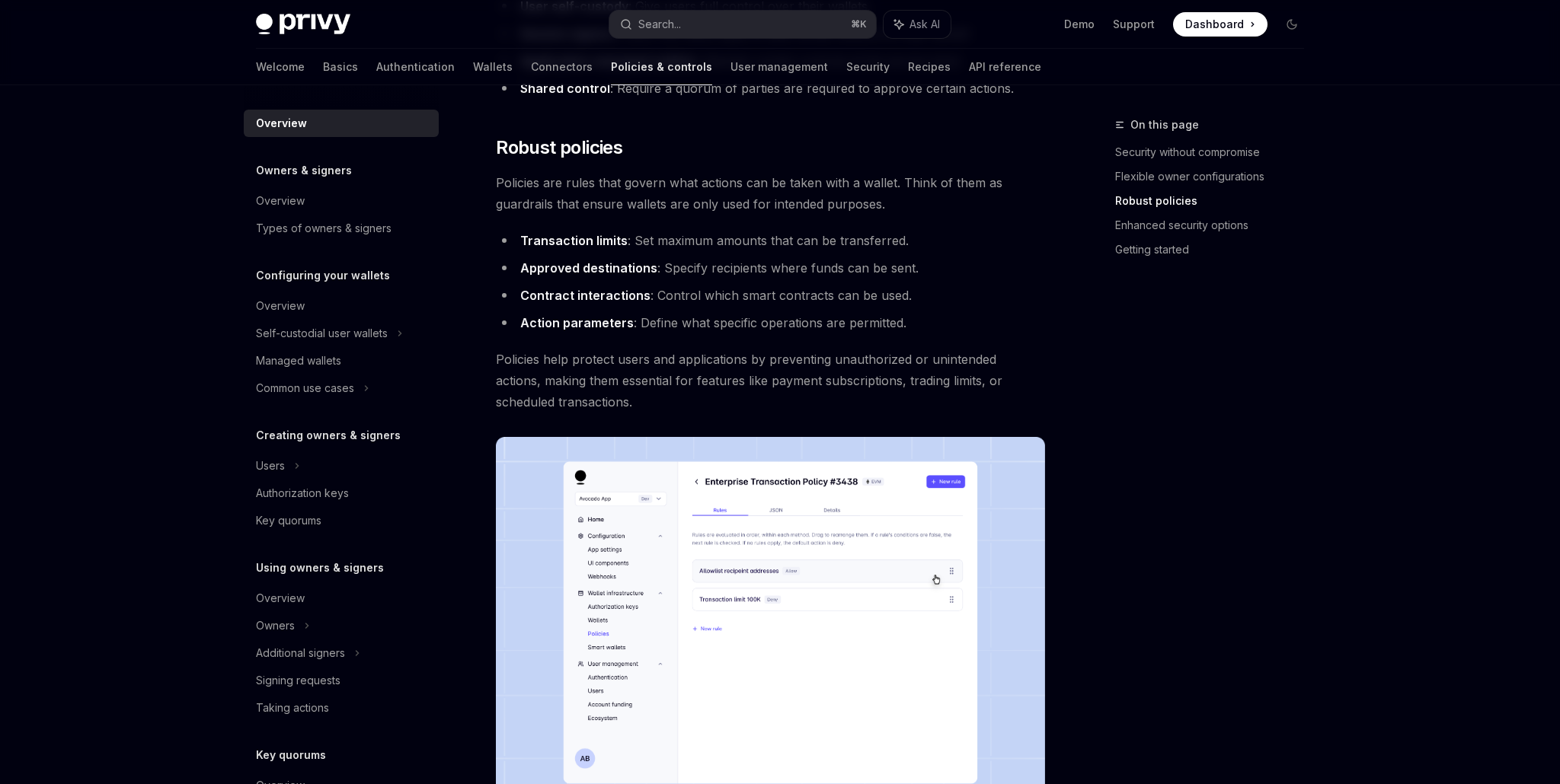
scroll to position [329, 0]
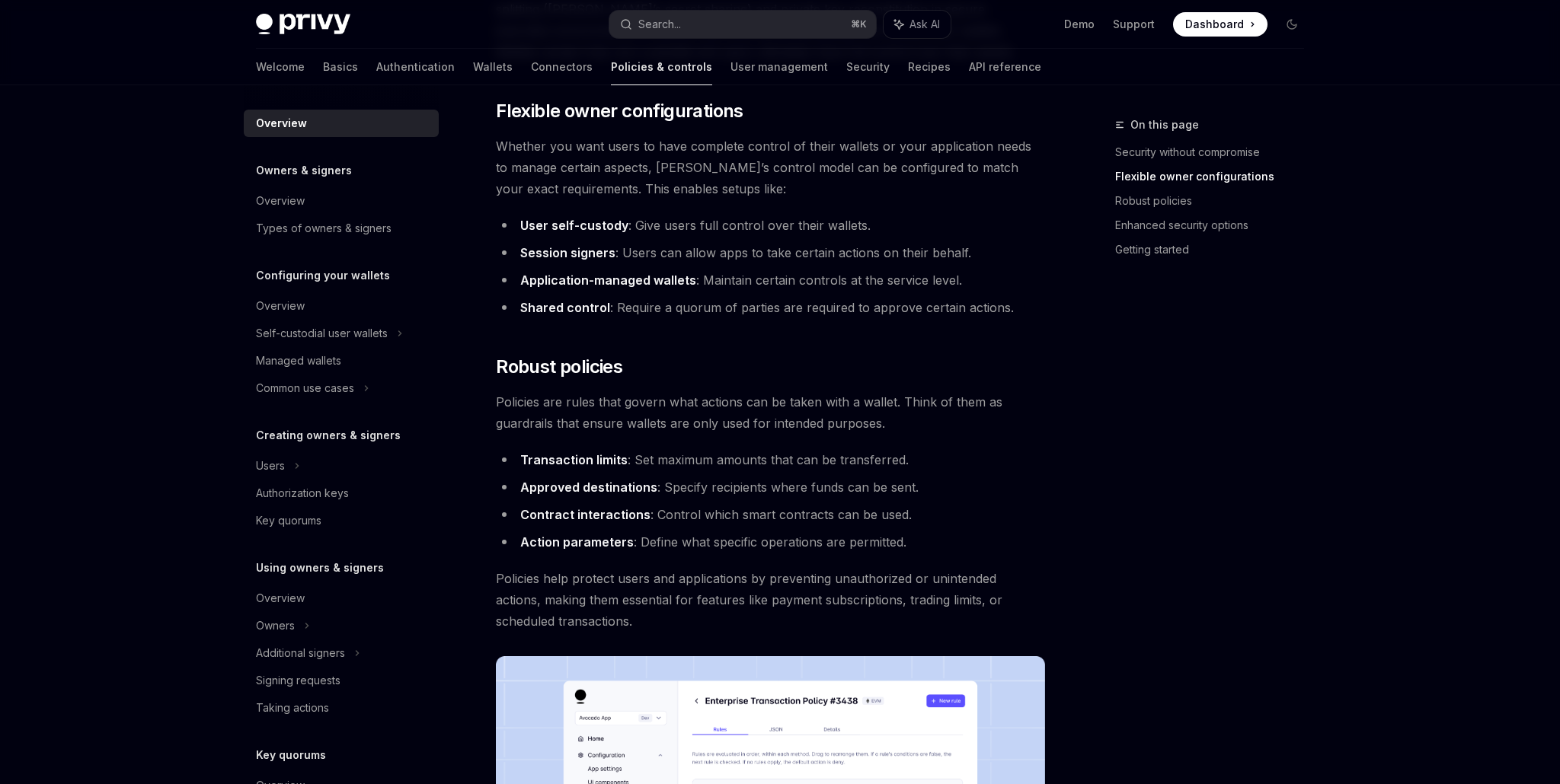
click at [292, 124] on div "Overview" at bounding box center [281, 123] width 51 height 18
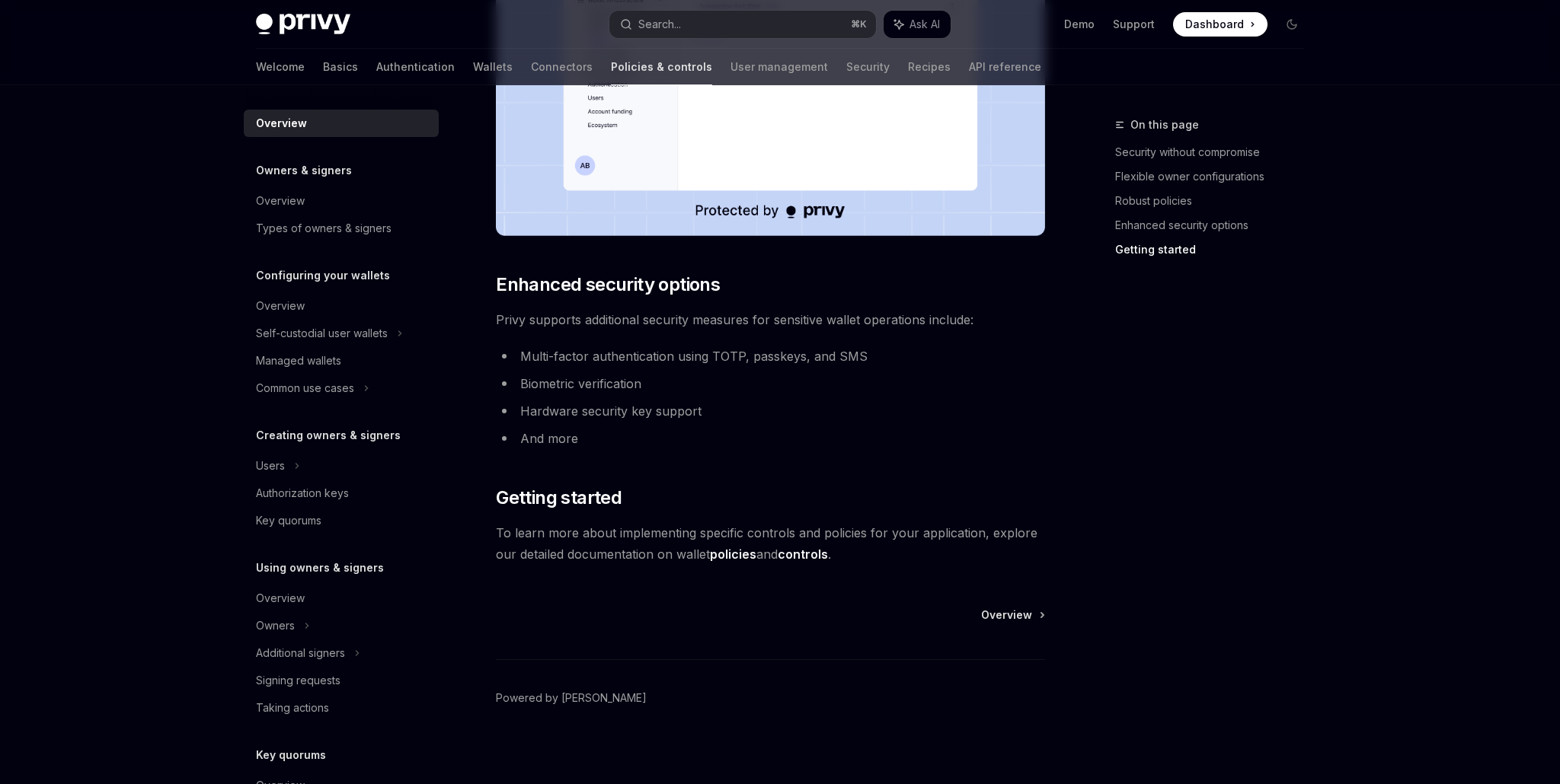
scroll to position [1148, 0]
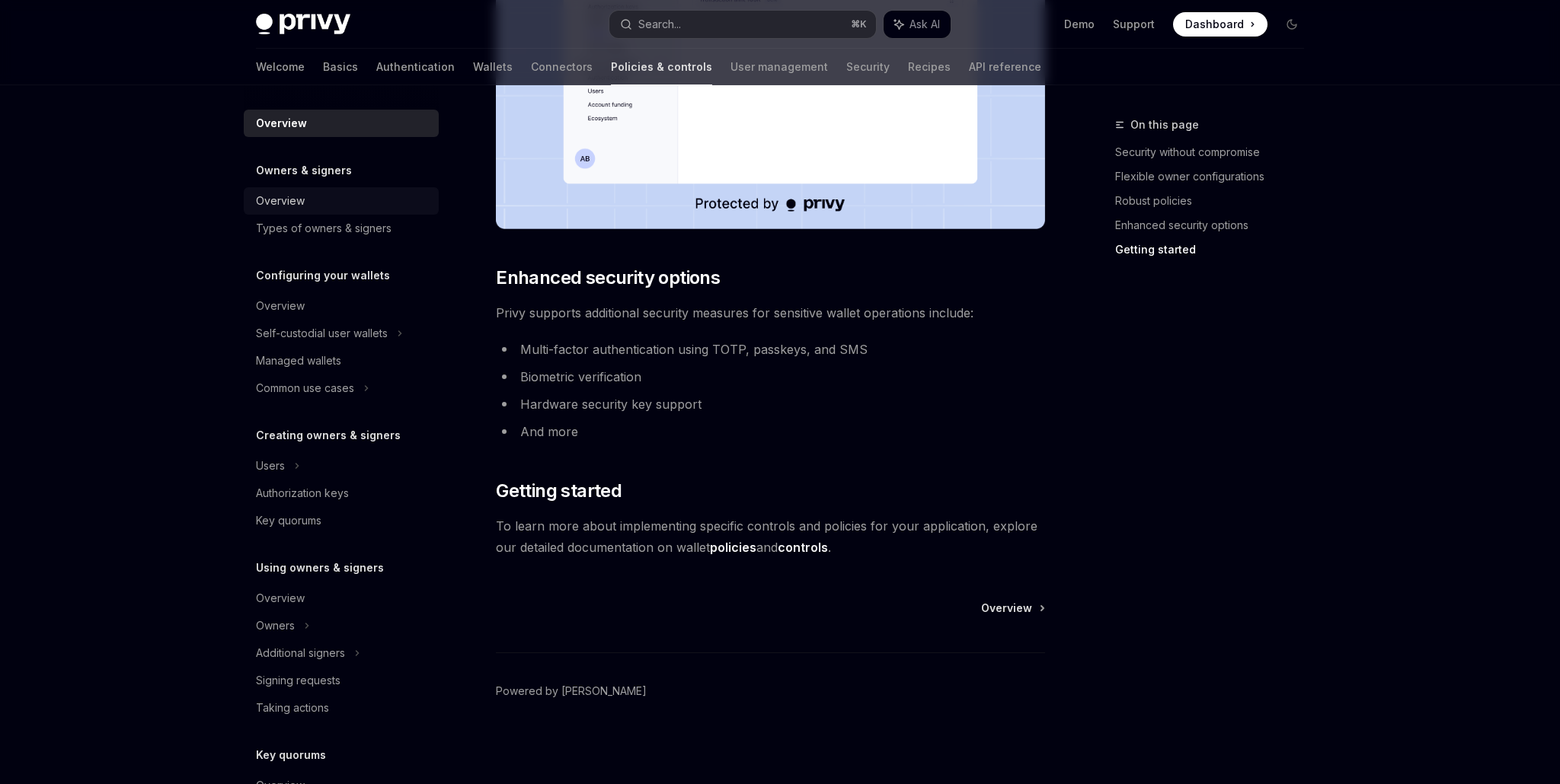
click at [292, 200] on div "Overview" at bounding box center [280, 201] width 49 height 18
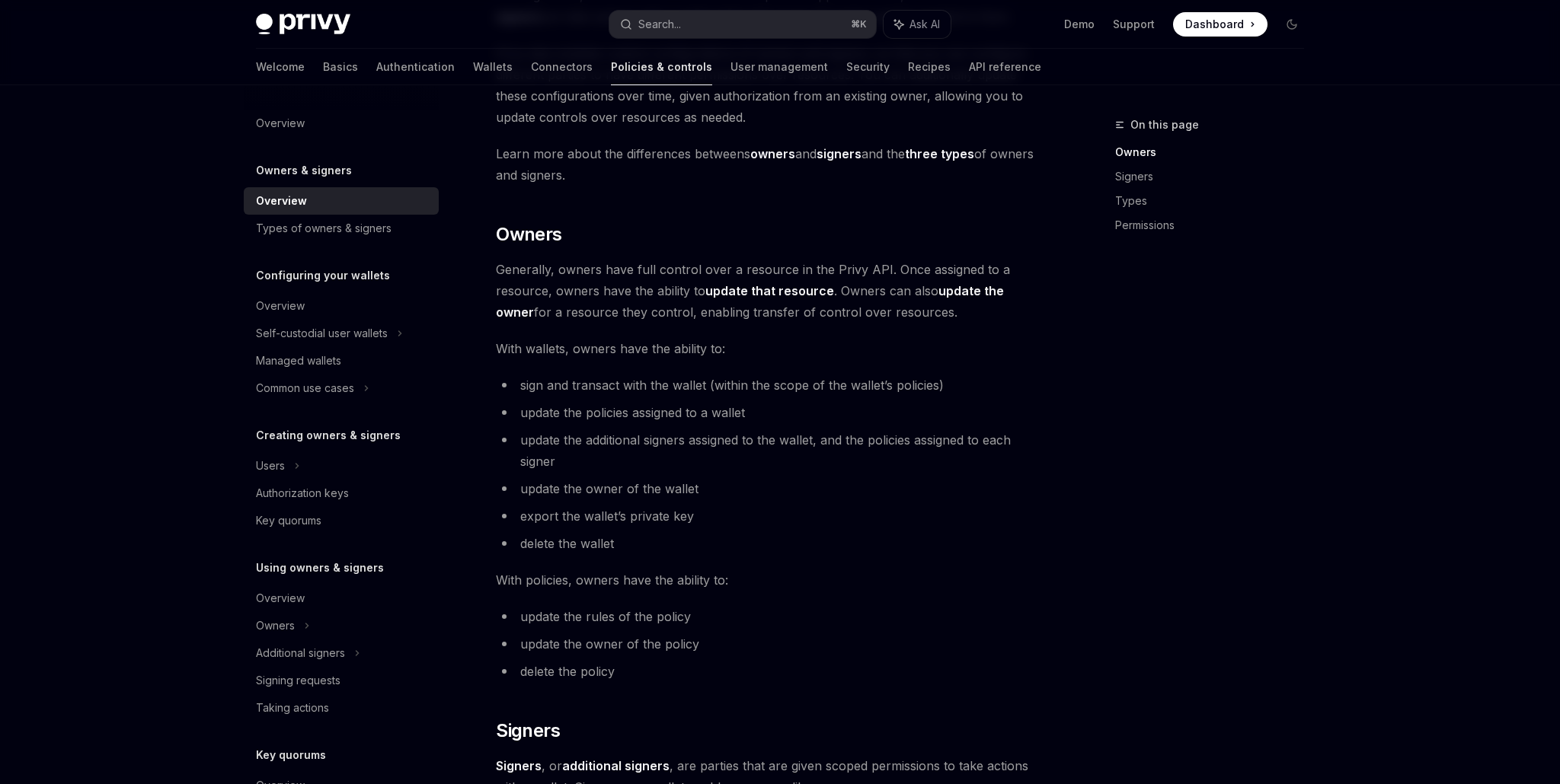
scroll to position [267, 0]
drag, startPoint x: 494, startPoint y: 349, endPoint x: 780, endPoint y: 355, distance: 286.1
click at [780, 355] on div "Owners & signers Overview OpenAI Open in ChatGPT OpenAI Open in ChatGPT Privy r…" at bounding box center [627, 753] width 841 height 1810
click at [591, 387] on span "sign and transact with the wallet (within the scope of the wallet’s policies)" at bounding box center [733, 383] width 424 height 15
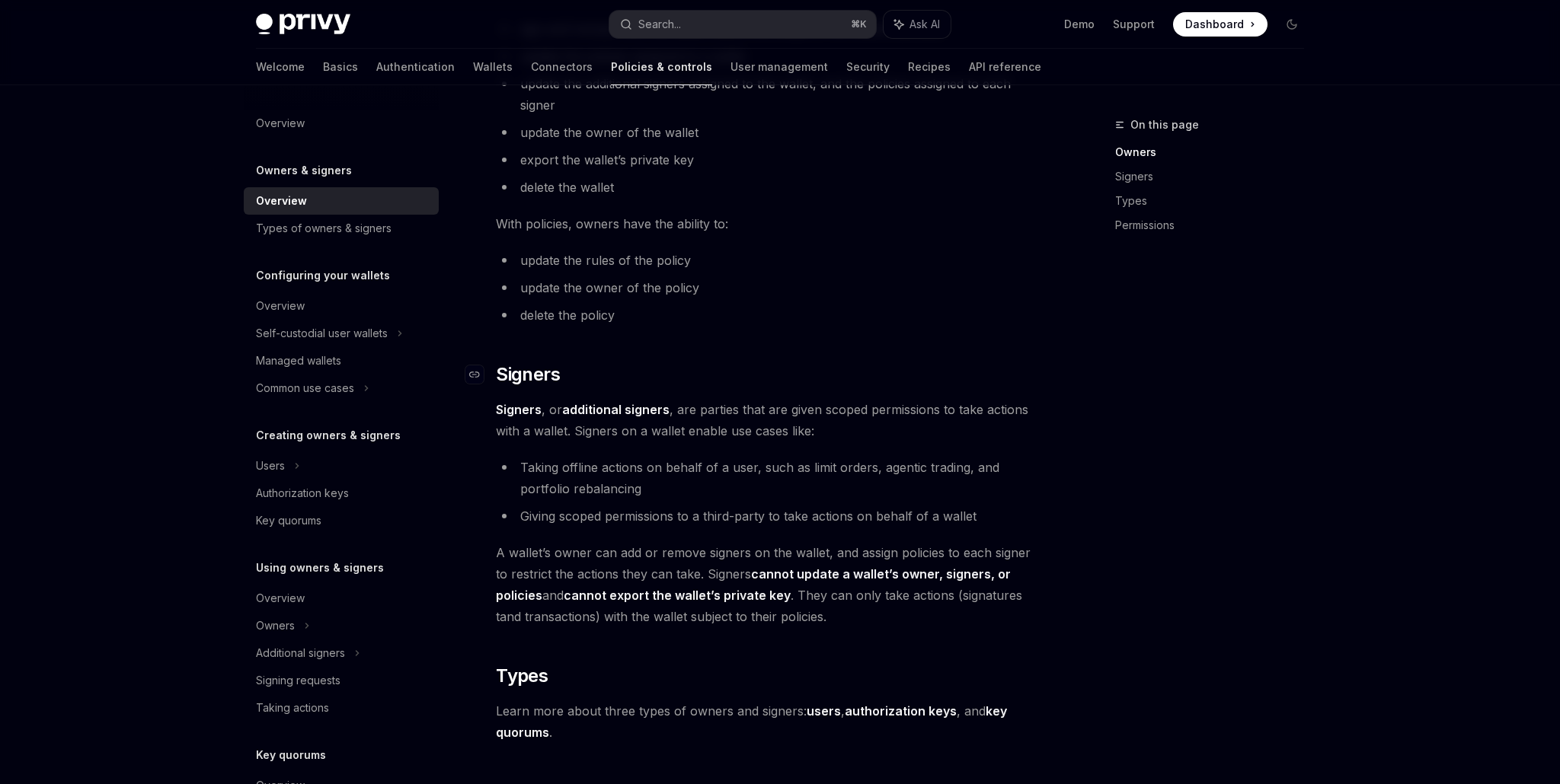
scroll to position [629, 0]
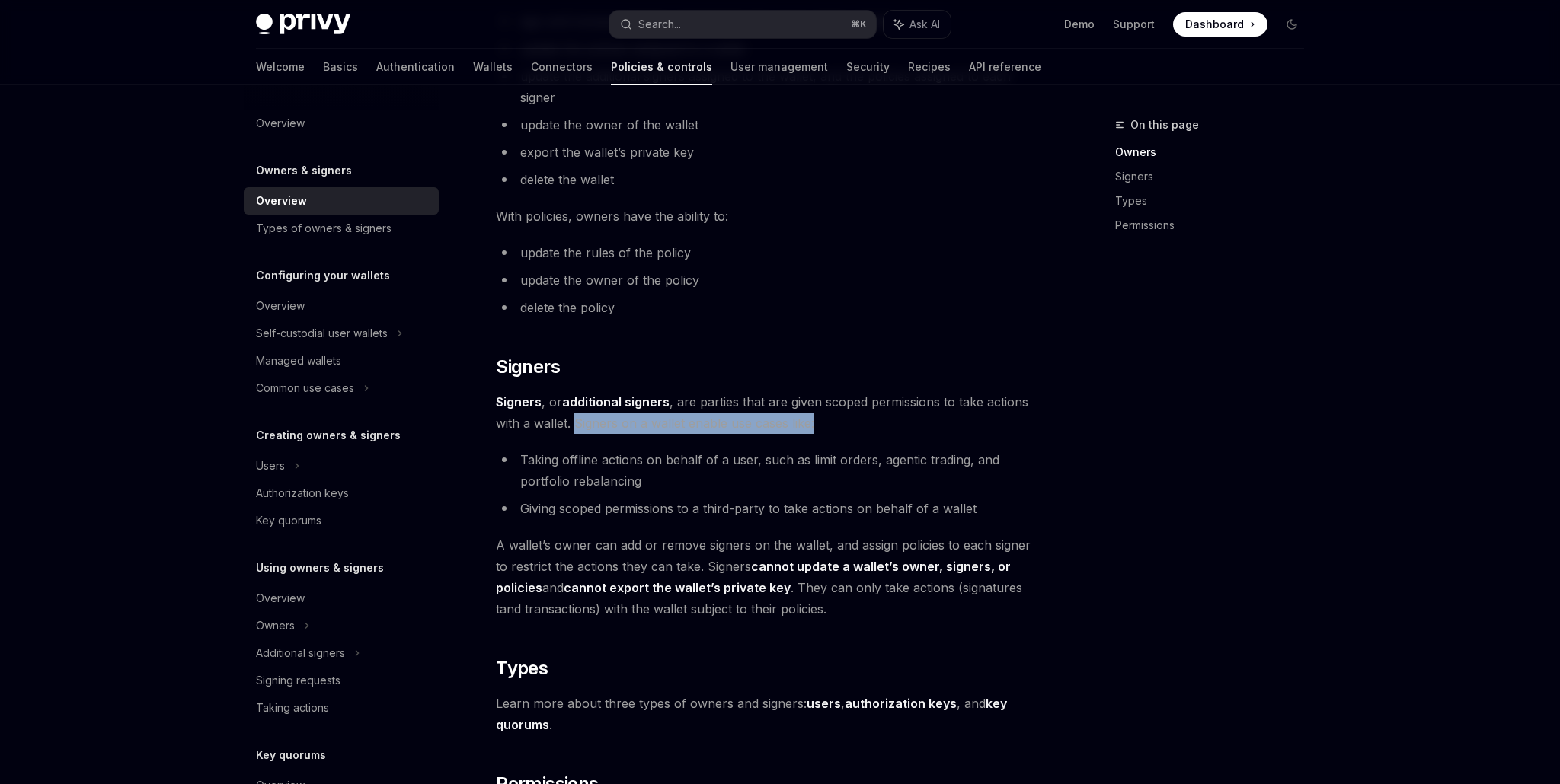
drag, startPoint x: 574, startPoint y: 425, endPoint x: 821, endPoint y: 420, distance: 247.1
click at [821, 420] on span "Signers , or additional signers , are parties that are given scoped permissions…" at bounding box center [771, 412] width 550 height 43
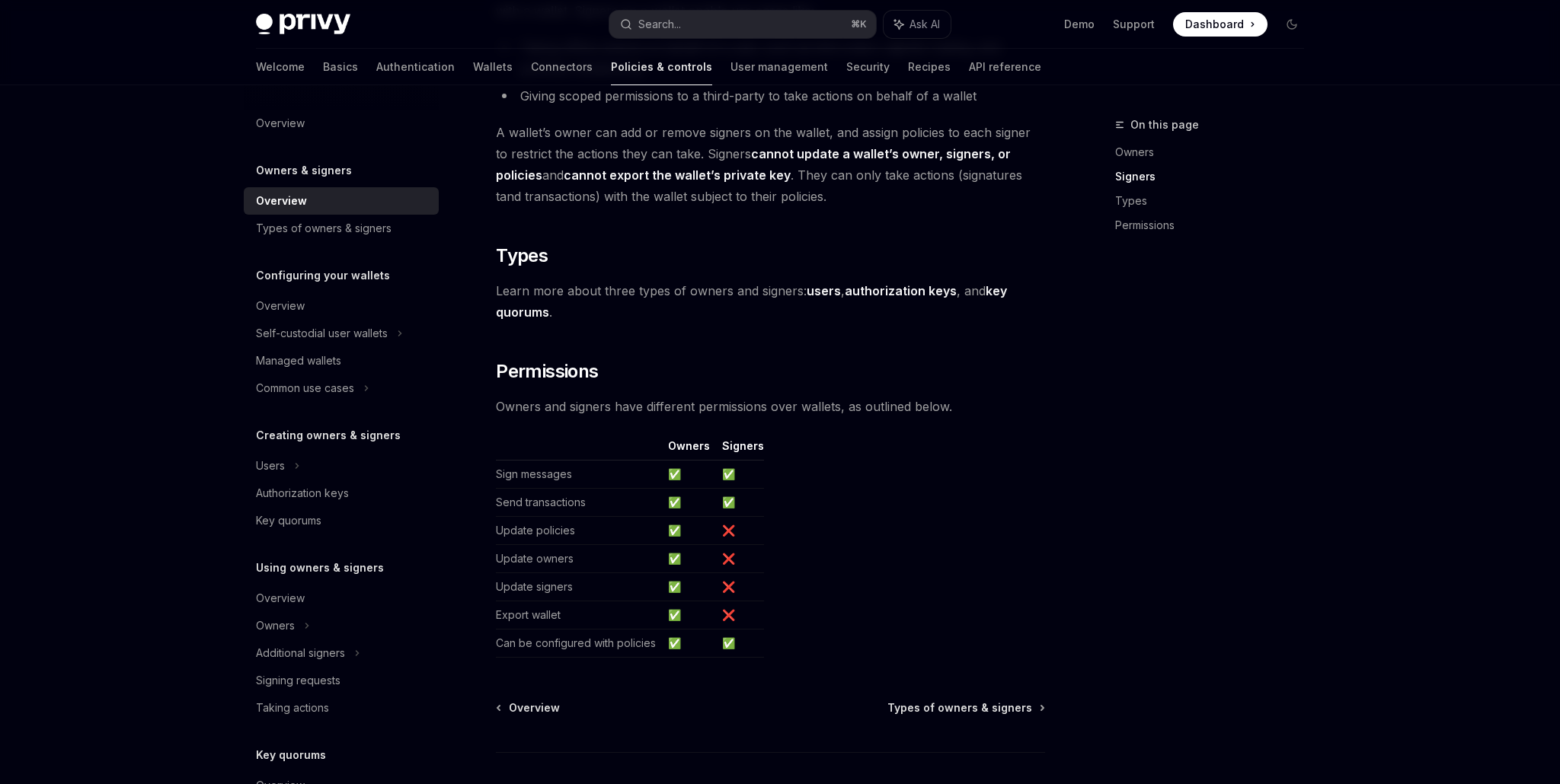
scroll to position [1044, 0]
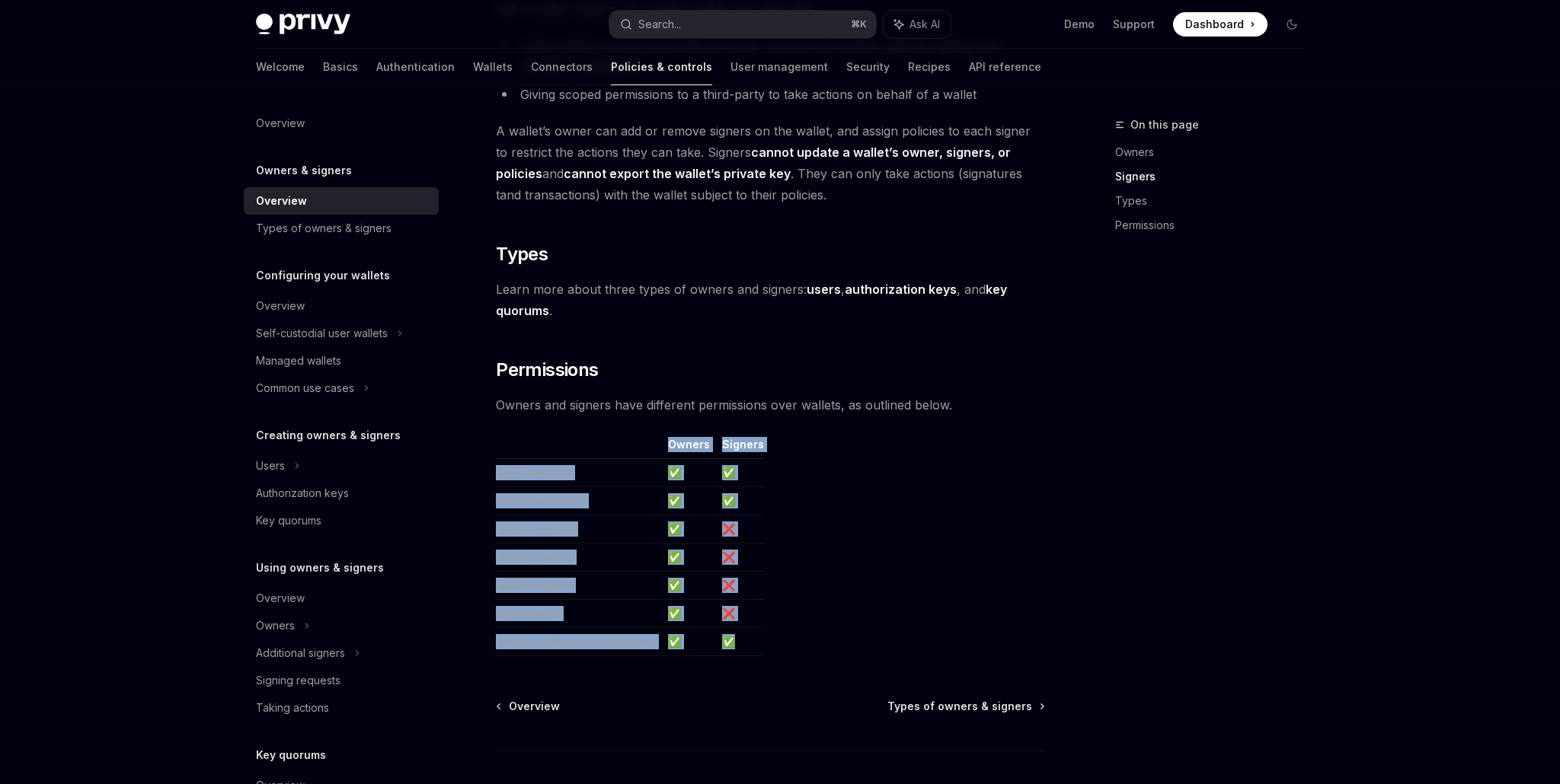
drag, startPoint x: 512, startPoint y: 446, endPoint x: 769, endPoint y: 643, distance: 323.8
click at [769, 643] on table "Owners Signers Sign messages ✅ ✅ Send transactions ✅ ✅ Update policies ✅ ❌ Upda…" at bounding box center [771, 546] width 550 height 219
copy table "Owners Signers Sign messages ✅ ✅ Send transactions ✅ ✅ Update policies ✅ ❌ Upda…"
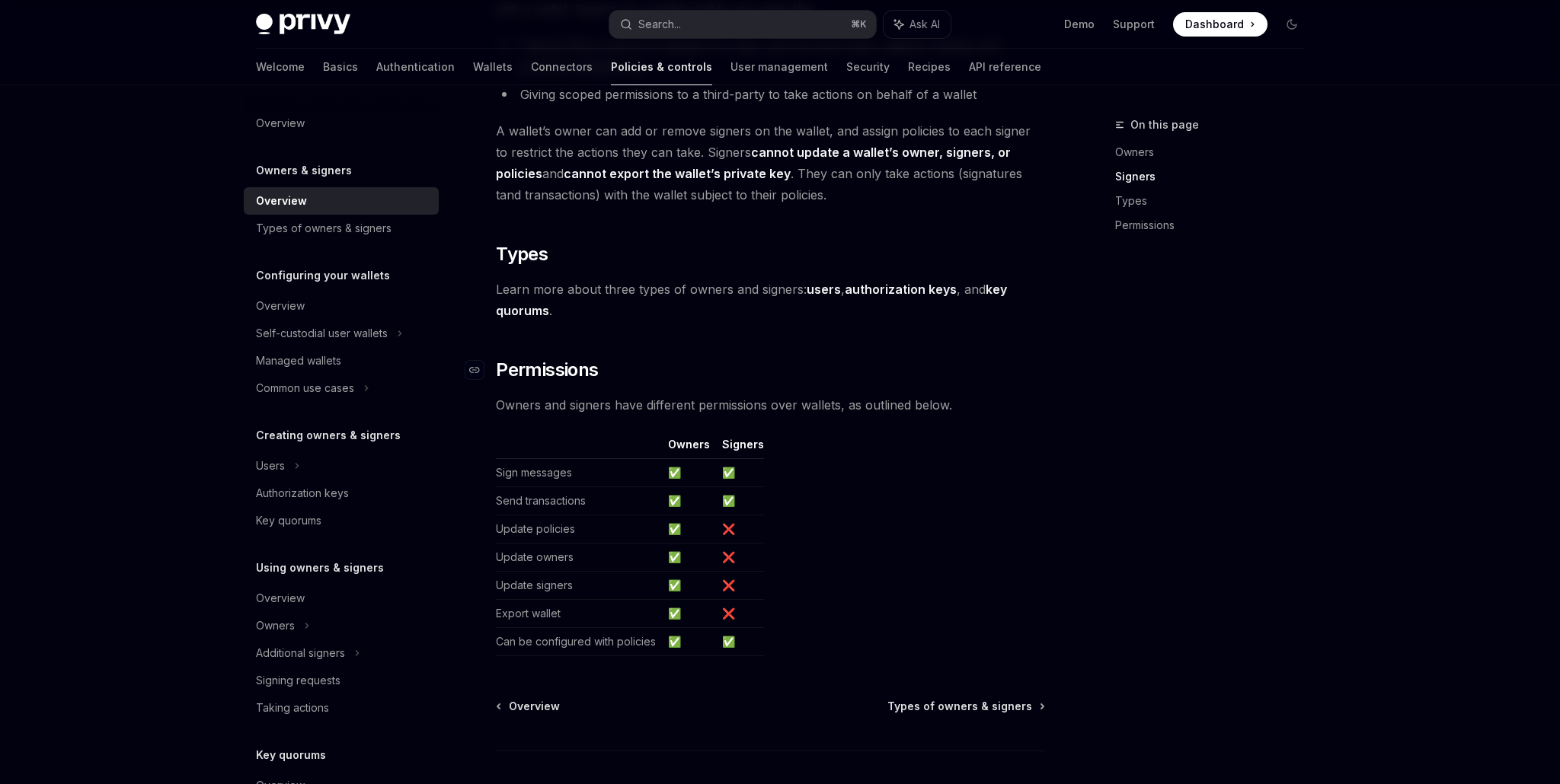
click at [810, 372] on h2 "​ Permissions" at bounding box center [771, 370] width 550 height 24
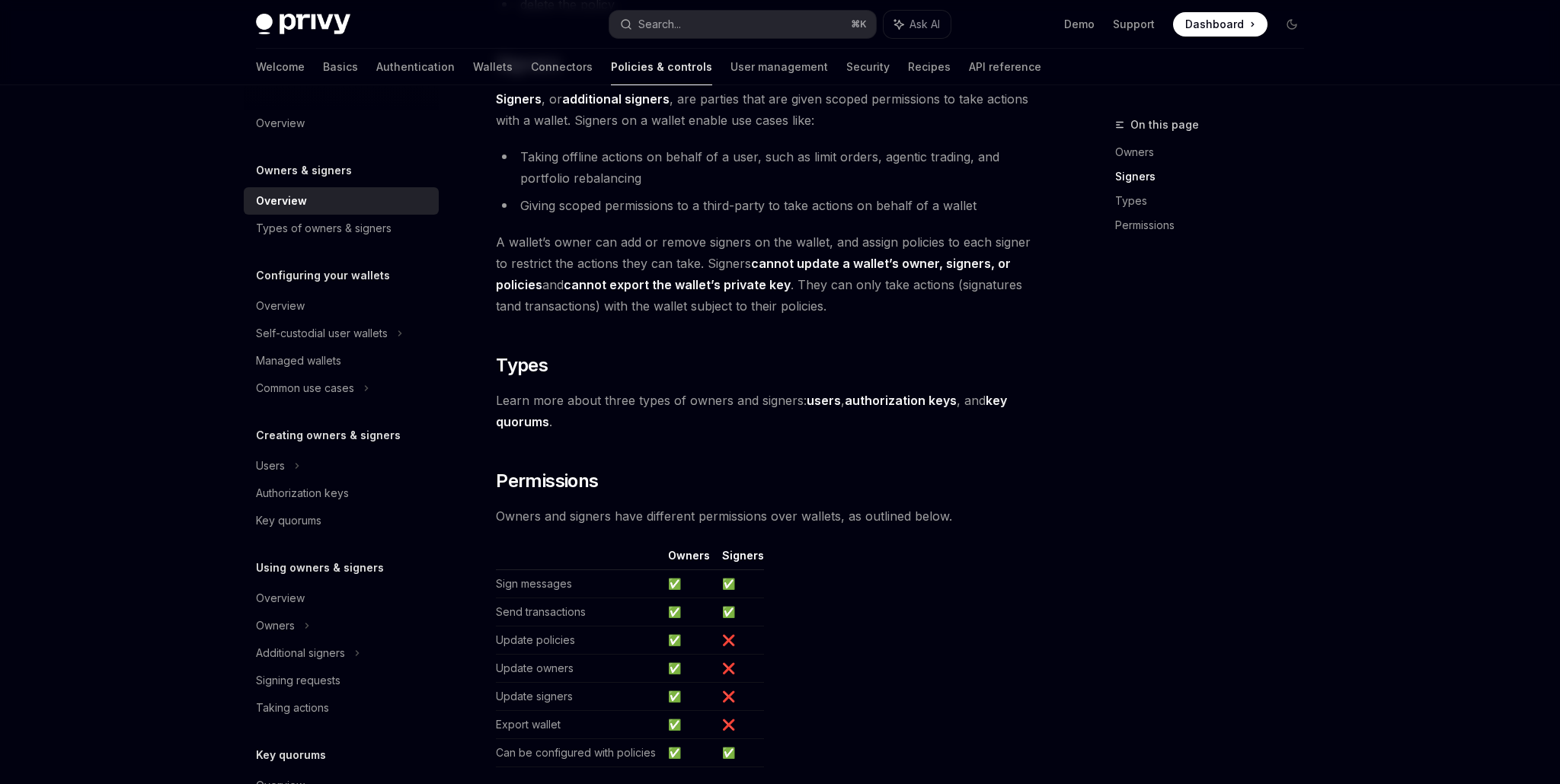
scroll to position [931, 0]
click at [819, 402] on strong "users" at bounding box center [823, 401] width 34 height 15
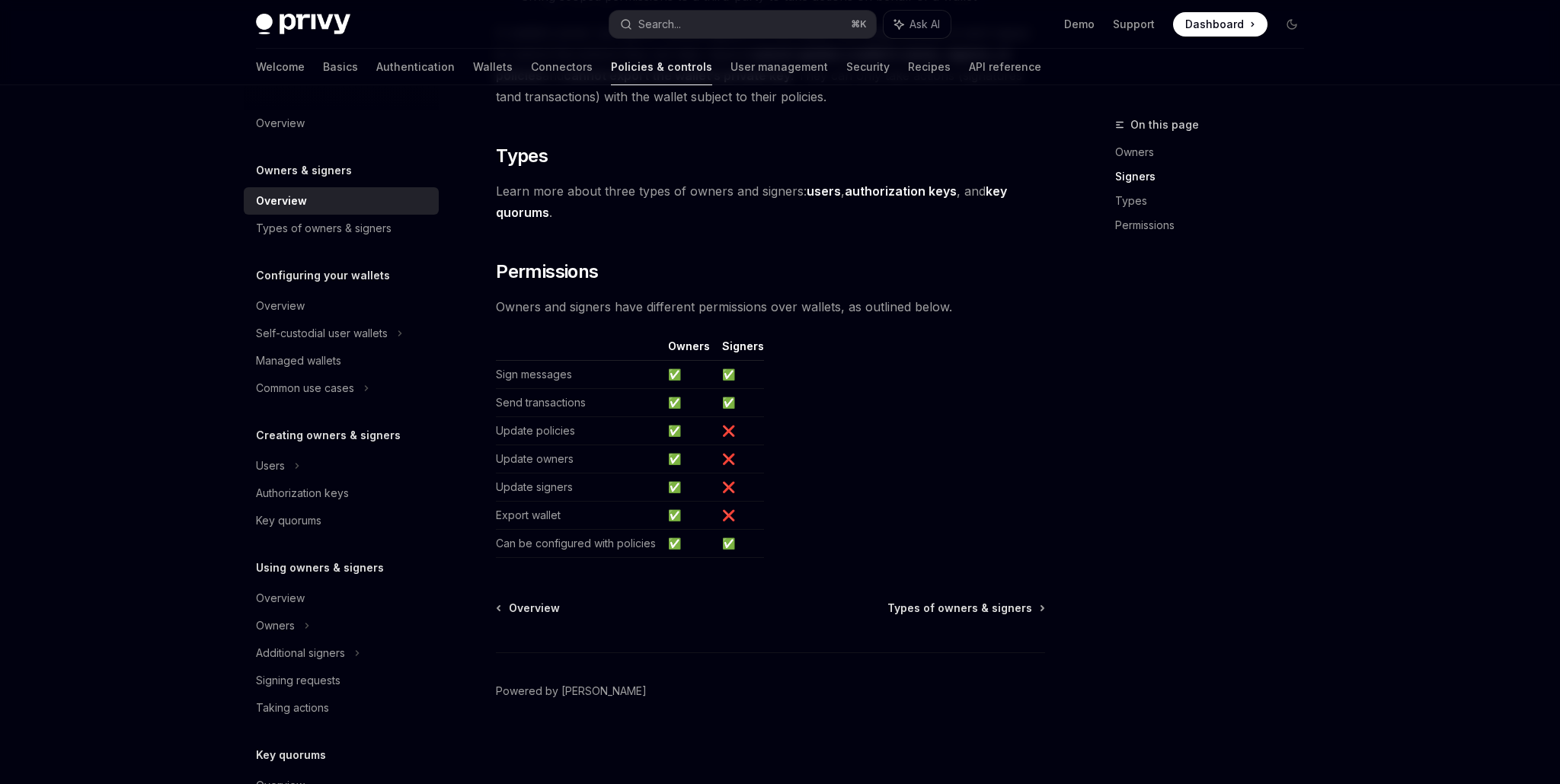
scroll to position [820, 0]
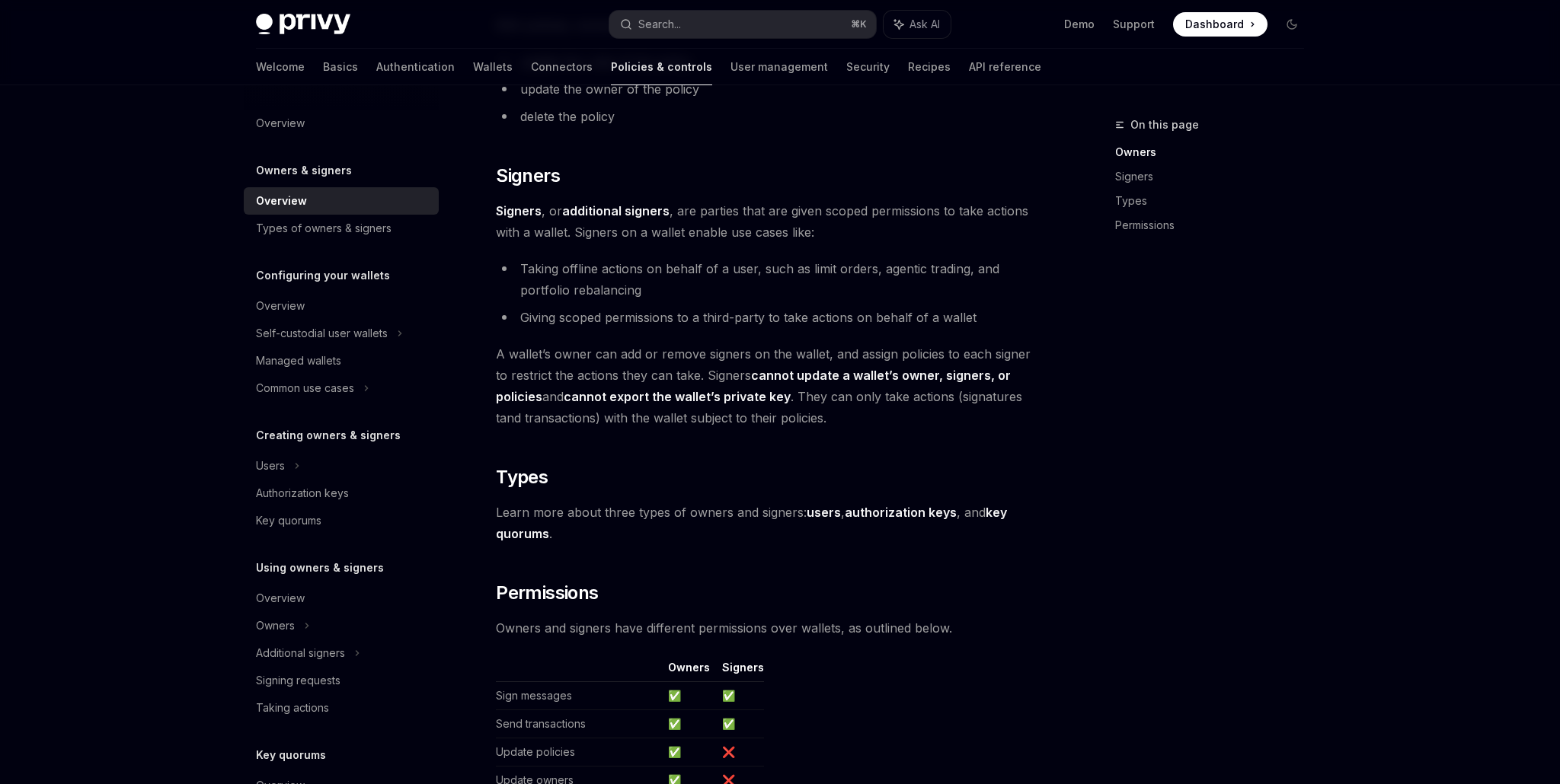
click at [877, 517] on strong "authorization keys" at bounding box center [901, 511] width 112 height 15
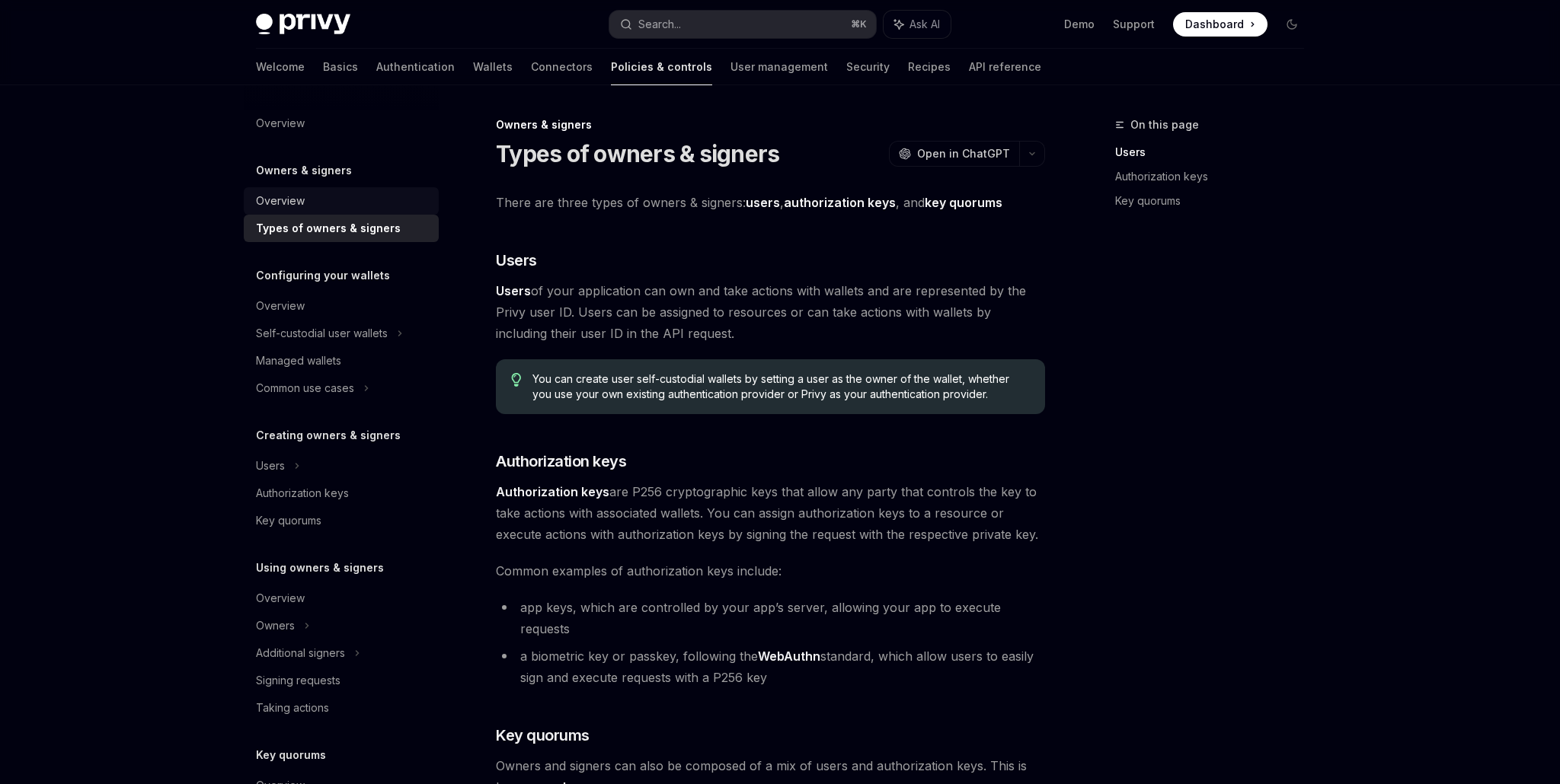
click at [292, 199] on div "Overview" at bounding box center [280, 201] width 49 height 18
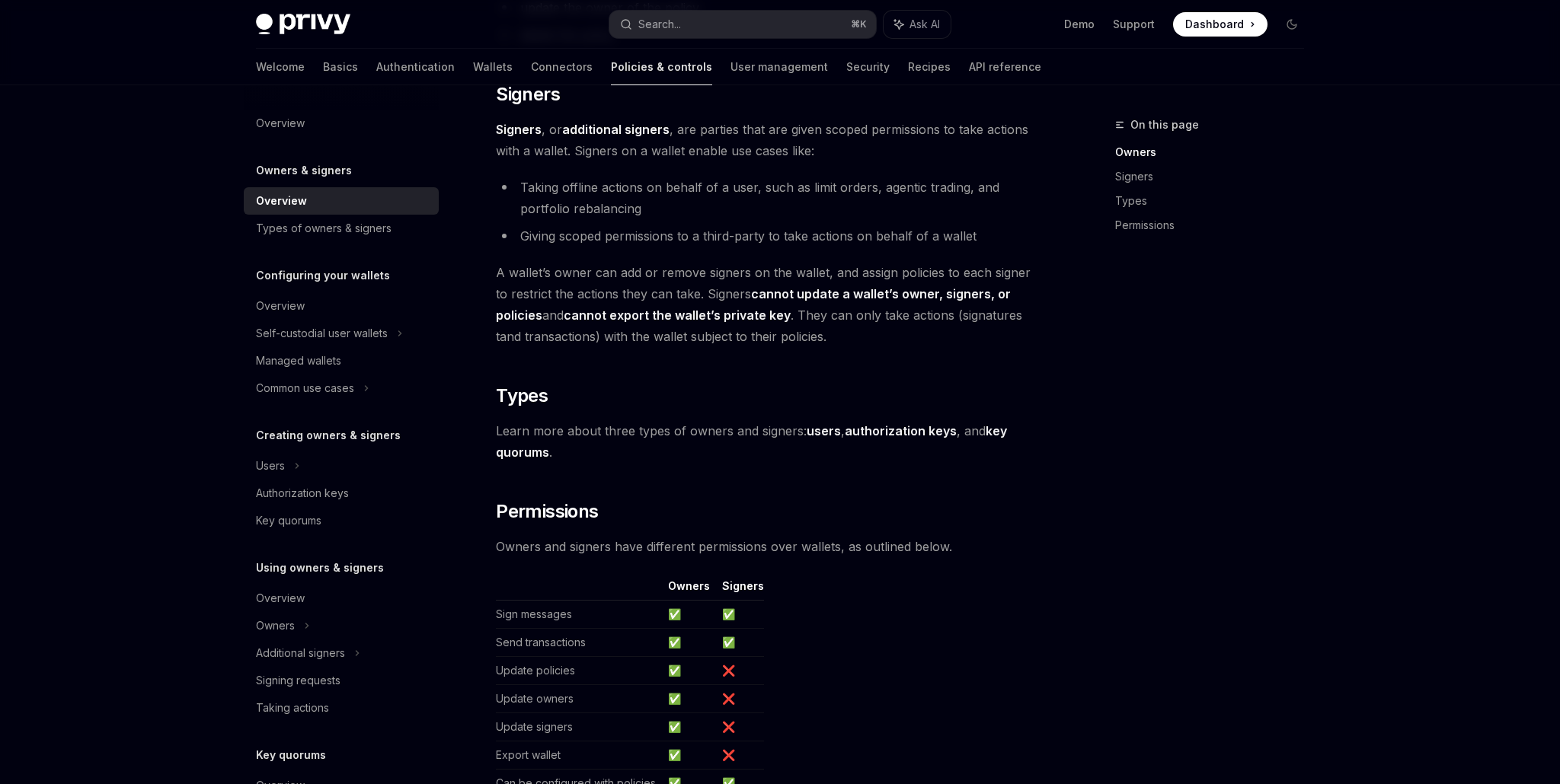
scroll to position [1141, 0]
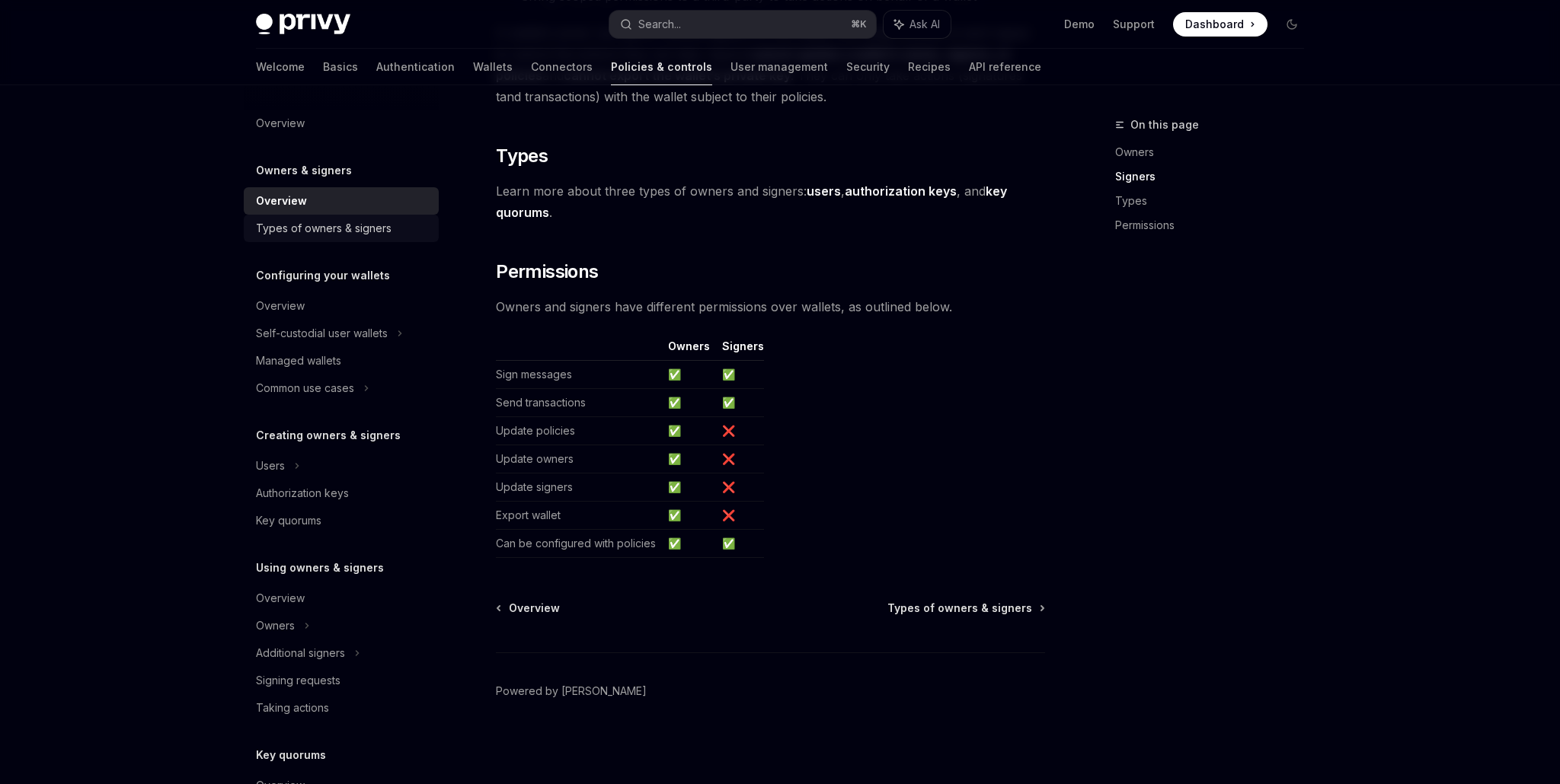
click at [349, 227] on div "Types of owners & signers" at bounding box center [324, 228] width 135 height 18
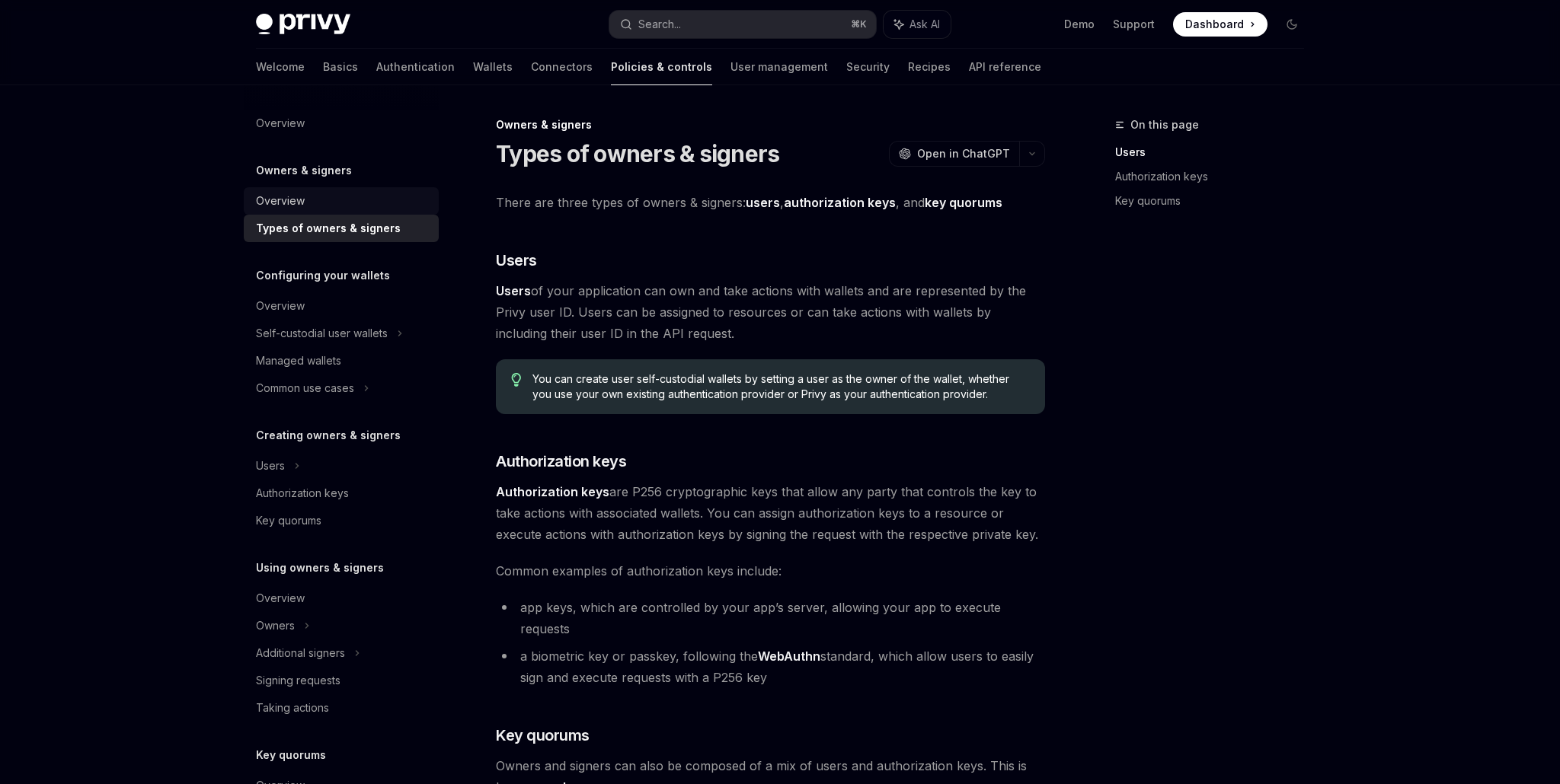
click at [306, 203] on div "Overview" at bounding box center [342, 201] width 173 height 18
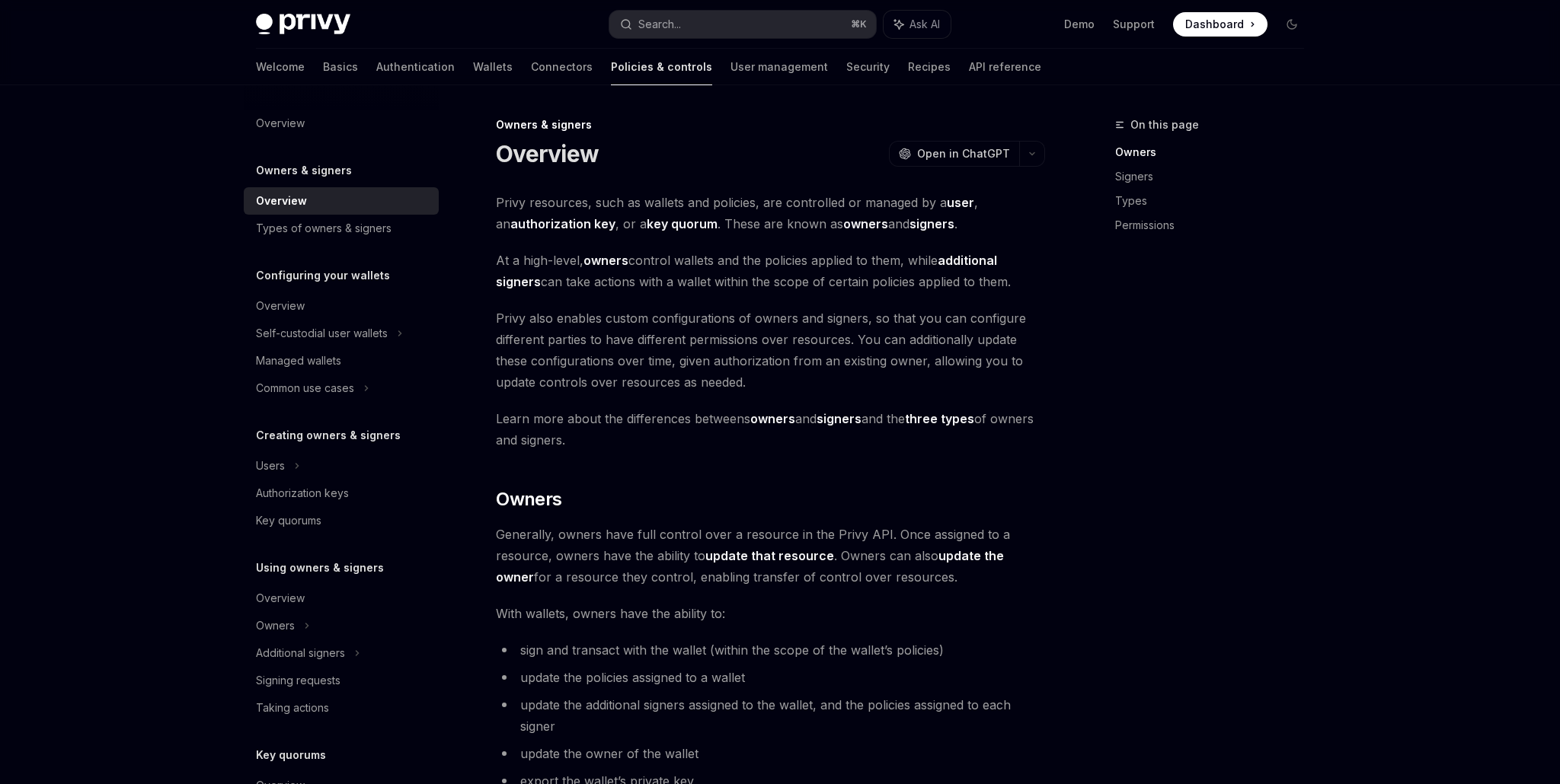
click at [763, 313] on span "Privy also enables custom configurations of owners and signers, so that you can…" at bounding box center [771, 350] width 550 height 86
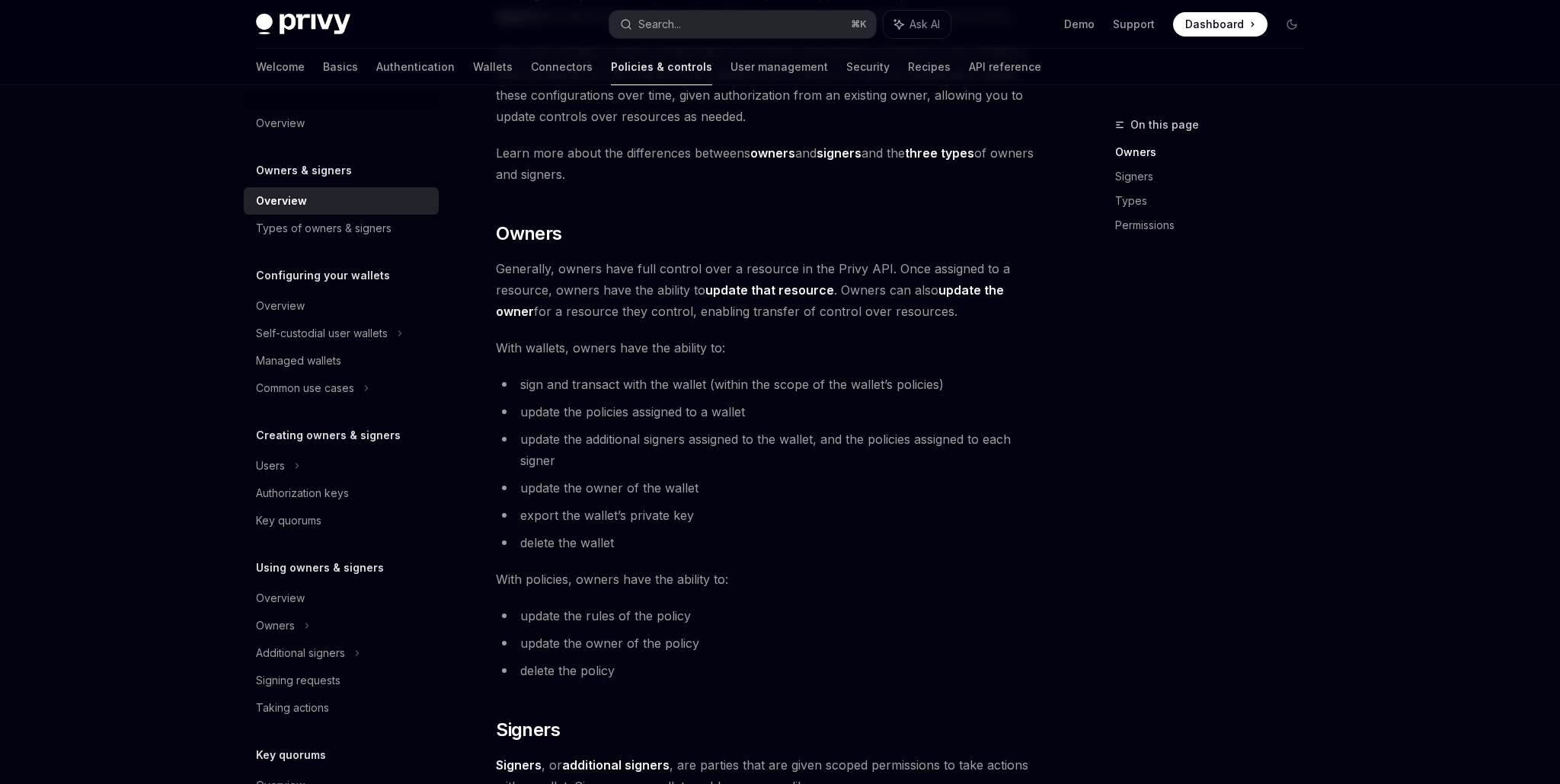
scroll to position [267, 0]
click at [333, 656] on div "Additional signers" at bounding box center [301, 653] width 90 height 18
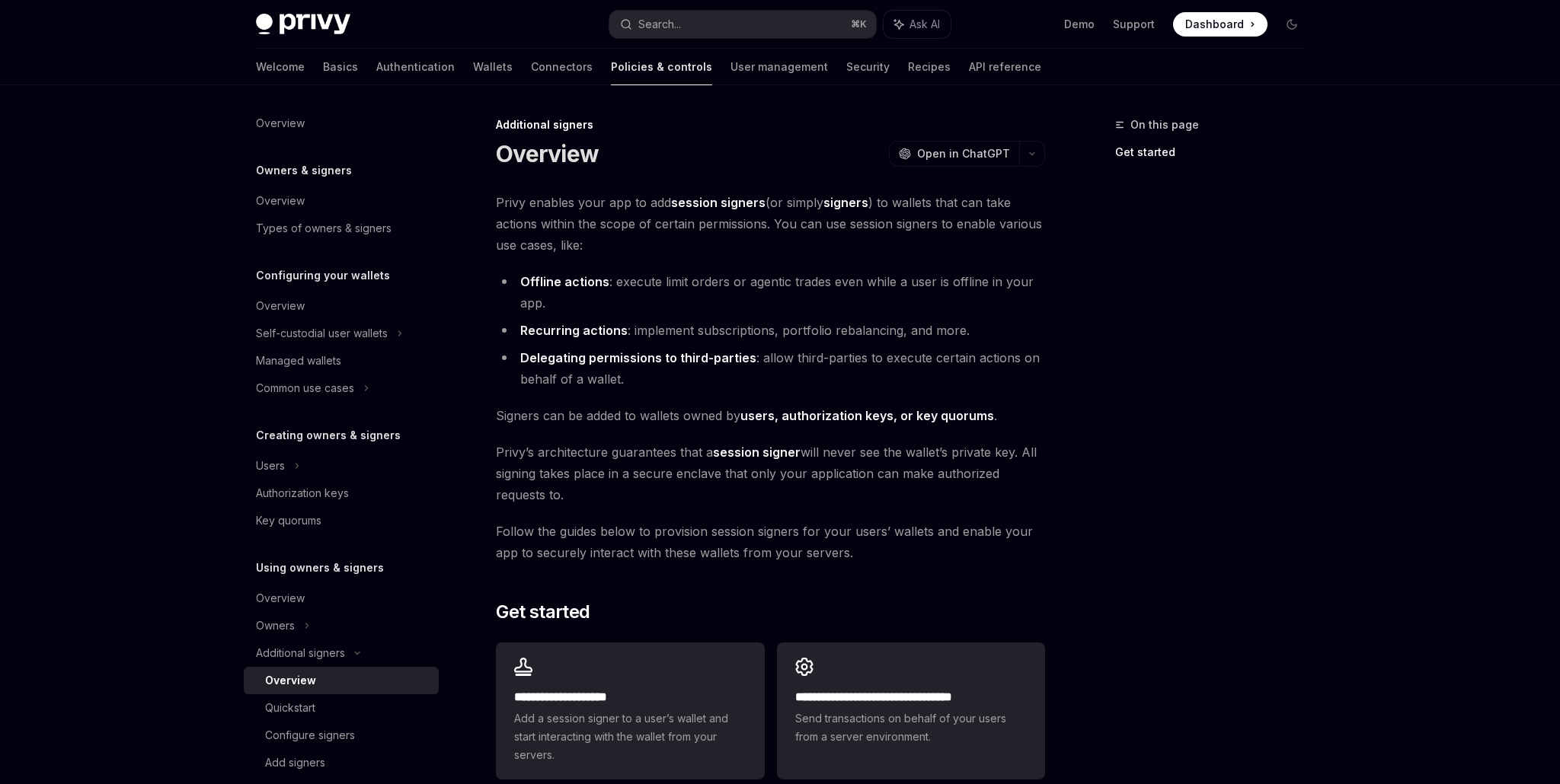
click at [1227, 26] on span "Dashboard" at bounding box center [1215, 24] width 59 height 15
click at [134, 399] on div "Privy Docs home page Search... ⌘ K Ask AI Demo Support Dashboard Dashboard Sear…" at bounding box center [780, 505] width 1560 height 1012
click at [290, 230] on div "Types of owners & signers" at bounding box center [324, 228] width 135 height 18
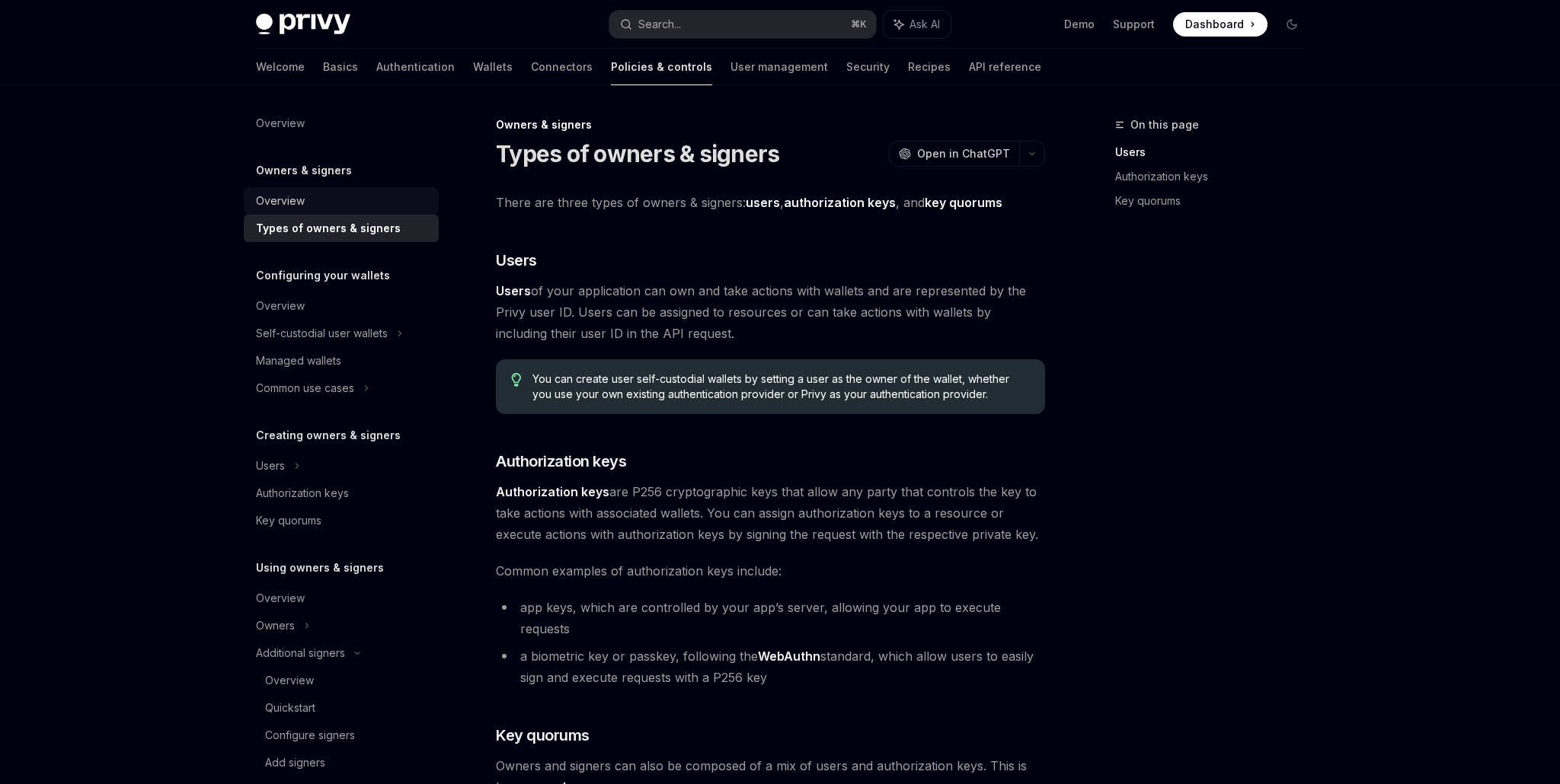
click at [303, 206] on div "Overview" at bounding box center [280, 201] width 49 height 18
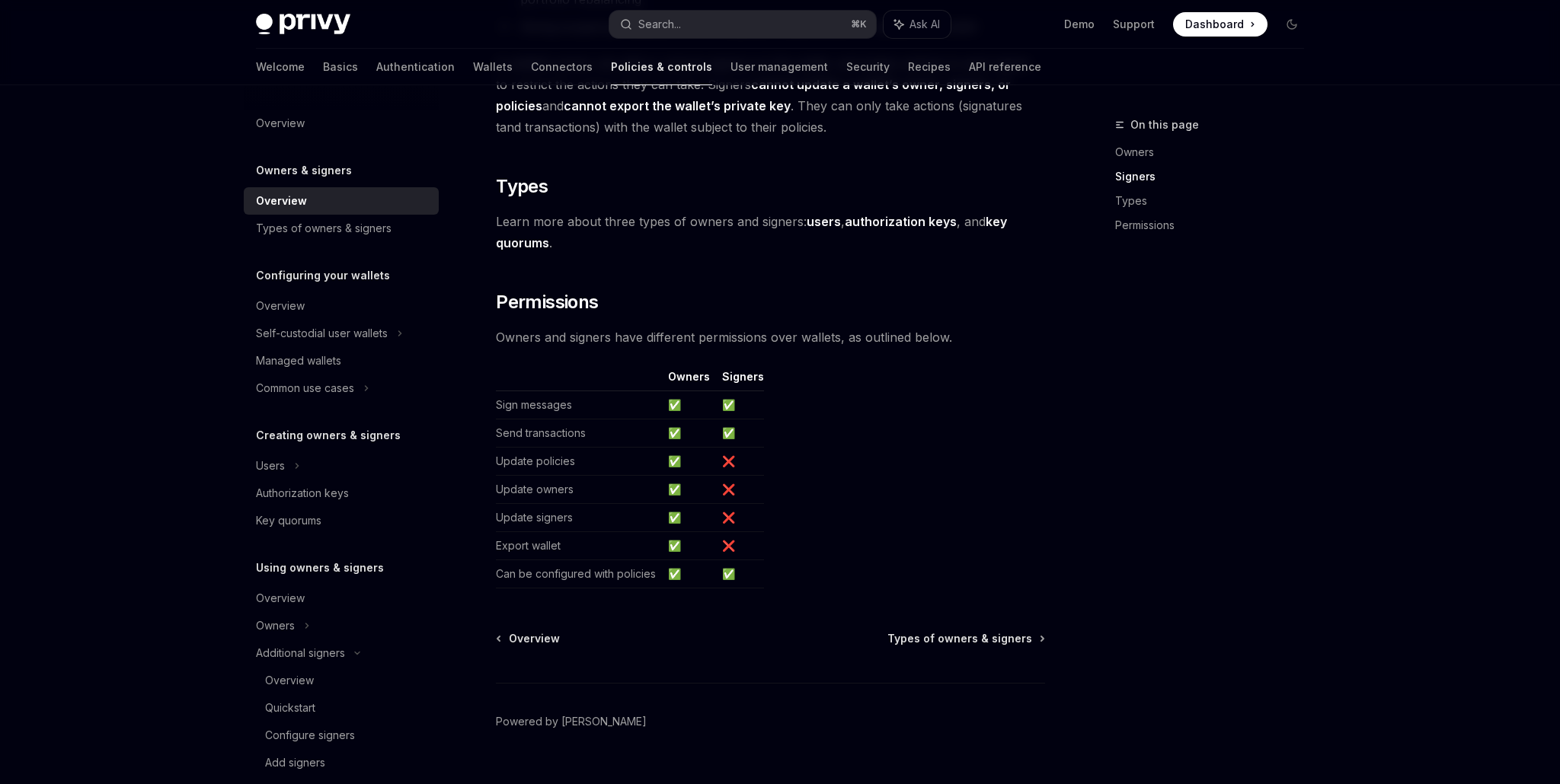
scroll to position [1129, 0]
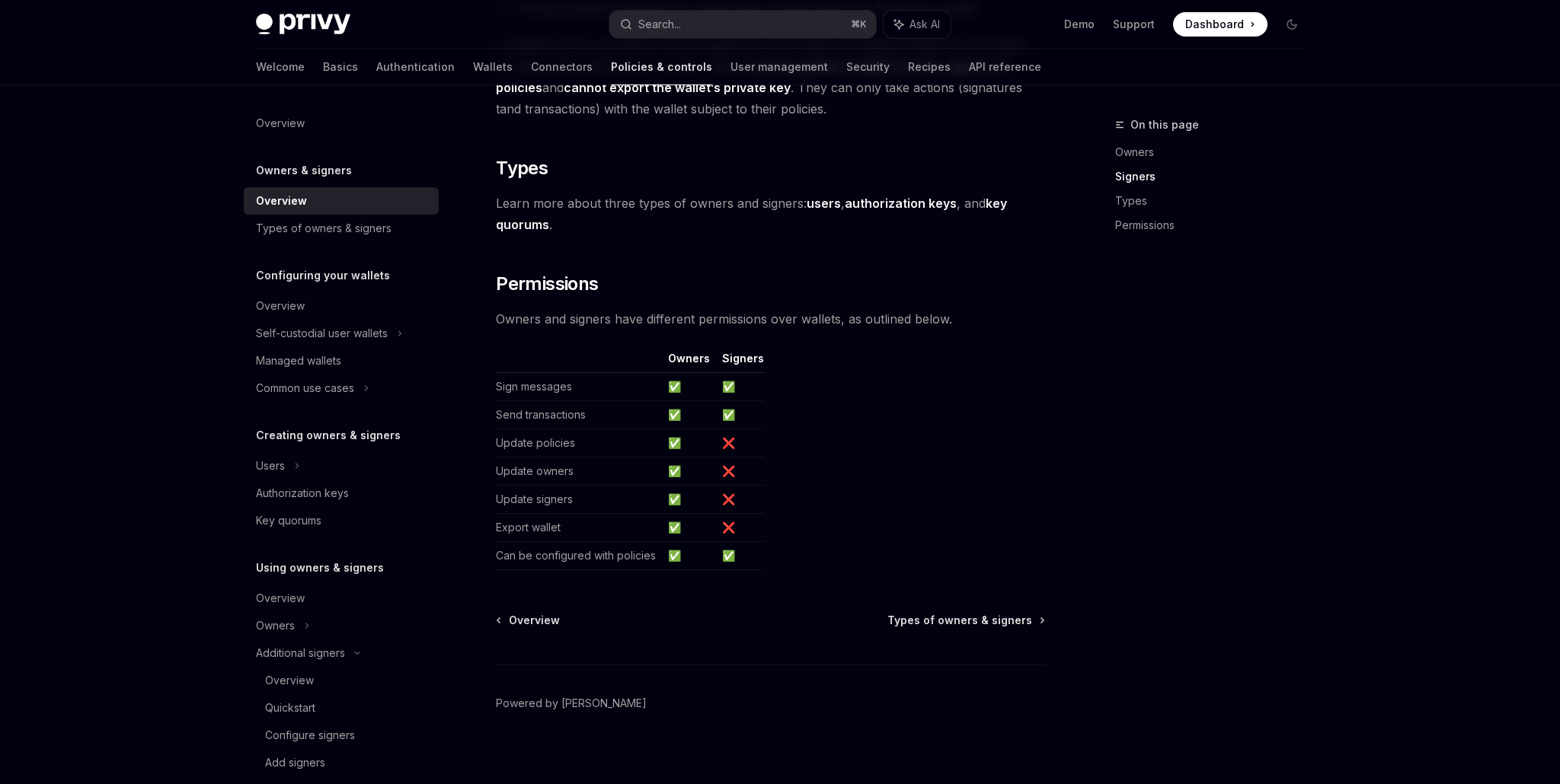
click at [872, 381] on table "Owners Signers Sign messages ✅ ✅ Send transactions ✅ ✅ Update policies ✅ ❌ Upda…" at bounding box center [771, 461] width 550 height 219
click at [828, 279] on h2 "​ Permissions" at bounding box center [771, 284] width 550 height 24
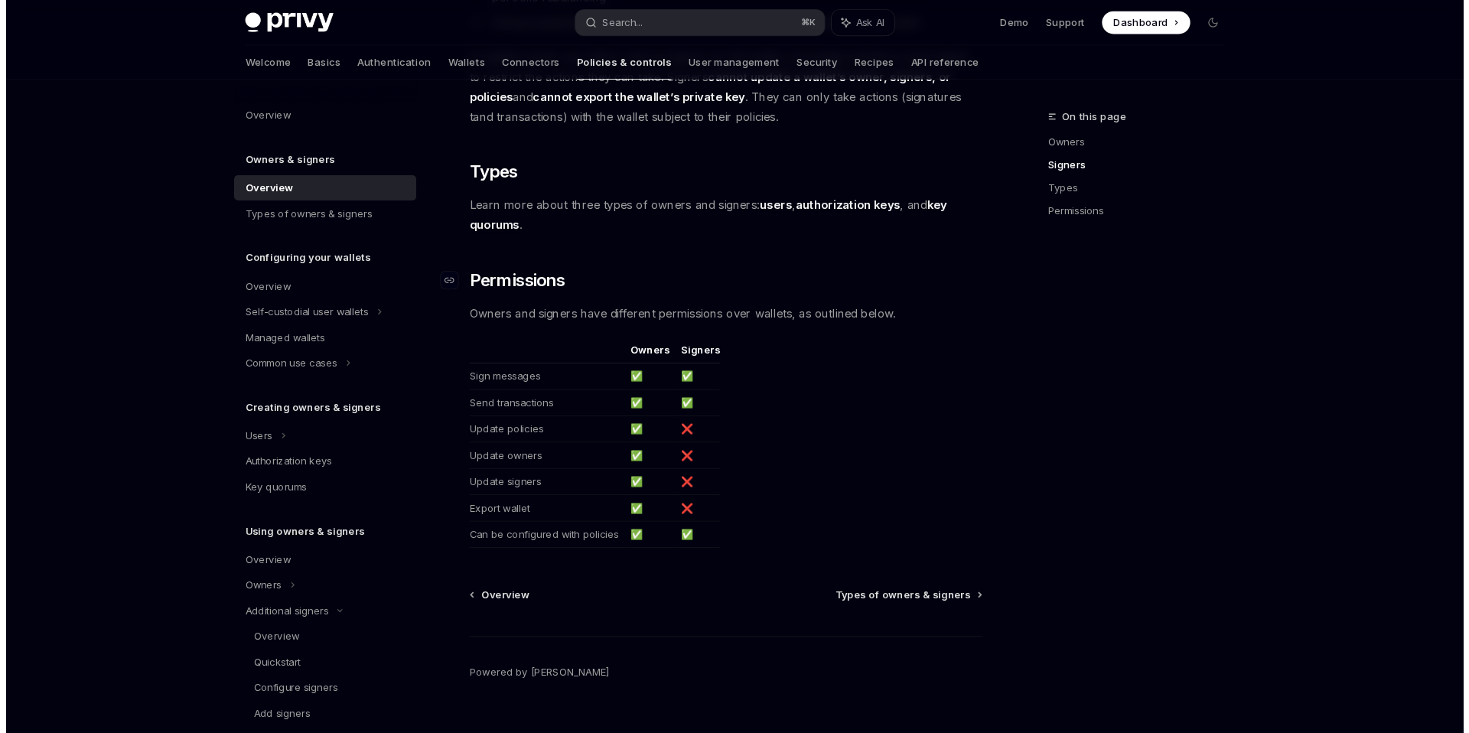
scroll to position [1117, 0]
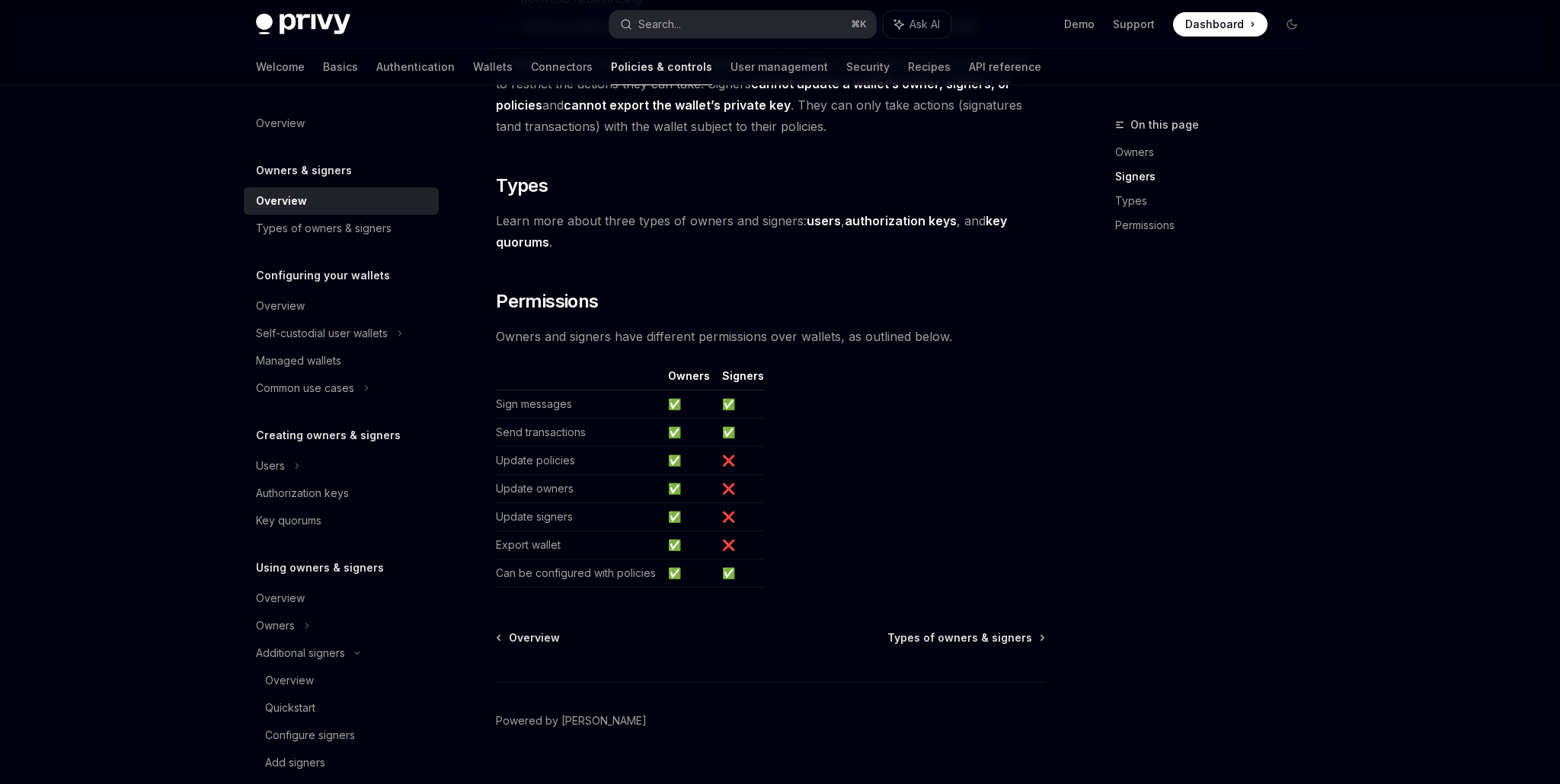
type textarea "*"
